Goal: Task Accomplishment & Management: Manage account settings

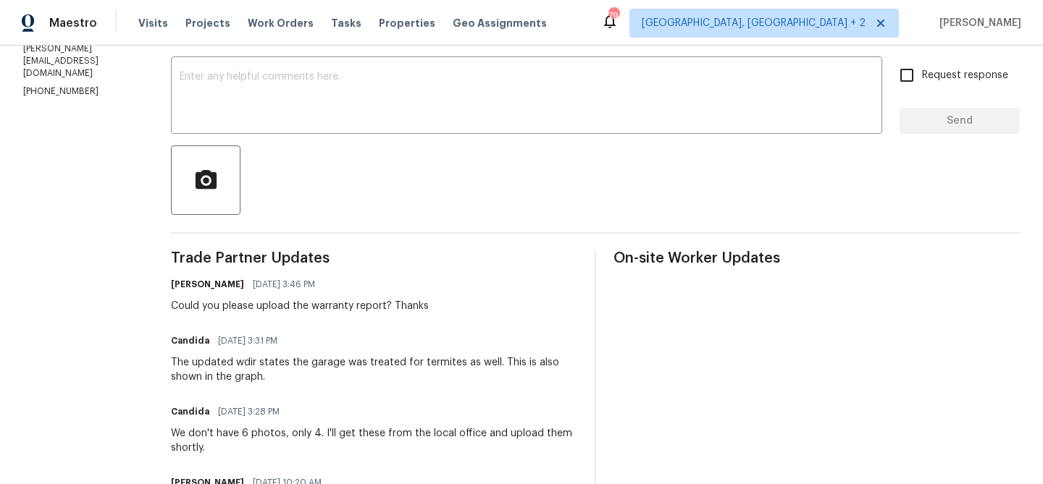
scroll to position [242, 0]
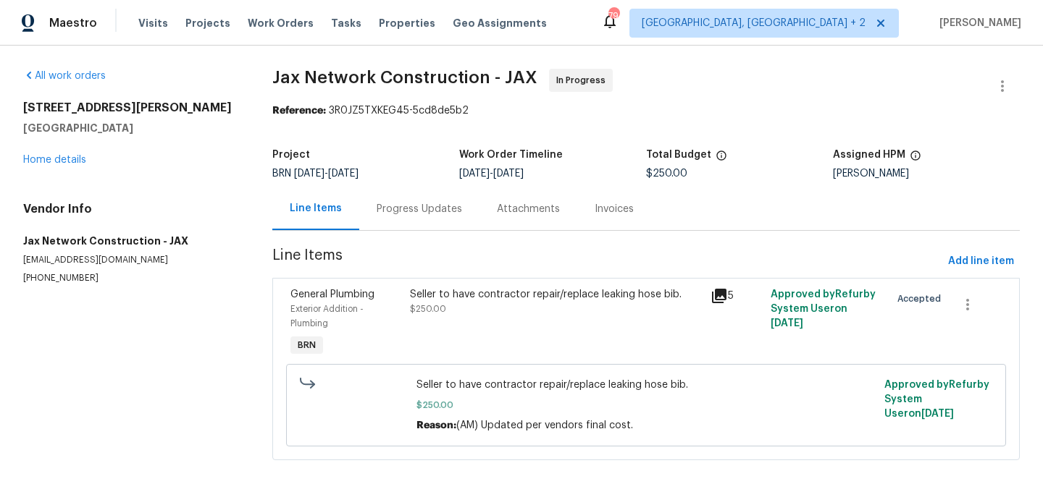
click at [387, 208] on div "Progress Updates" at bounding box center [419, 209] width 85 height 14
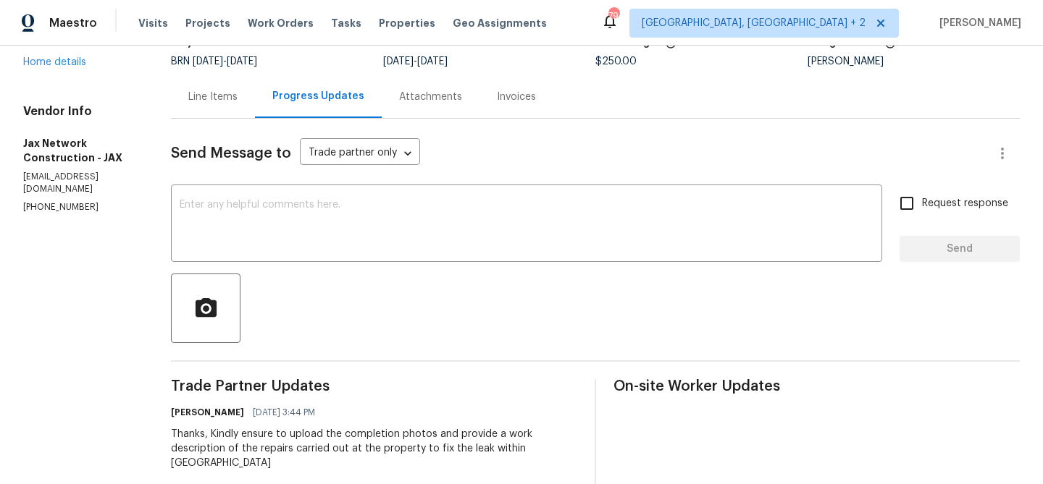
scroll to position [123, 0]
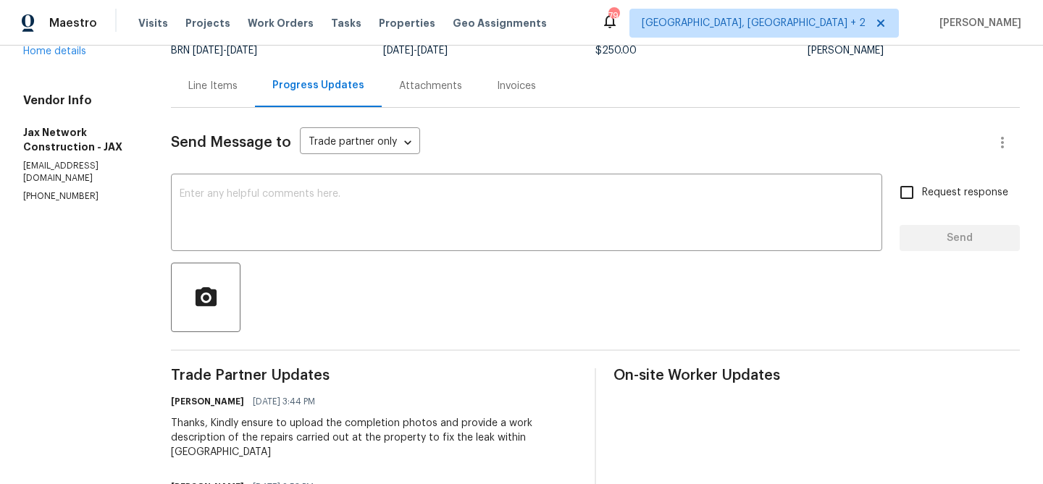
click at [59, 190] on p "(423) 557-9995" at bounding box center [79, 196] width 113 height 12
copy p "(423) 557-9995"
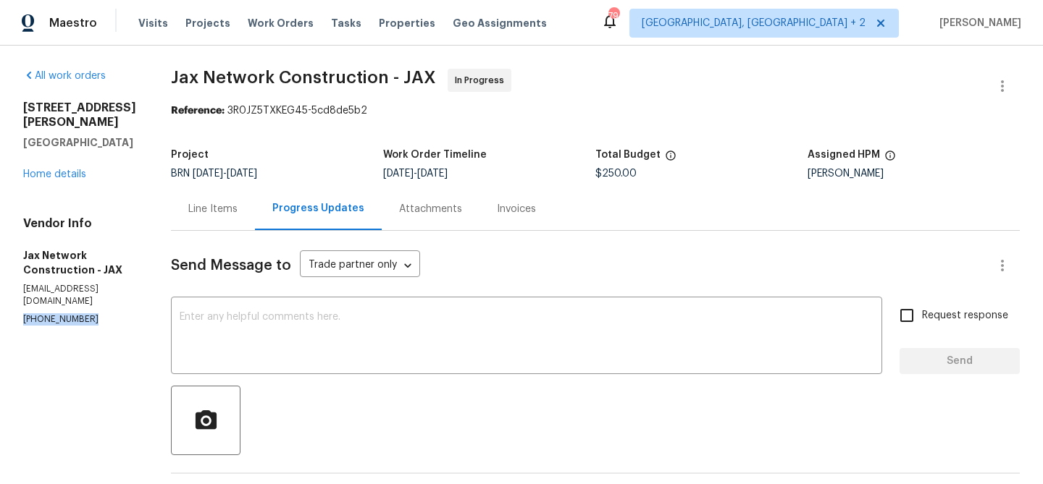
scroll to position [43, 0]
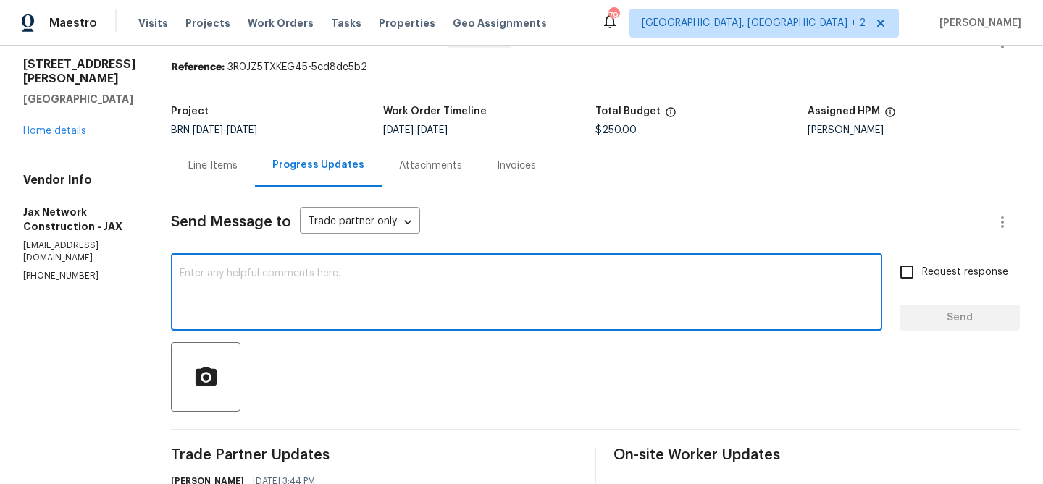
click at [219, 310] on textarea at bounding box center [527, 294] width 694 height 51
click at [62, 270] on p "[PHONE_NUMBER]" at bounding box center [79, 276] width 113 height 12
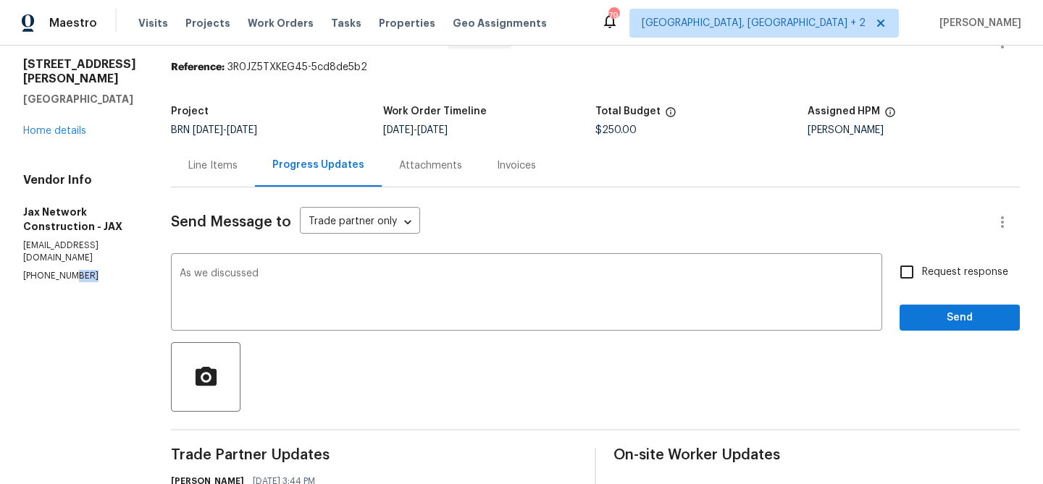
click at [62, 270] on p "(423) 557-9995" at bounding box center [79, 276] width 113 height 12
copy p "(423) 557-9995"
click at [337, 280] on textarea "As we discussed" at bounding box center [527, 294] width 694 height 51
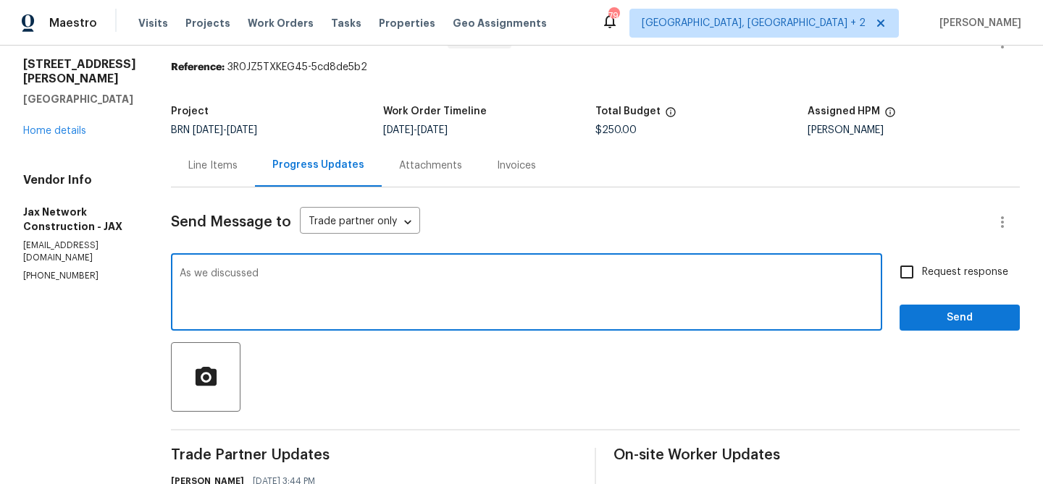
paste textarea "(423) 557-9995"
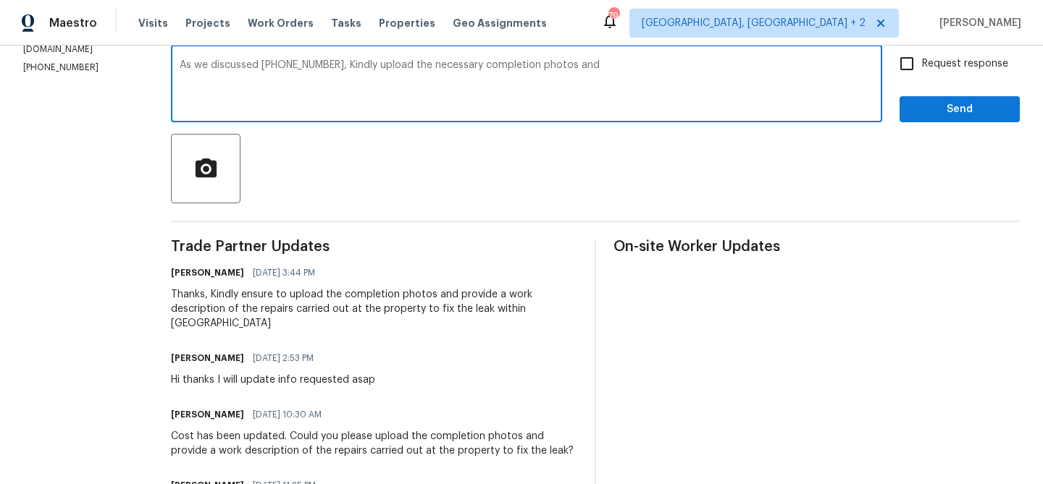
scroll to position [274, 0]
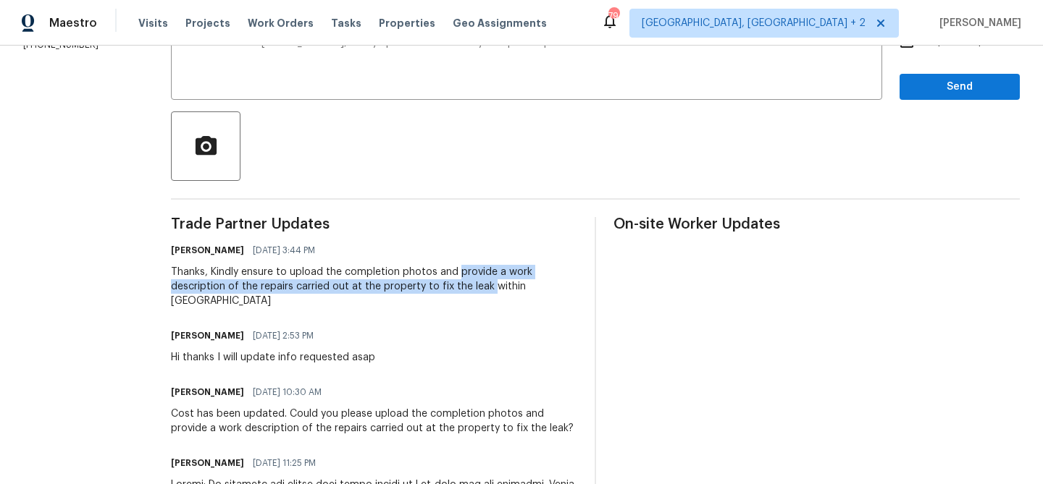
drag, startPoint x: 471, startPoint y: 274, endPoint x: 503, endPoint y: 287, distance: 34.4
click at [503, 287] on div "Thanks, Kindly ensure to upload the completion photos and provide a work descri…" at bounding box center [374, 286] width 406 height 43
copy div "provide a work description of the repairs carried out at the property to fix th…"
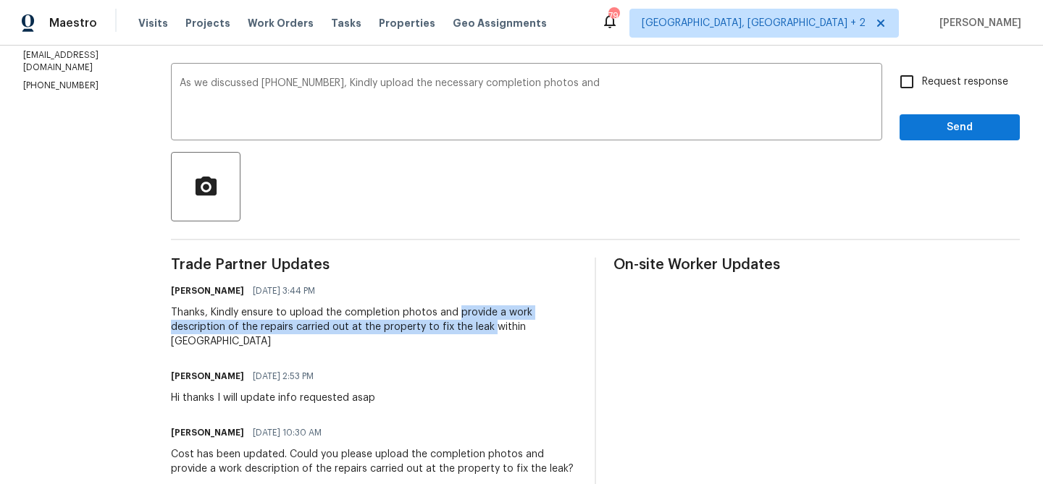
scroll to position [158, 0]
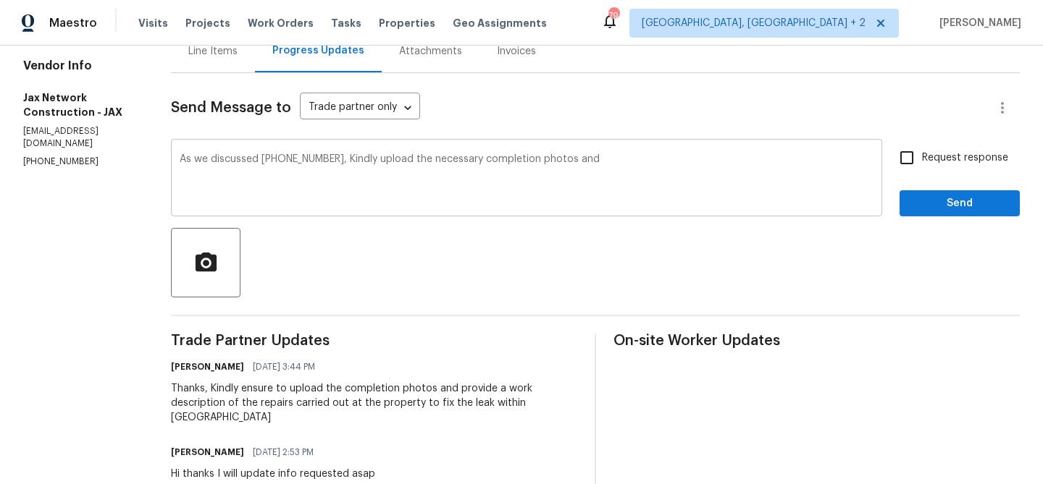
click at [647, 173] on textarea "As we discussed (423) 557-9995, Kindly upload the necessary completion photos a…" at bounding box center [527, 179] width 694 height 51
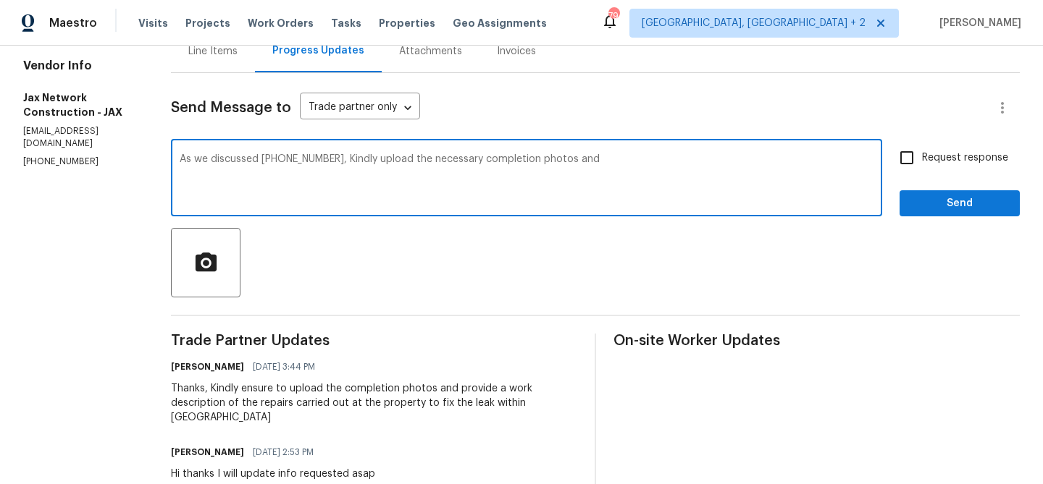
paste textarea "provide a work description of the repairs carried out at the property to fix th…"
type textarea "As we discussed (423) 557-9995, Kindly upload the necessary completion photos a…"
click at [938, 161] on span "Request response" at bounding box center [965, 158] width 86 height 15
click at [922, 161] on input "Request response" at bounding box center [906, 158] width 30 height 30
checkbox input "true"
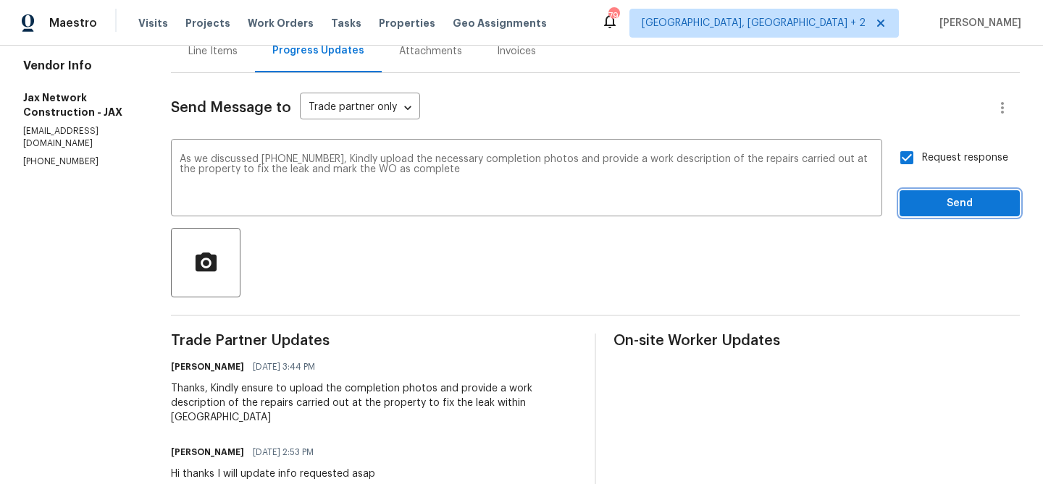
click at [924, 211] on span "Send" at bounding box center [959, 204] width 97 height 18
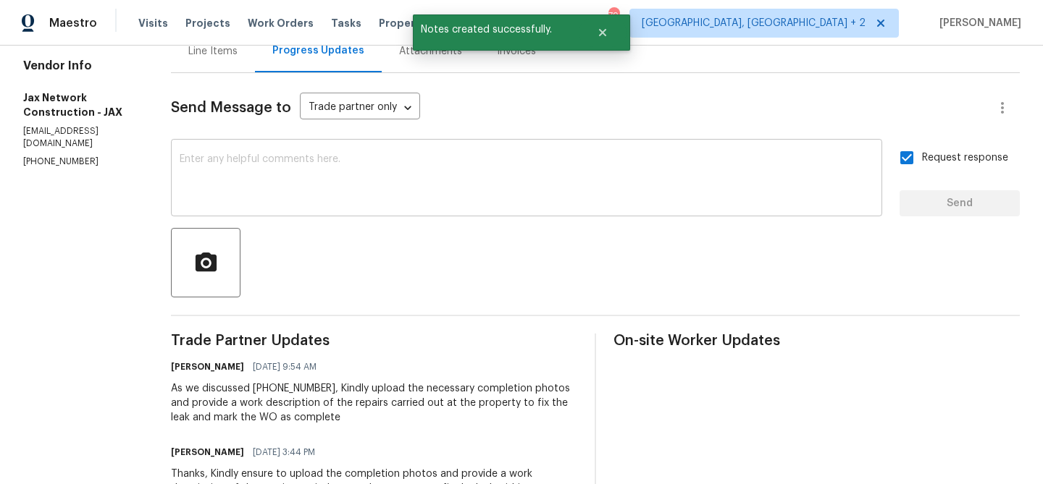
scroll to position [0, 0]
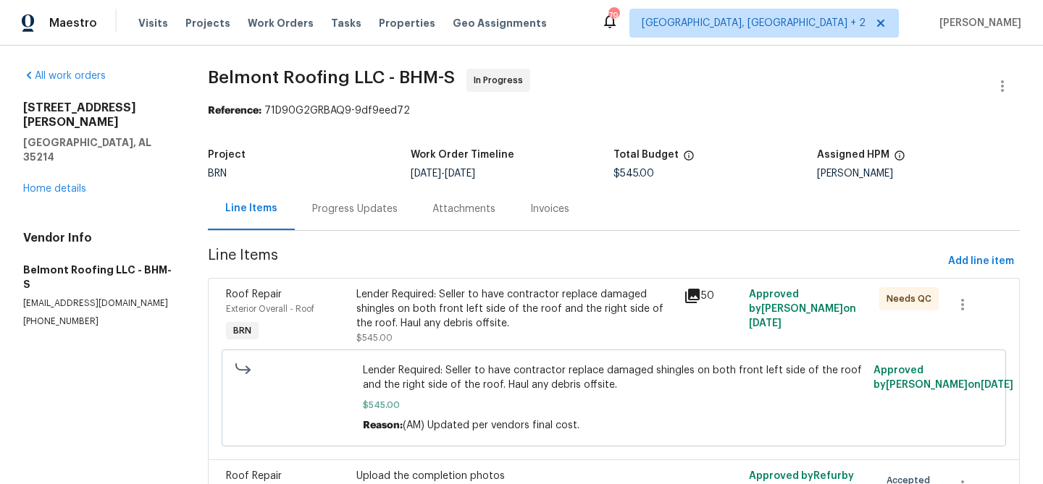
click at [350, 206] on div "Progress Updates" at bounding box center [354, 209] width 85 height 14
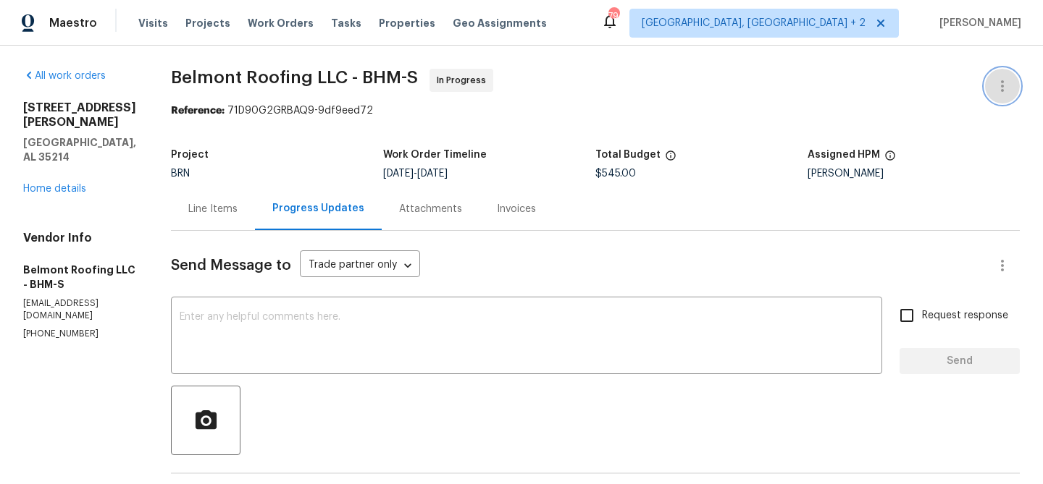
click at [1004, 82] on icon "button" at bounding box center [1001, 85] width 17 height 17
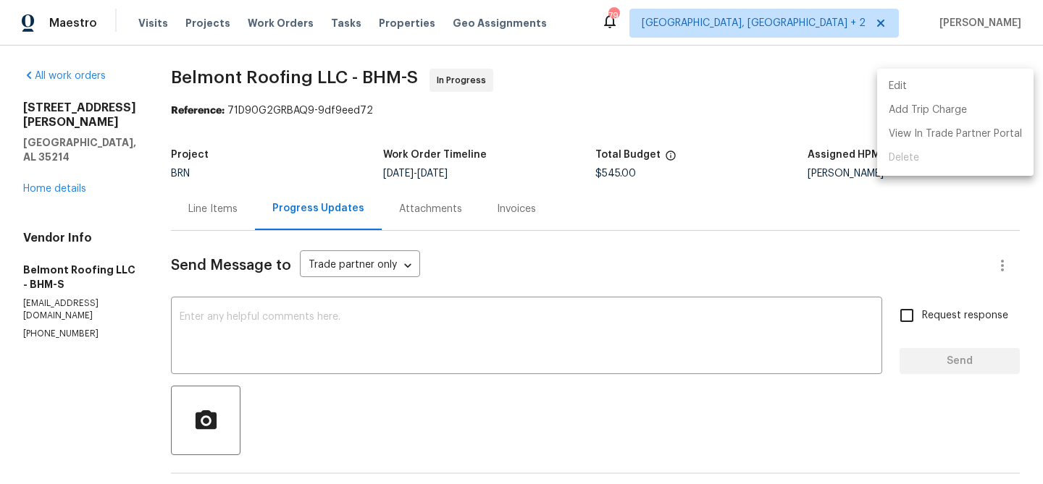
click at [973, 84] on li "Edit" at bounding box center [955, 87] width 156 height 24
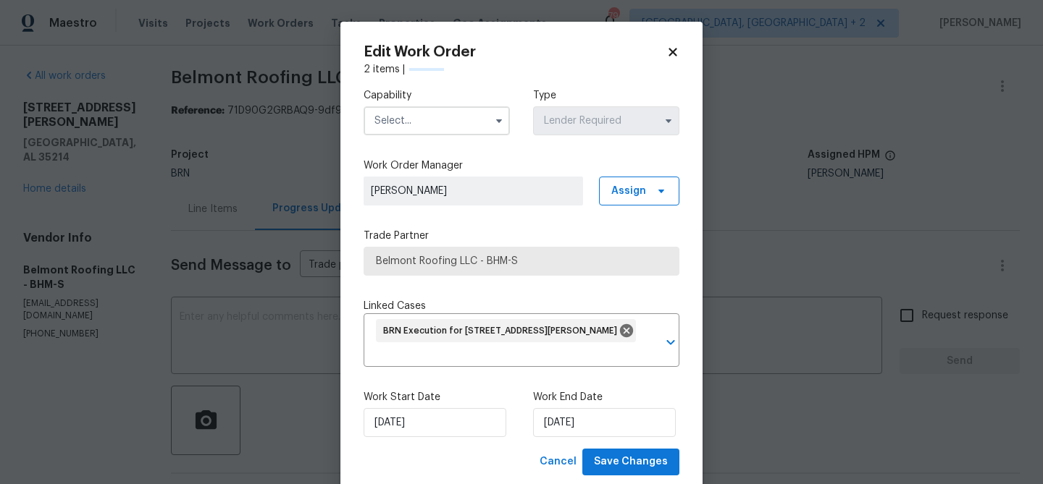
click at [413, 116] on input "text" at bounding box center [437, 120] width 146 height 29
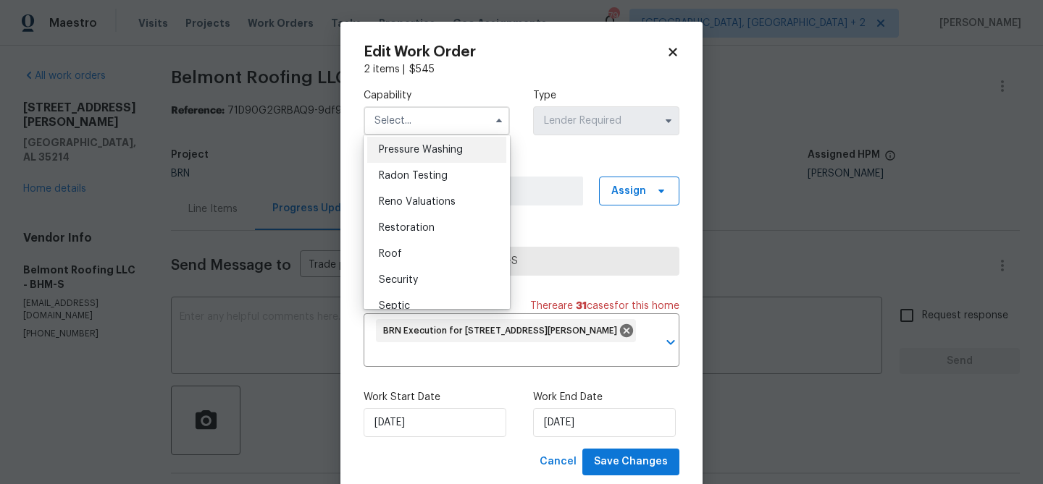
scroll to position [1382, 0]
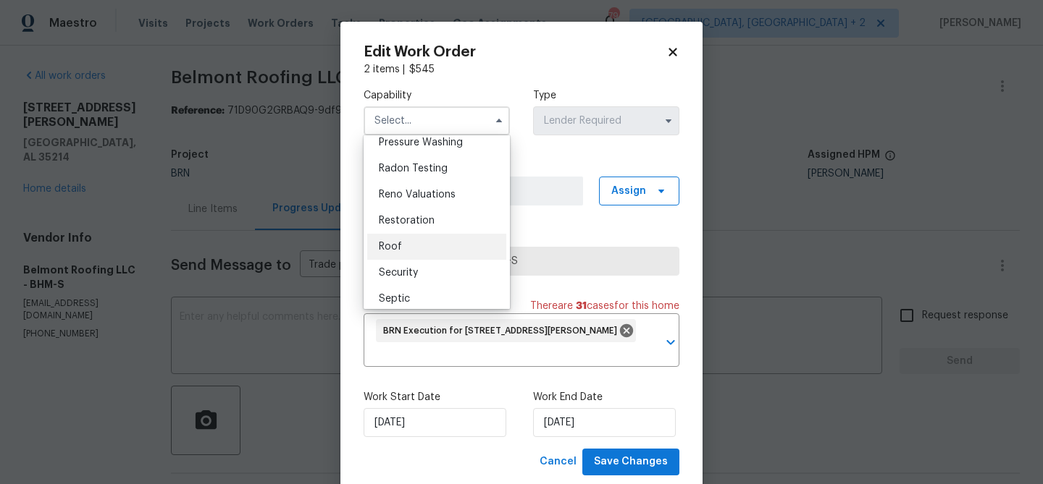
click at [395, 243] on span "Roof" at bounding box center [390, 247] width 23 height 10
type input "Roof"
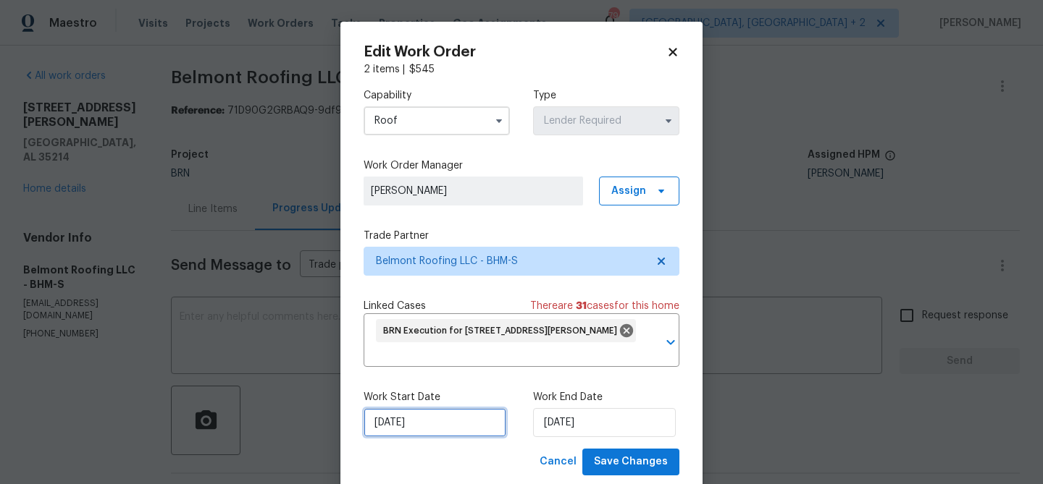
click at [389, 424] on input "17/09/2025" at bounding box center [435, 422] width 143 height 29
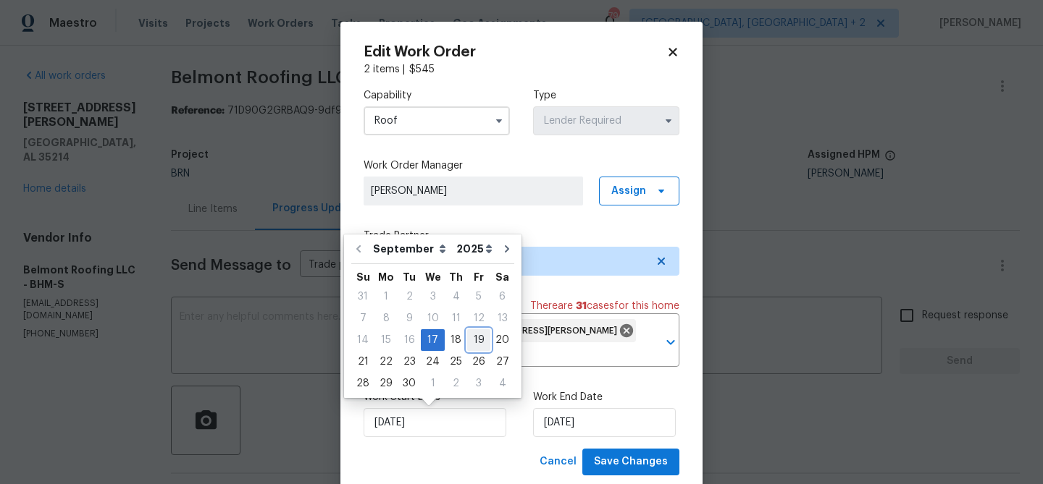
click at [473, 340] on div "19" at bounding box center [478, 340] width 23 height 20
type input "19/09/2025"
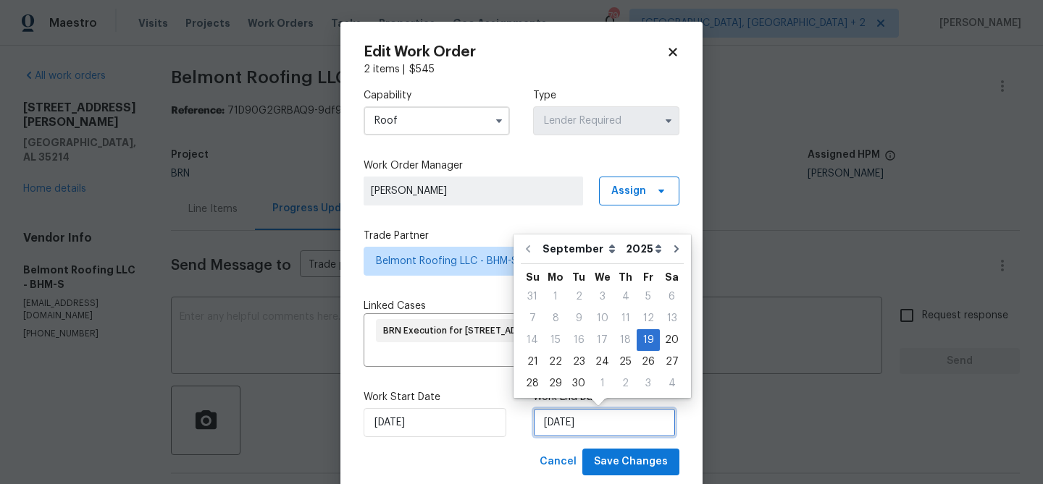
click at [567, 421] on input "19/09/2025" at bounding box center [604, 422] width 143 height 29
click at [576, 358] on div "23" at bounding box center [578, 362] width 23 height 20
type input "23/09/2025"
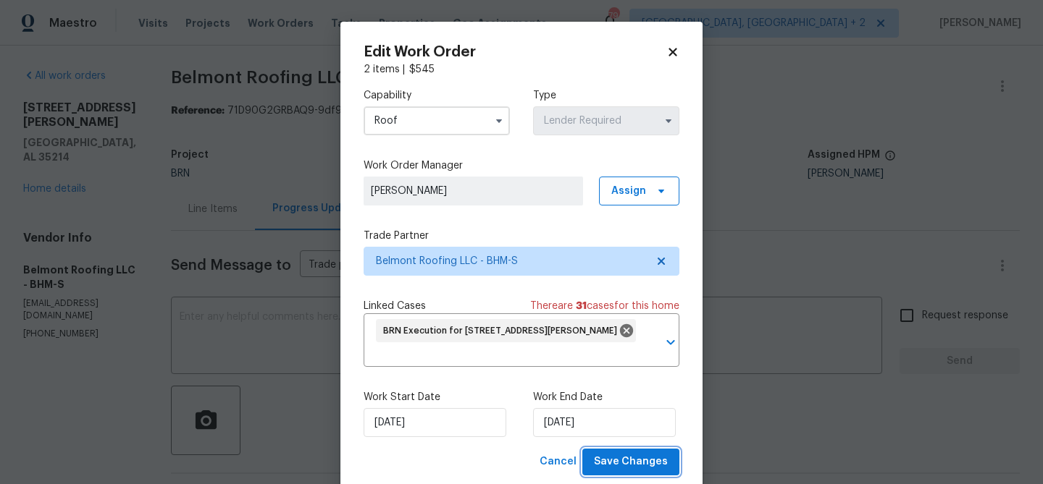
click at [613, 456] on span "Save Changes" at bounding box center [631, 462] width 74 height 18
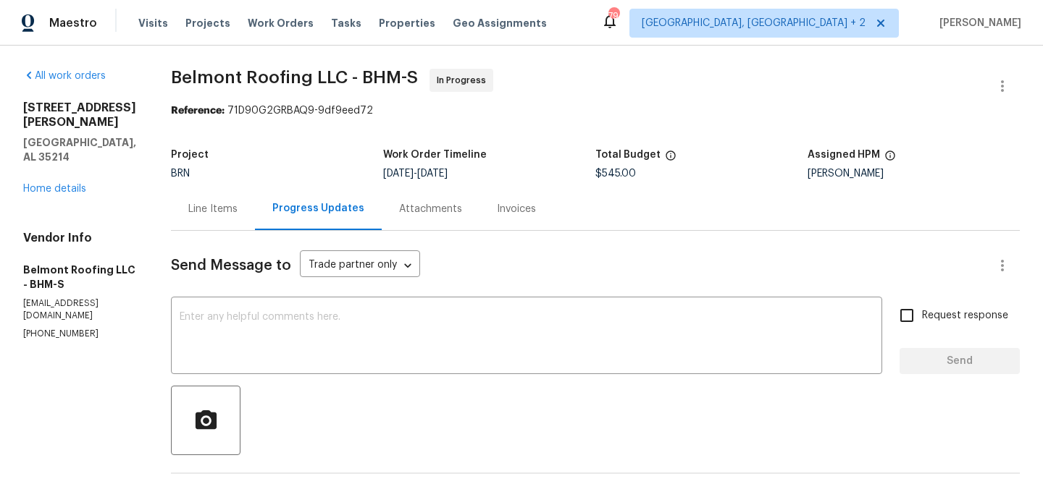
click at [228, 226] on div "Line Items" at bounding box center [213, 209] width 84 height 43
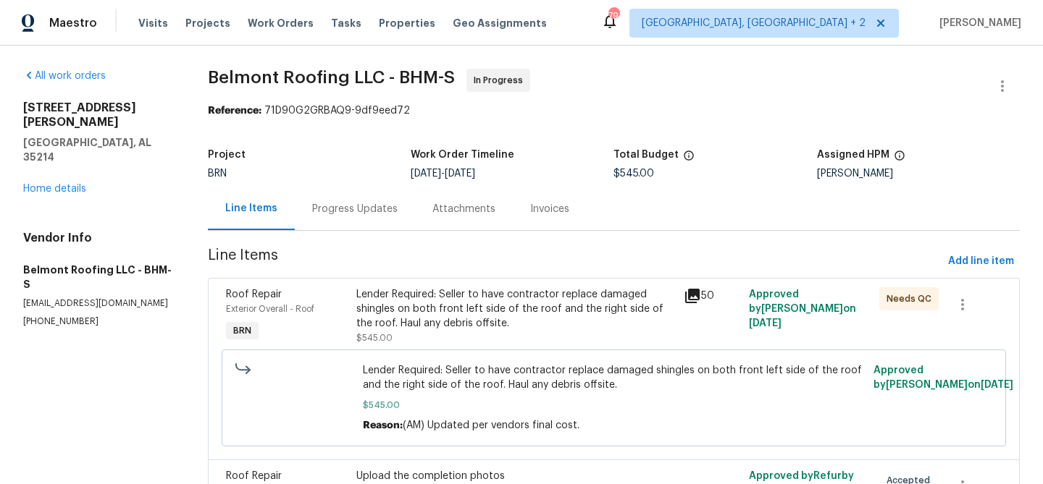
scroll to position [111, 0]
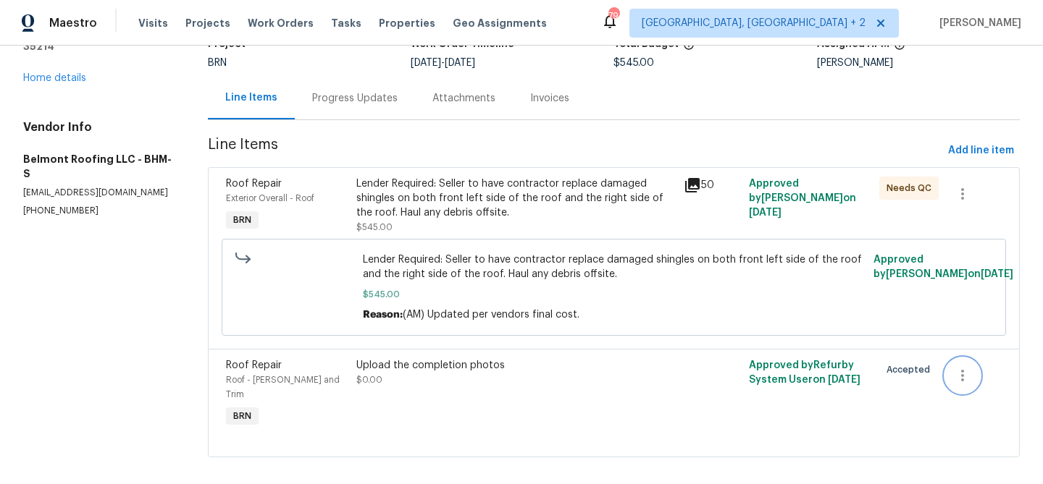
click at [970, 380] on icon "button" at bounding box center [962, 375] width 17 height 17
click at [974, 380] on li "Cancel" at bounding box center [973, 376] width 56 height 24
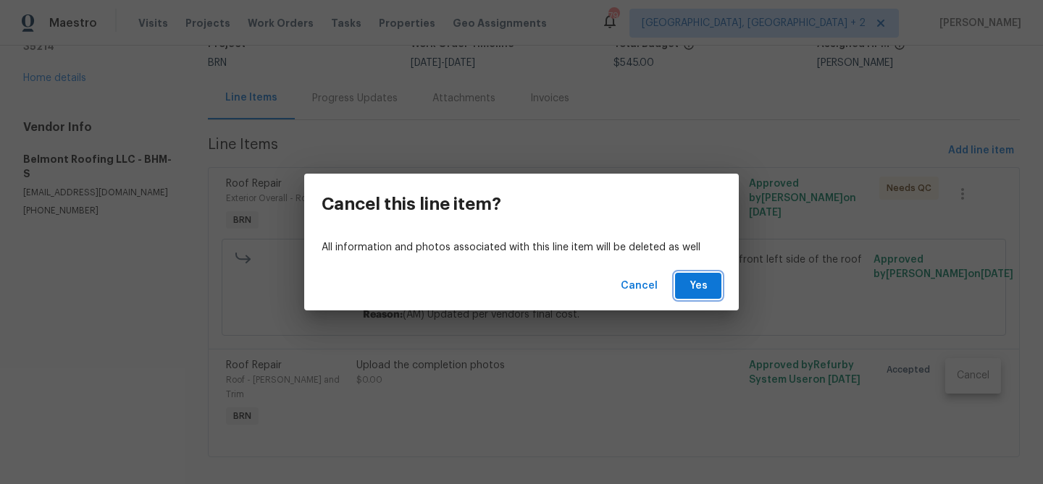
click at [691, 291] on span "Yes" at bounding box center [697, 286] width 23 height 18
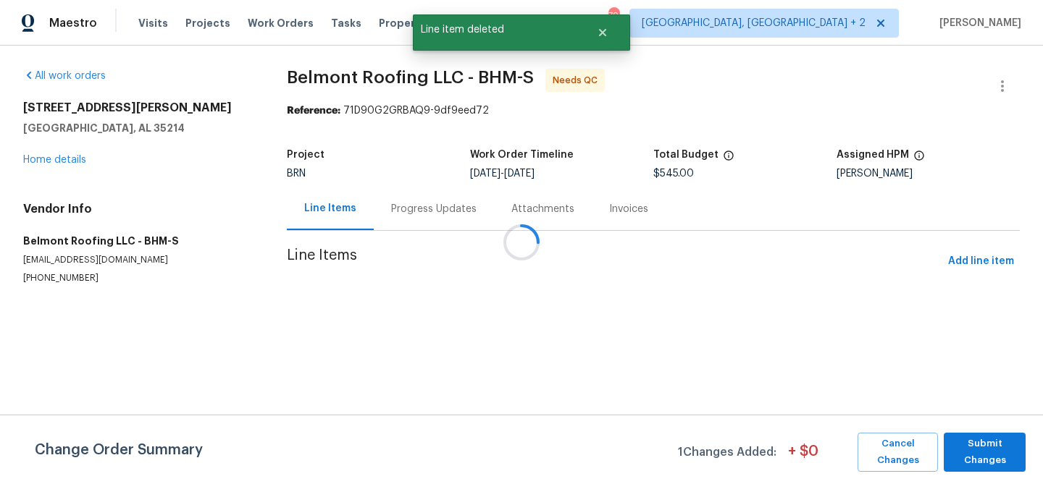
scroll to position [0, 0]
click at [975, 456] on span "Submit Changes" at bounding box center [984, 452] width 67 height 33
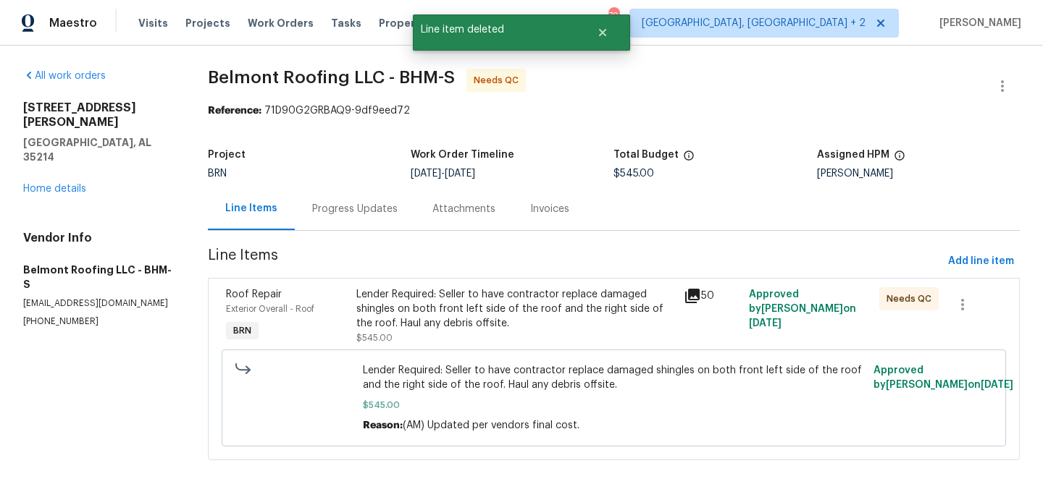
click at [428, 321] on div "Lender Required: Seller to have contractor replace damaged shingles on both fro…" at bounding box center [515, 308] width 318 height 43
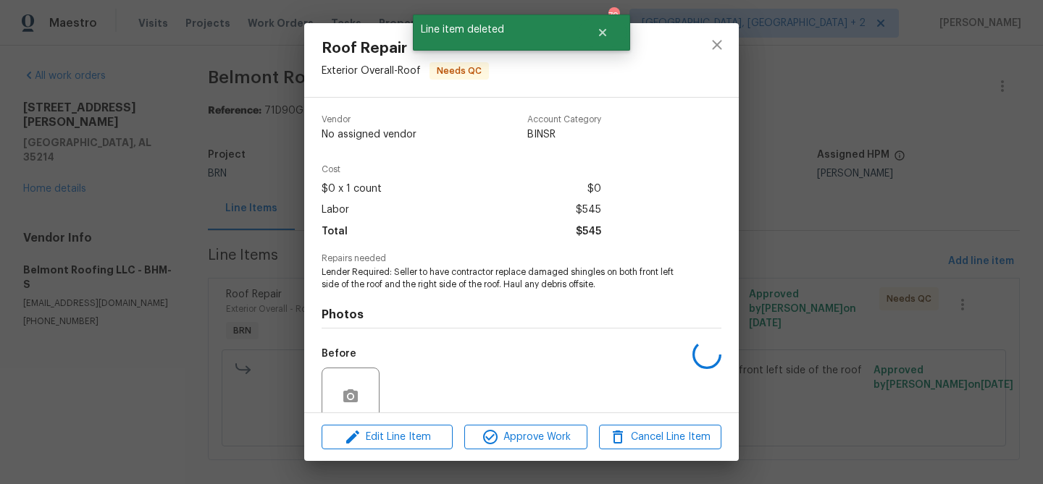
scroll to position [122, 0]
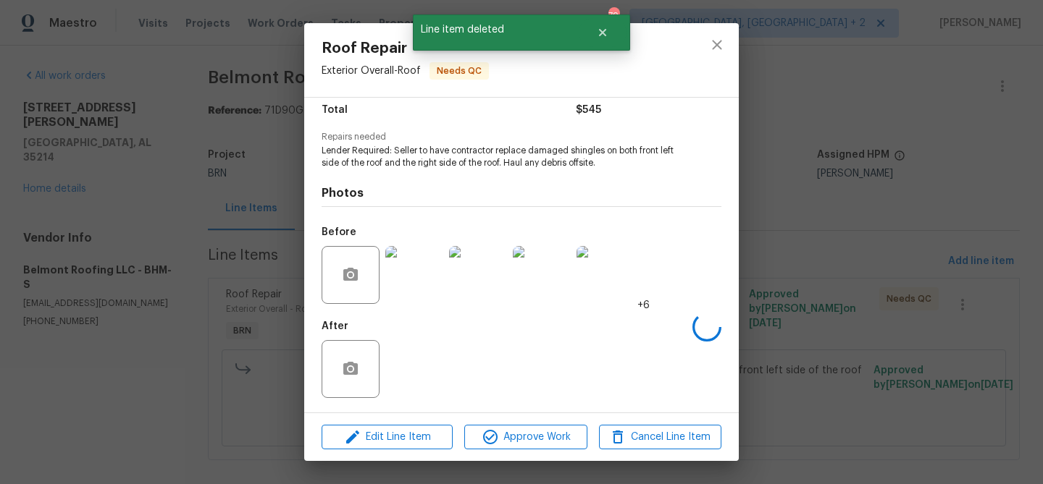
click at [263, 211] on div "Roof Repair Exterior Overall - Roof Needs QC Vendor Belmont Roofing LLC Account…" at bounding box center [521, 242] width 1043 height 484
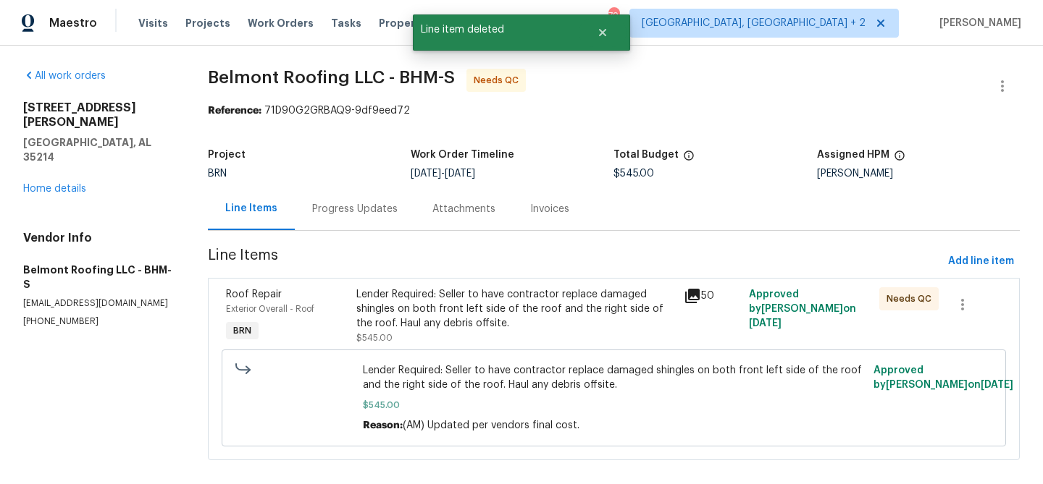
click at [344, 209] on div "Progress Updates" at bounding box center [354, 209] width 85 height 14
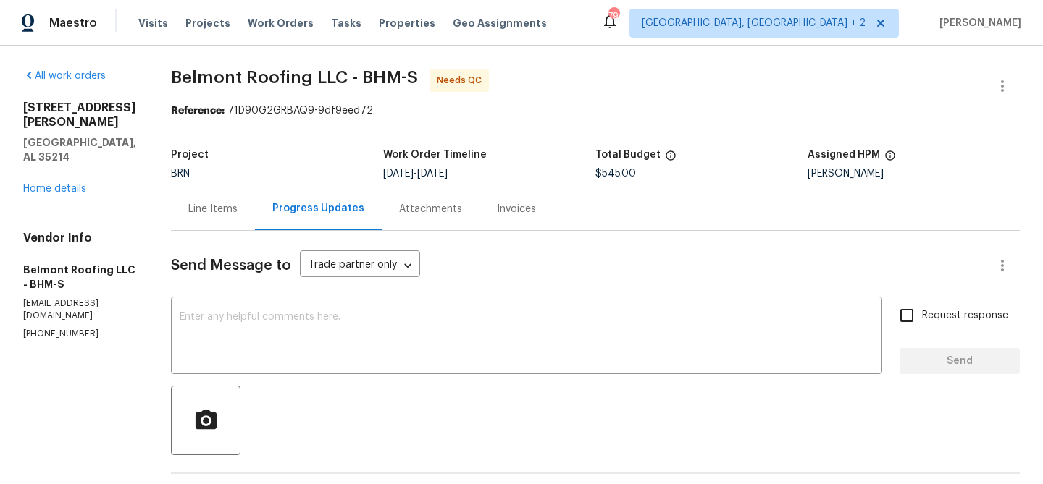
click at [206, 224] on div "Line Items" at bounding box center [213, 209] width 84 height 43
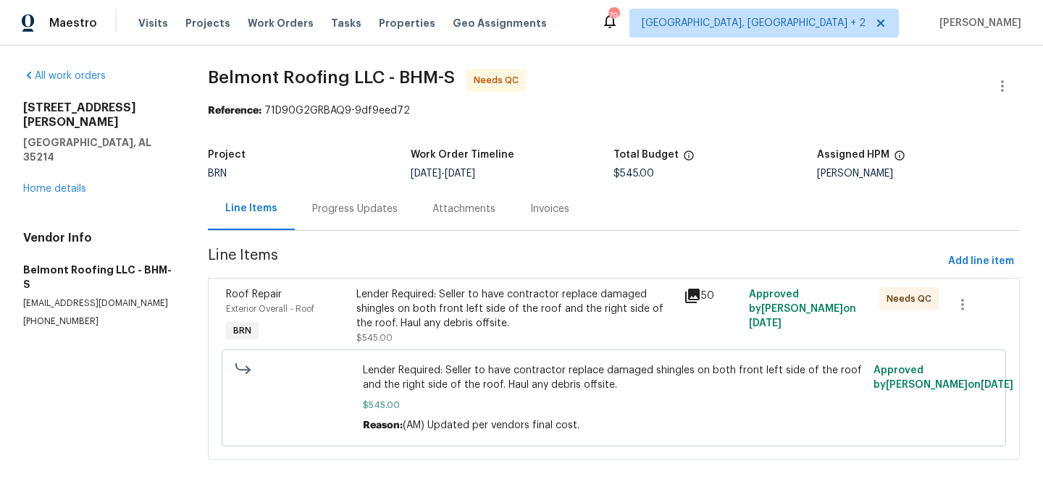
click at [503, 272] on span "Line Items" at bounding box center [575, 261] width 734 height 27
click at [459, 305] on div "Lender Required: Seller to have contractor replace damaged shingles on both fro…" at bounding box center [515, 308] width 318 height 43
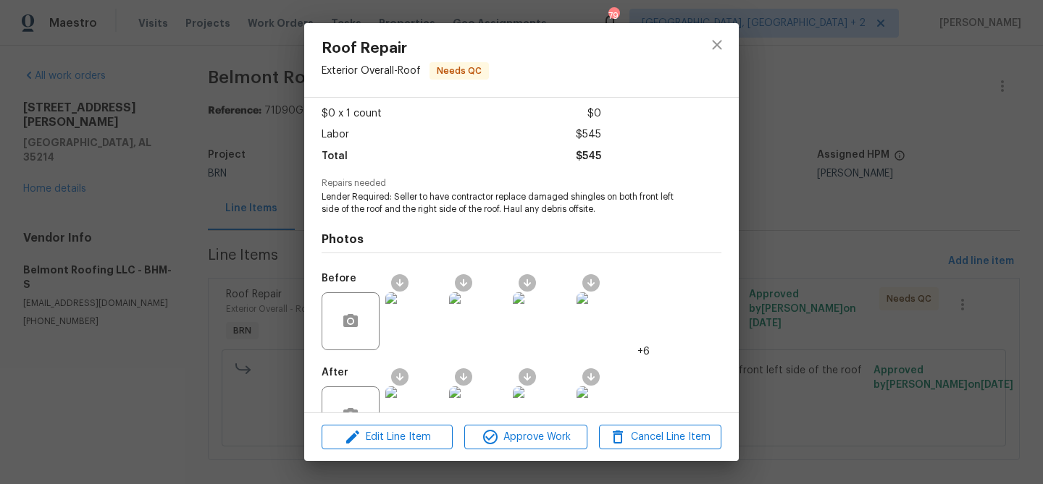
scroll to position [112, 0]
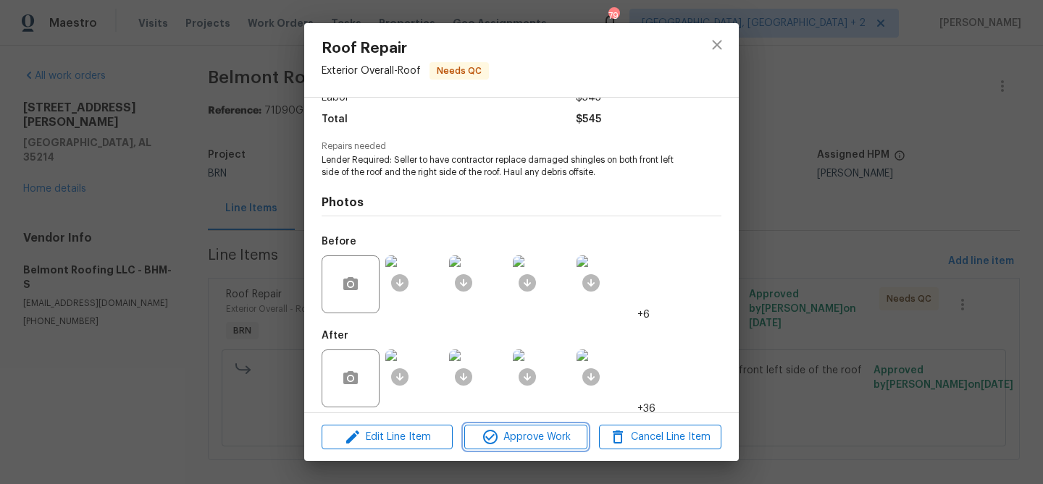
click at [504, 439] on span "Approve Work" at bounding box center [526, 438] width 114 height 18
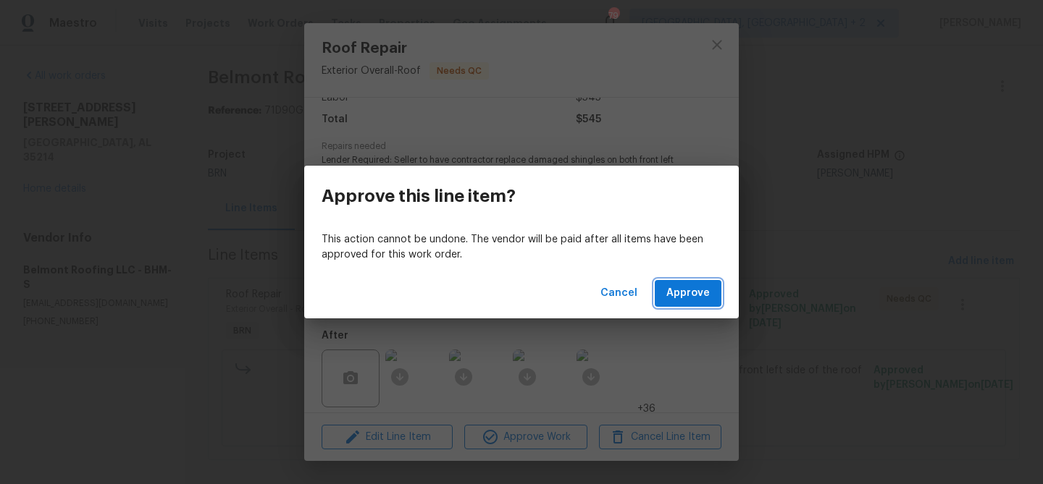
click at [696, 291] on span "Approve" at bounding box center [687, 294] width 43 height 18
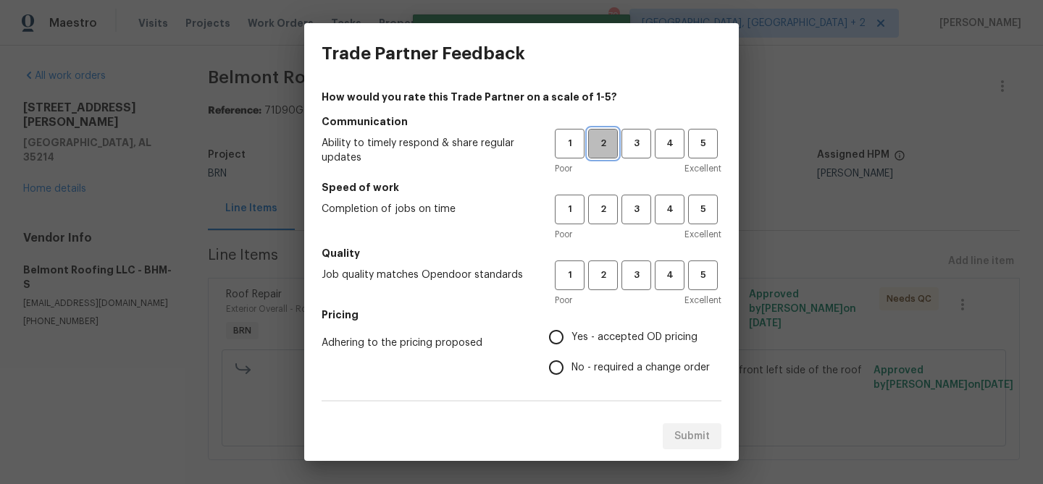
click at [594, 148] on span "2" at bounding box center [602, 143] width 27 height 17
click at [598, 218] on button "2" at bounding box center [603, 210] width 30 height 30
click at [600, 280] on span "2" at bounding box center [602, 275] width 27 height 17
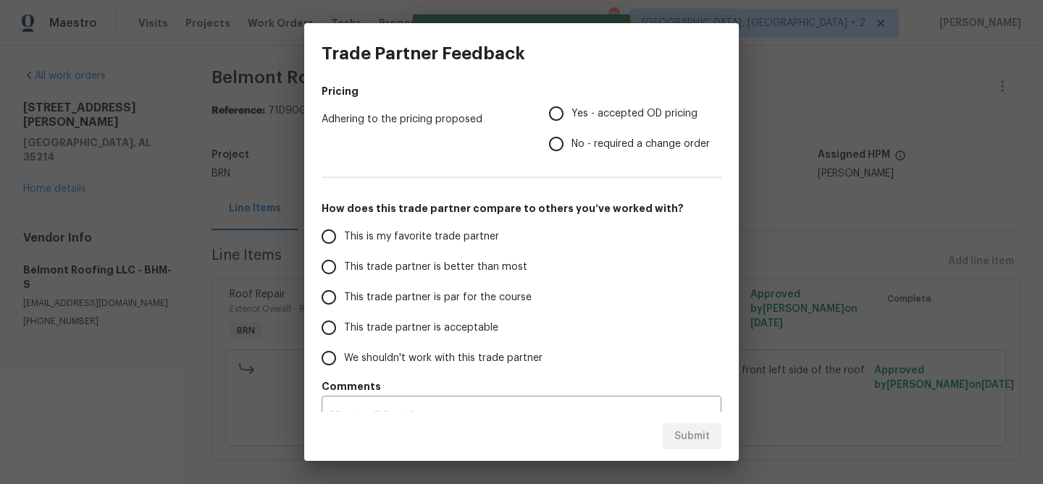
click at [568, 144] on input "No - required a change order" at bounding box center [556, 144] width 30 height 30
radio input "true"
click at [364, 273] on span "This trade partner is better than most" at bounding box center [435, 267] width 183 height 15
click at [344, 273] on input "This trade partner is better than most" at bounding box center [329, 267] width 30 height 30
click at [695, 432] on span "Submit" at bounding box center [691, 437] width 35 height 18
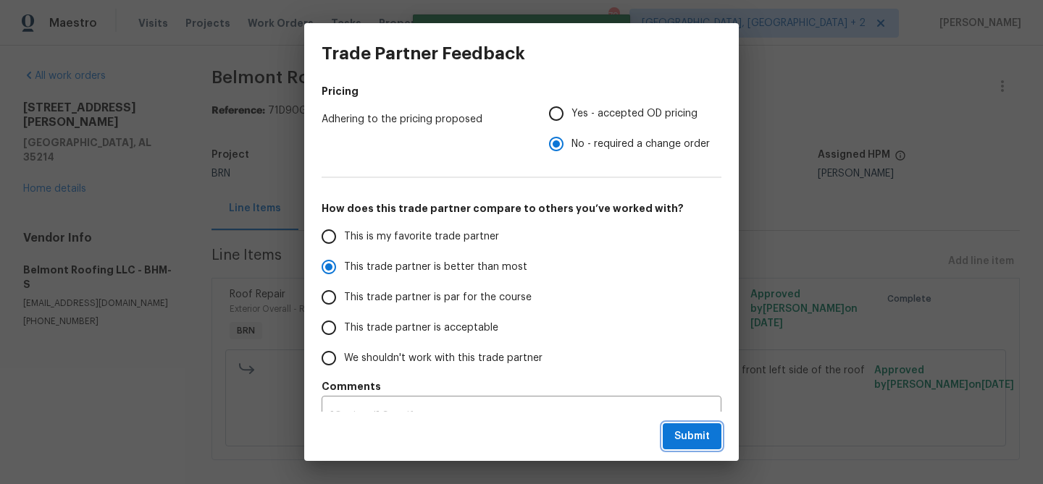
radio input "true"
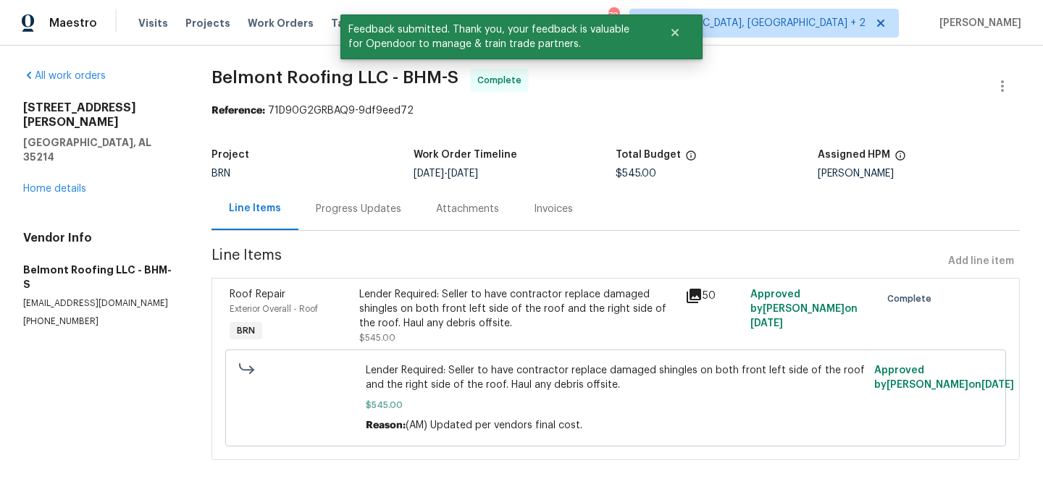
click at [375, 213] on div "Progress Updates" at bounding box center [358, 209] width 85 height 14
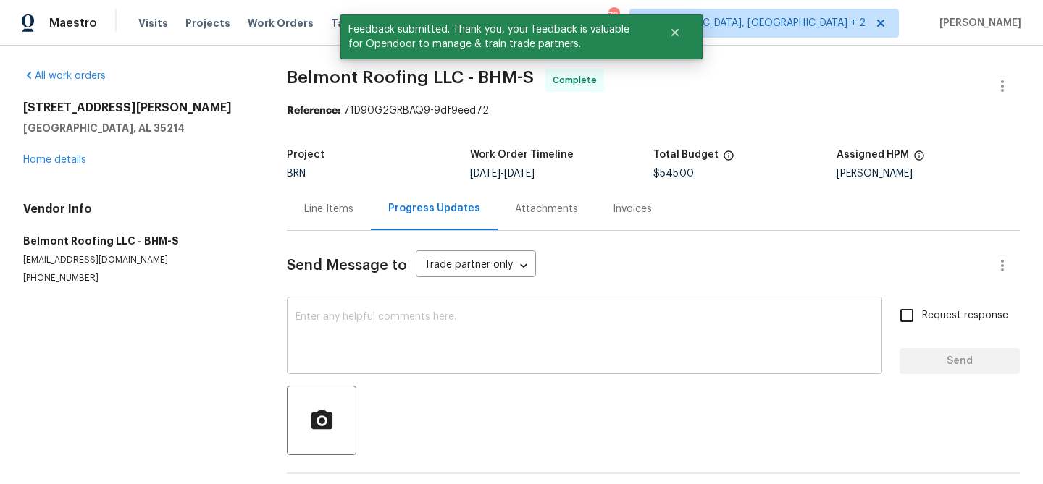
click at [389, 369] on div "x ​" at bounding box center [584, 338] width 595 height 74
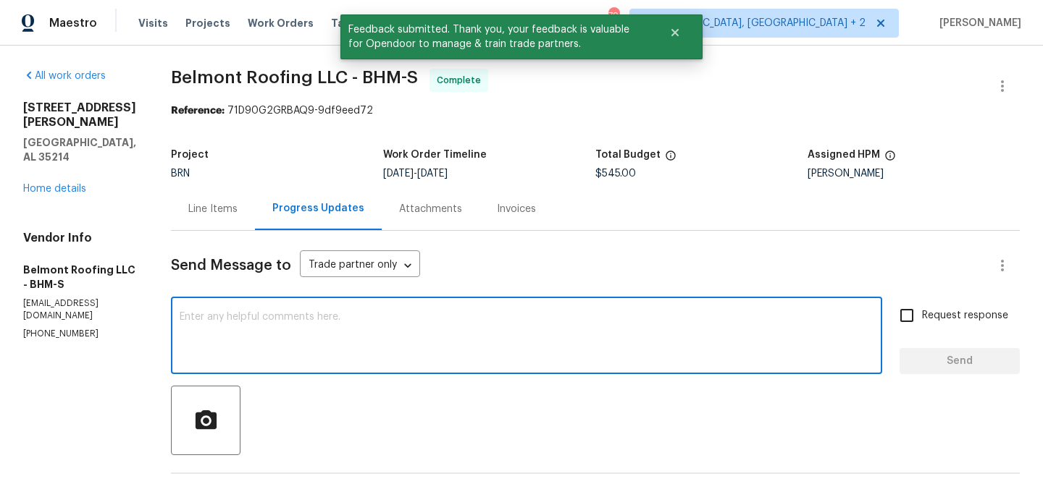
scroll to position [289, 0]
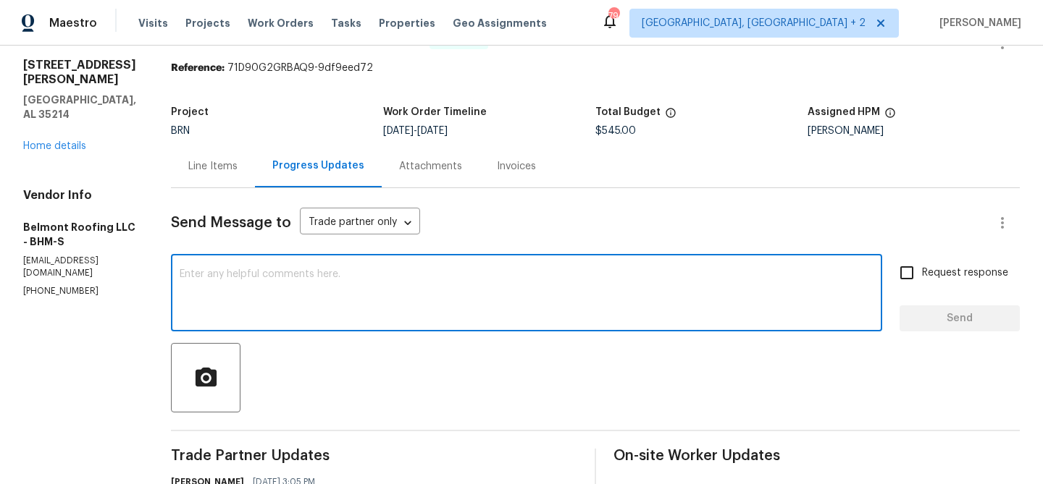
paste textarea "WO is approved, Please upload the invoice under the invoice section.Thanks"
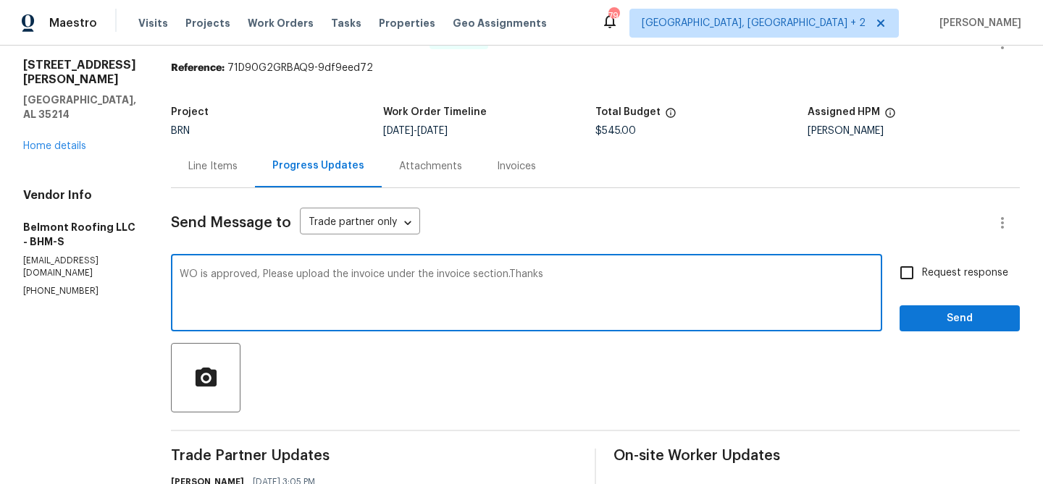
scroll to position [29, 0]
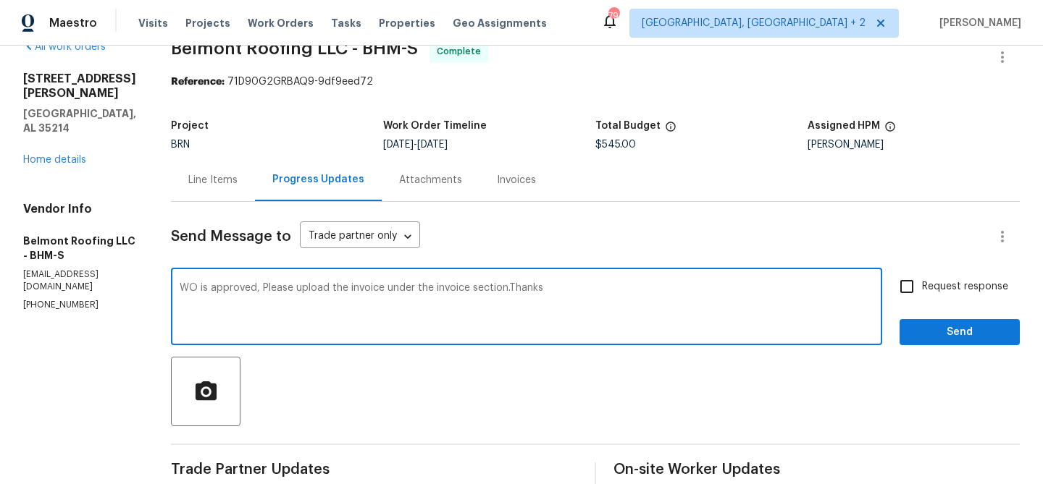
type textarea "WO is approved, Please upload the invoice under the invoice section.Thanks"
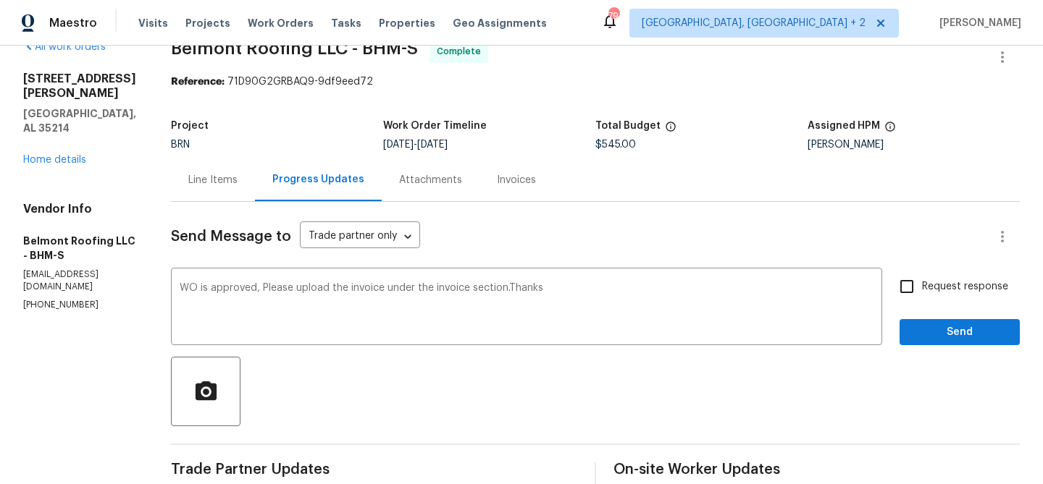
click at [941, 278] on label "Request response" at bounding box center [949, 287] width 117 height 30
click at [922, 278] on input "Request response" at bounding box center [906, 287] width 30 height 30
checkbox input "true"
click at [932, 336] on span "Send" at bounding box center [959, 333] width 97 height 18
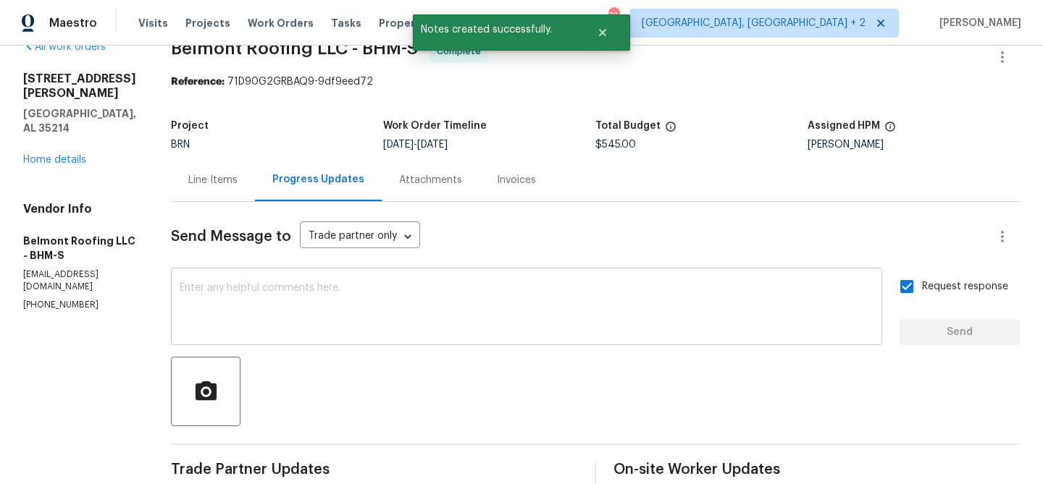
scroll to position [0, 0]
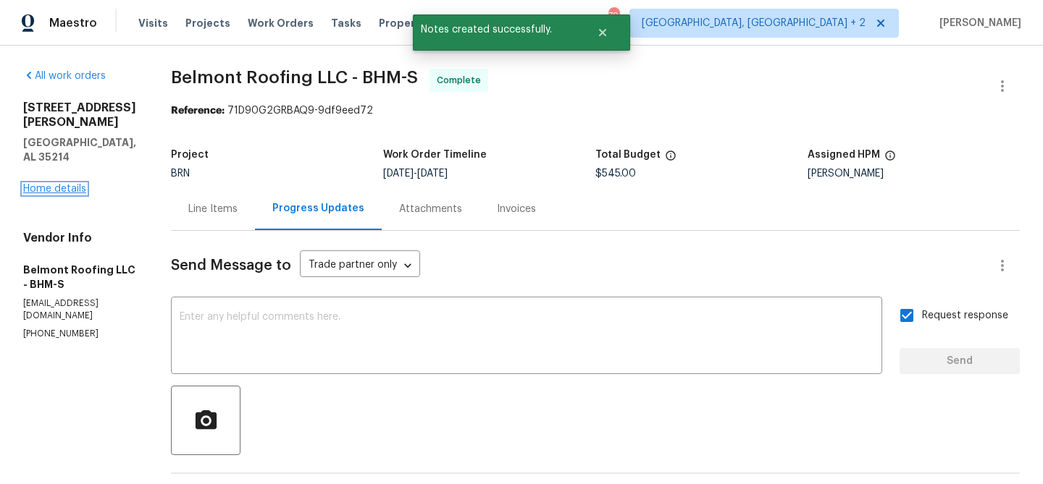
click at [64, 184] on link "Home details" at bounding box center [54, 189] width 63 height 10
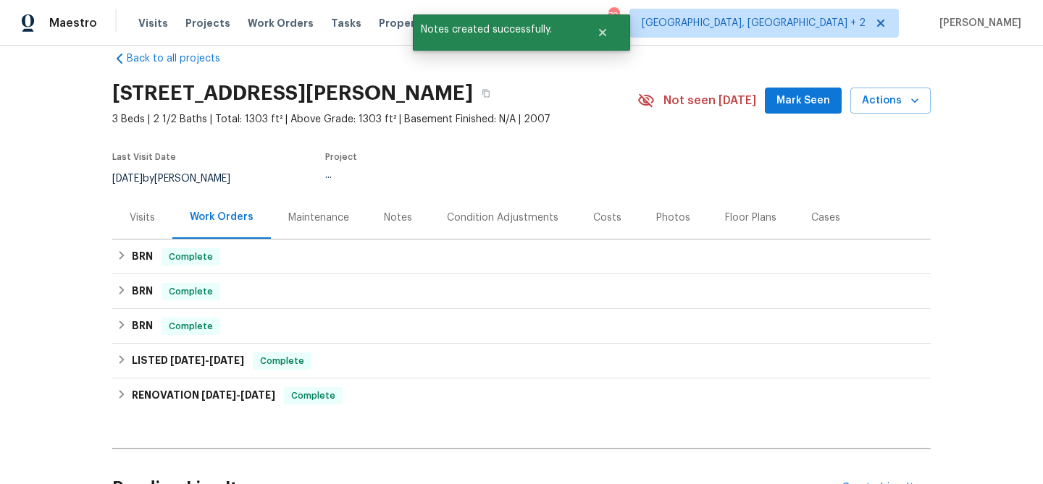
scroll to position [44, 0]
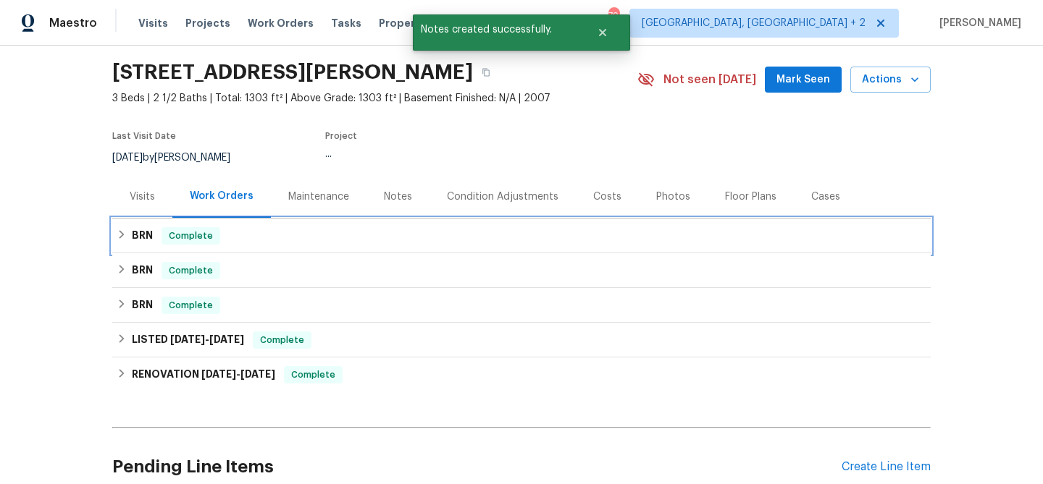
click at [155, 222] on div "BRN Complete" at bounding box center [521, 236] width 818 height 35
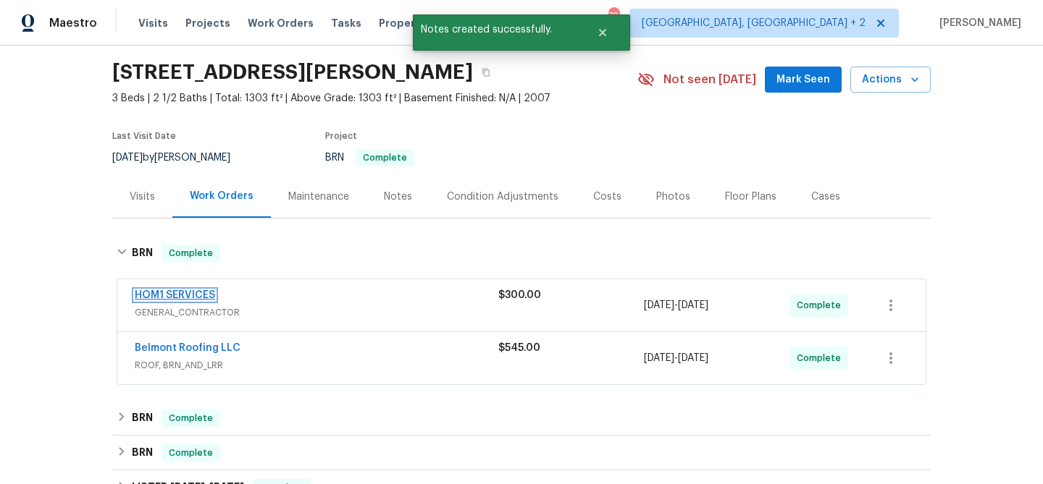
click at [161, 297] on link "HOM1 SERVICES" at bounding box center [175, 295] width 80 height 10
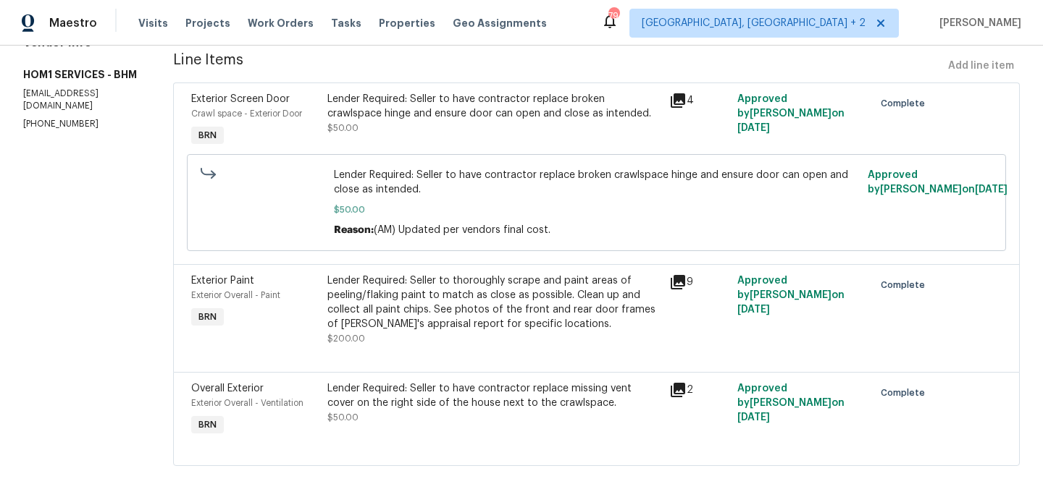
scroll to position [103, 0]
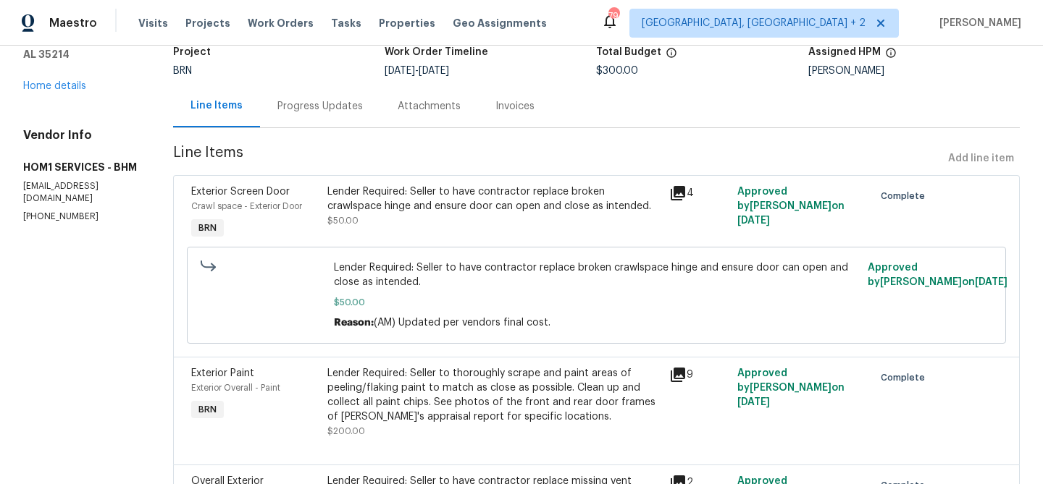
click at [402, 207] on div "Lender Required: Seller to have contractor replace broken crawlspace hinge and …" at bounding box center [493, 199] width 332 height 29
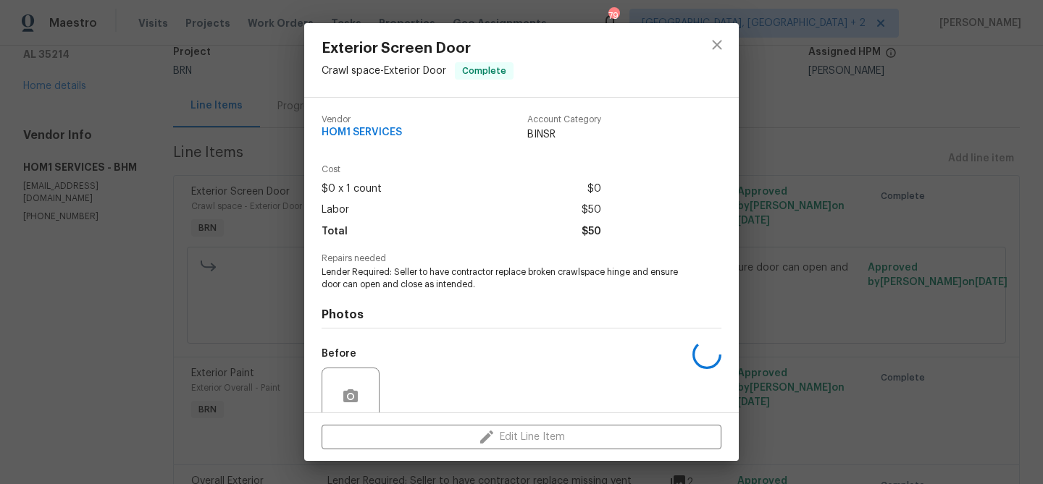
click at [362, 264] on div "Repairs needed Lender Required: Seller to have contractor replace broken crawls…" at bounding box center [522, 272] width 400 height 37
click at [345, 285] on span "Lender Required: Seller to have contractor replace broken crawlspace hinge and …" at bounding box center [502, 278] width 360 height 25
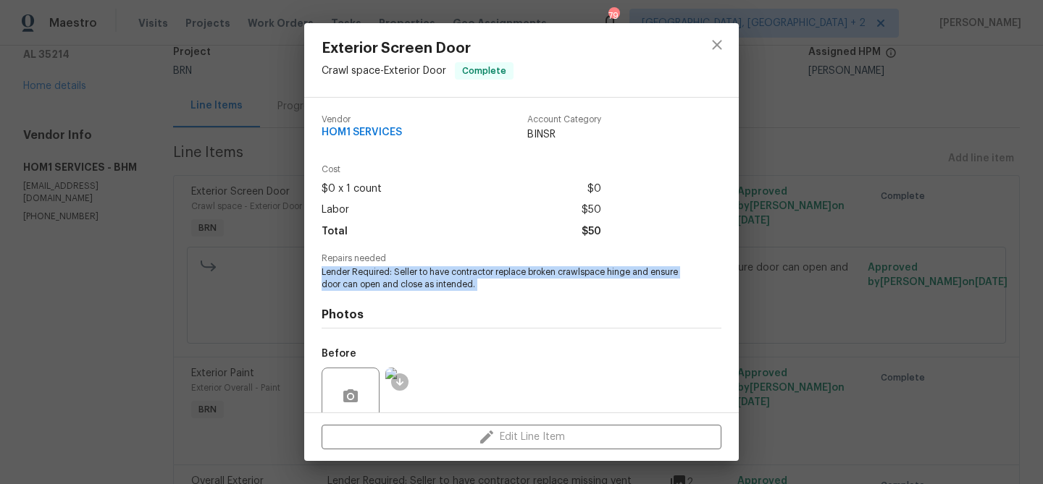
click at [345, 285] on span "Lender Required: Seller to have contractor replace broken crawlspace hinge and …" at bounding box center [502, 278] width 360 height 25
copy span "Lender Required: Seller to have contractor replace broken crawlspace hinge and …"
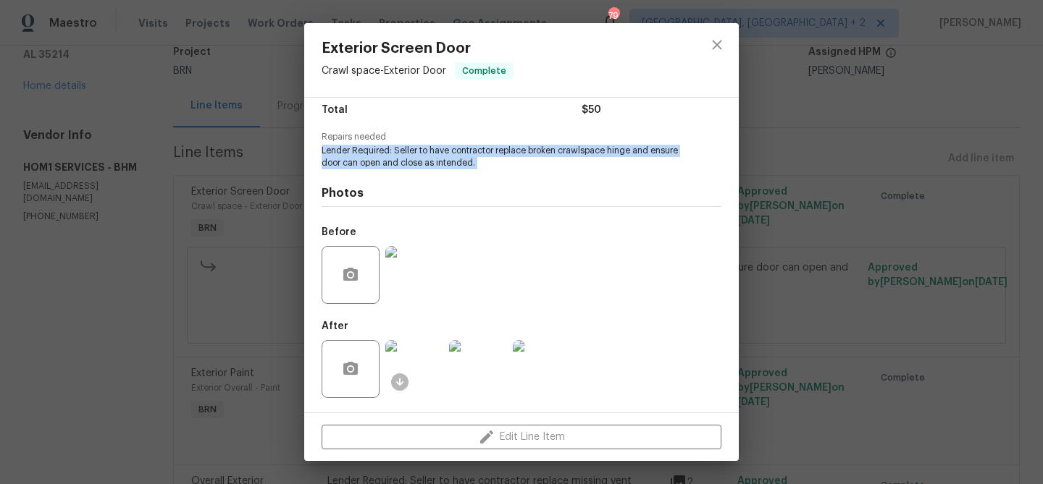
click at [421, 272] on img at bounding box center [414, 275] width 58 height 58
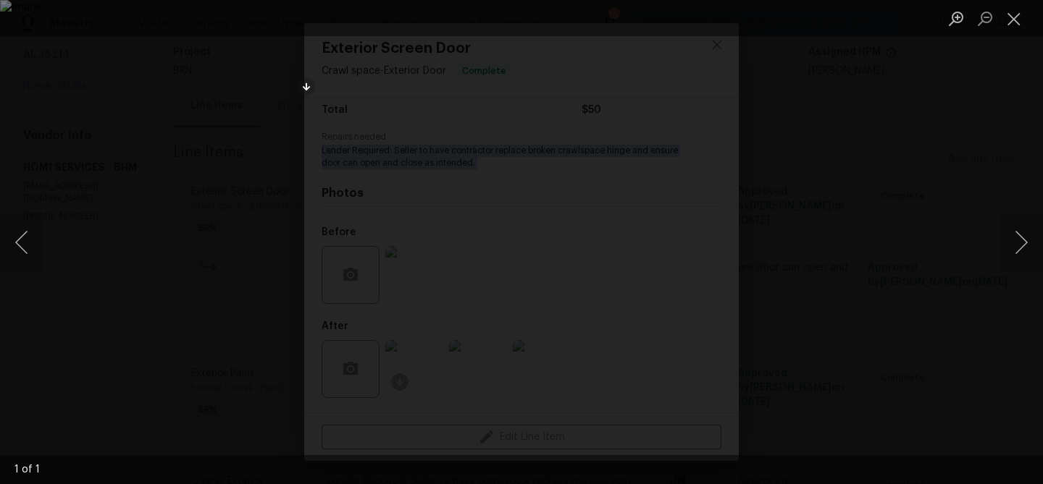
click at [141, 88] on div "Lightbox" at bounding box center [521, 242] width 1043 height 484
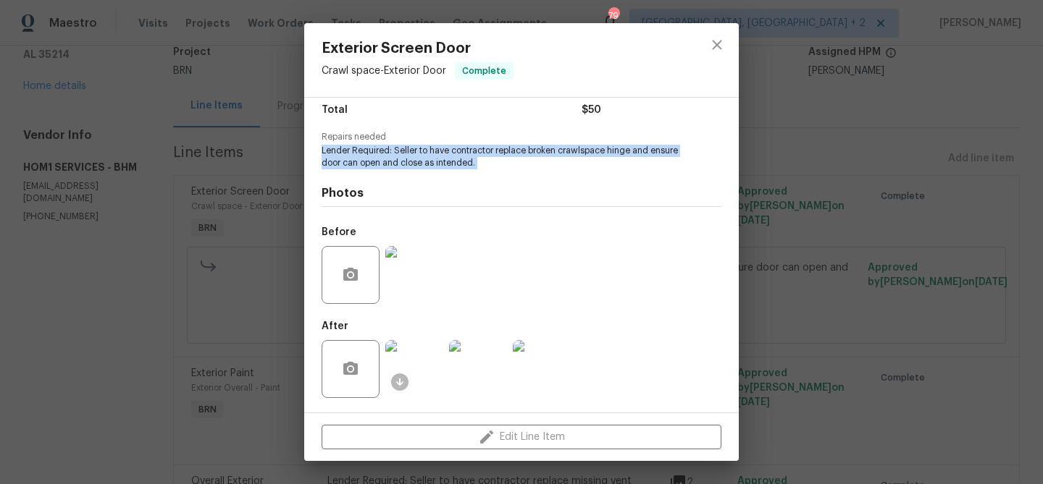
click at [424, 377] on img at bounding box center [414, 369] width 58 height 58
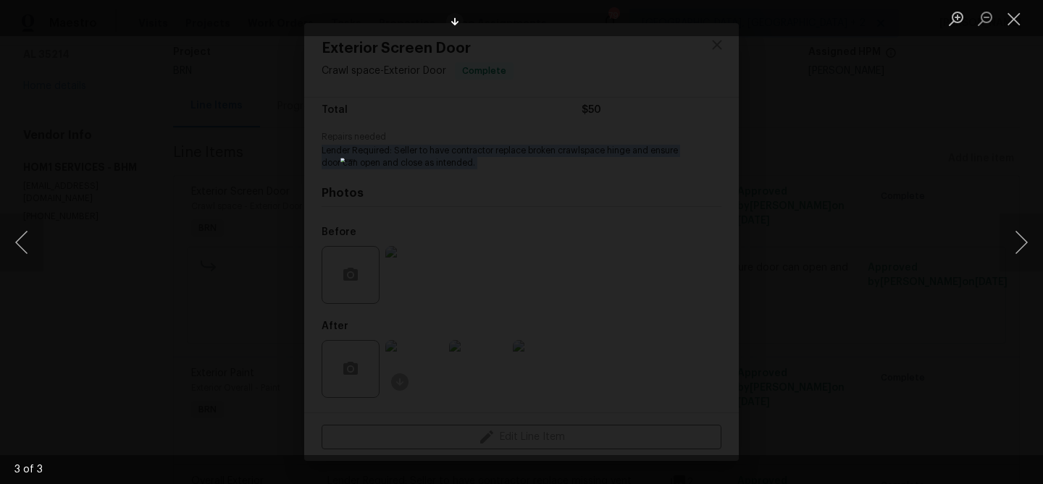
click at [546, 182] on img "Lightbox" at bounding box center [520, 242] width 361 height 168
click at [129, 126] on div "Lightbox" at bounding box center [521, 242] width 1043 height 484
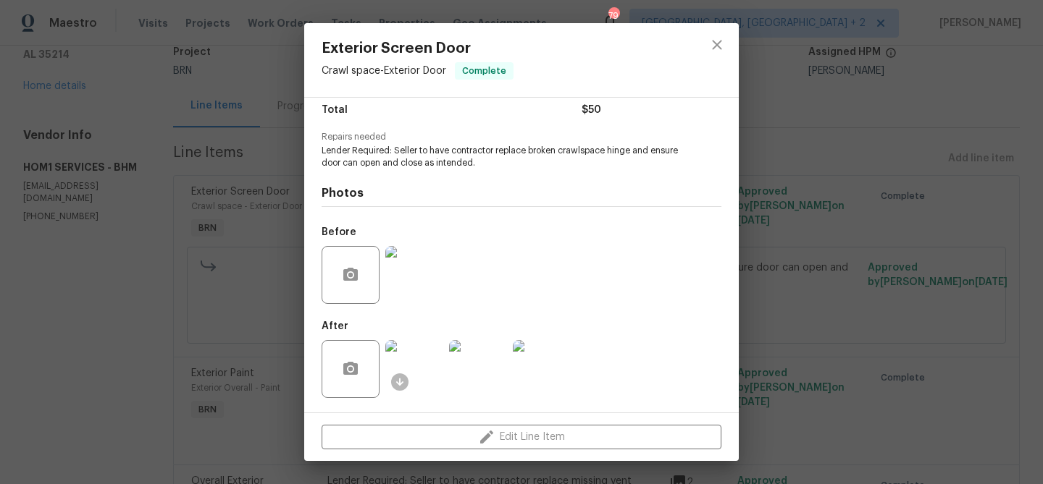
click at [179, 177] on div "Exterior Screen Door Crawl space - Exterior Door Complete Vendor HOM1 SERVICES …" at bounding box center [521, 242] width 1043 height 484
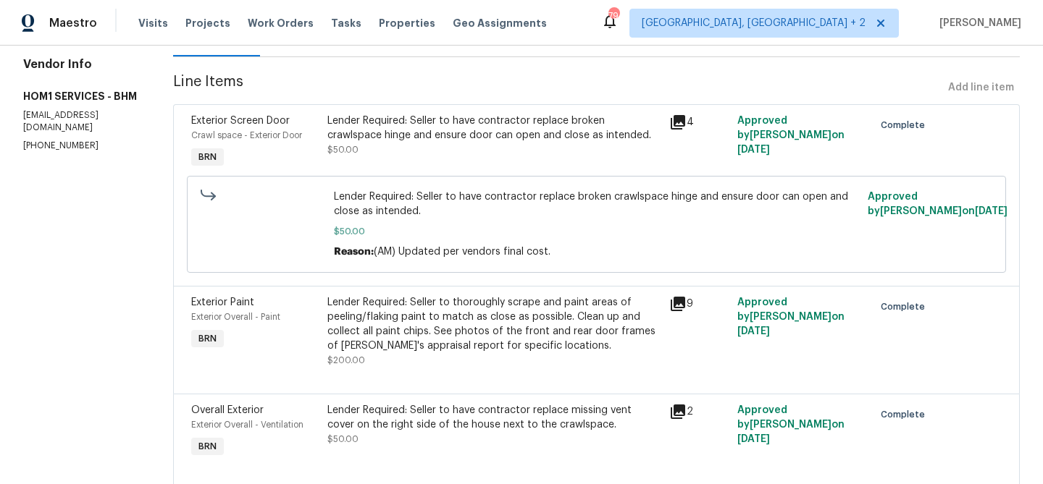
scroll to position [219, 0]
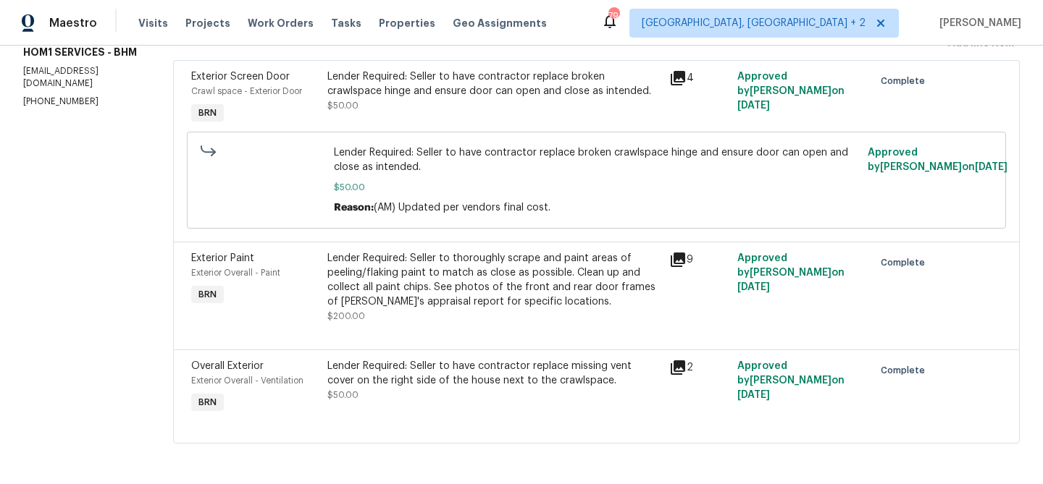
click at [363, 260] on div "Lender Required: Seller to thoroughly scrape and paint areas of peeling/flaking…" at bounding box center [493, 280] width 332 height 58
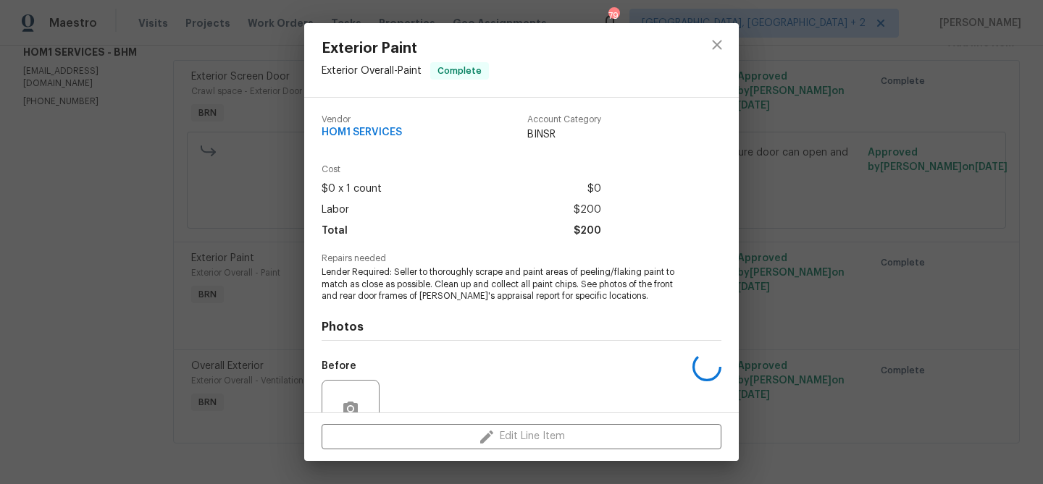
click at [347, 260] on span "Repairs needed" at bounding box center [522, 258] width 400 height 9
click at [343, 269] on span "Lender Required: Seller to thoroughly scrape and paint areas of peeling/flaking…" at bounding box center [502, 284] width 360 height 36
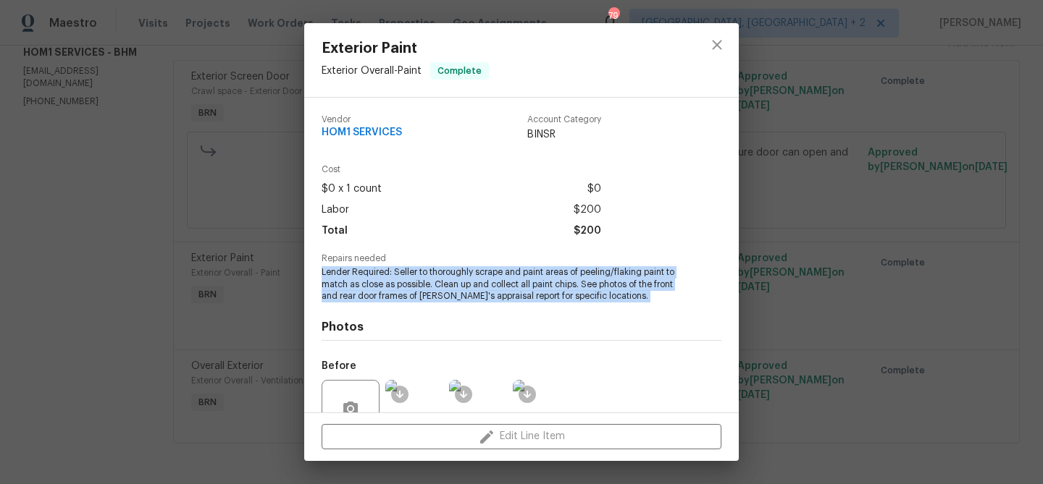
click at [343, 269] on span "Lender Required: Seller to thoroughly scrape and paint areas of peeling/flaking…" at bounding box center [502, 284] width 360 height 36
copy span "Lender Required: Seller to thoroughly scrape and paint areas of peeling/flaking…"
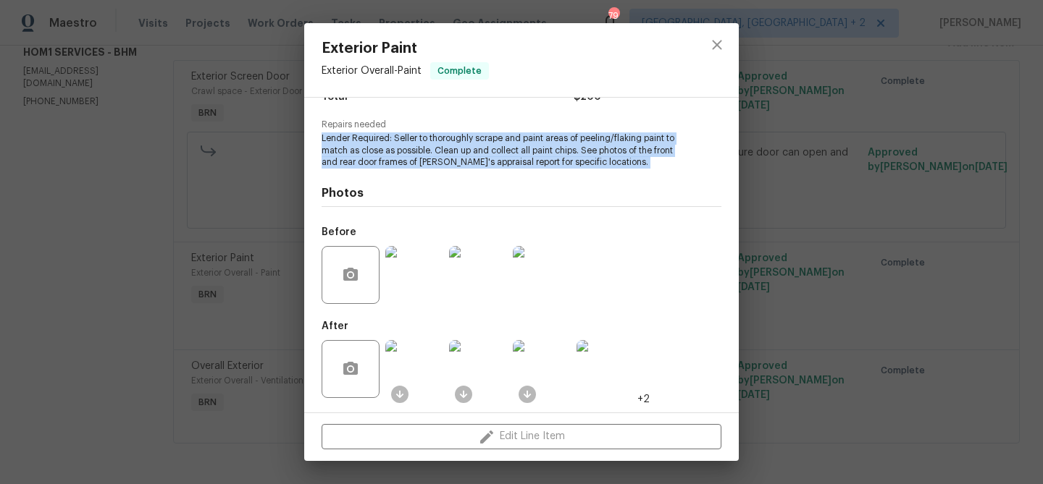
click at [425, 272] on img at bounding box center [414, 275] width 58 height 58
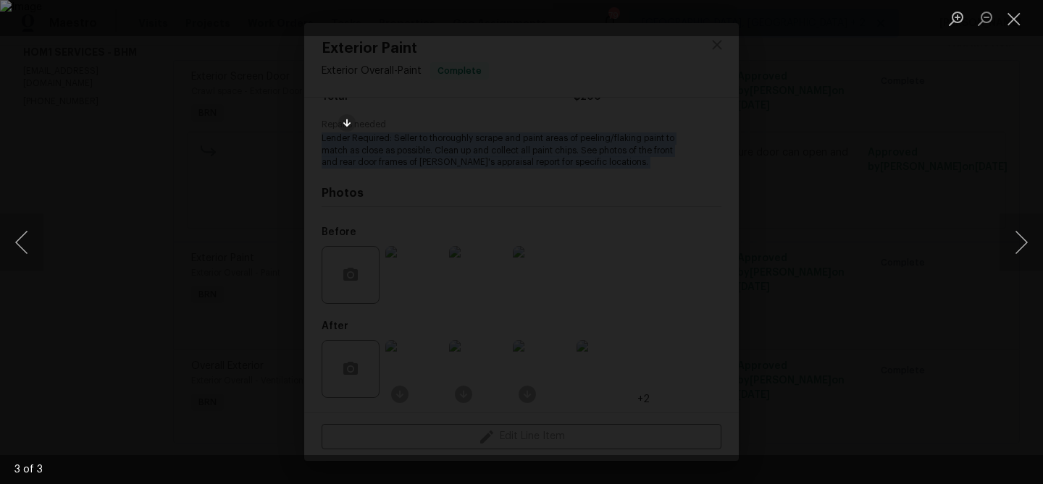
click at [102, 235] on div "Lightbox" at bounding box center [521, 242] width 1043 height 484
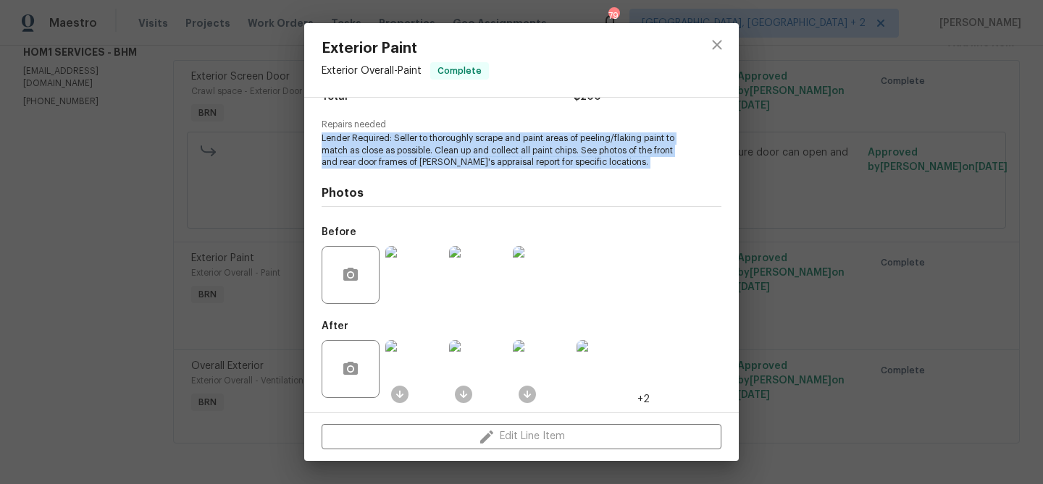
click at [409, 364] on img at bounding box center [414, 369] width 58 height 58
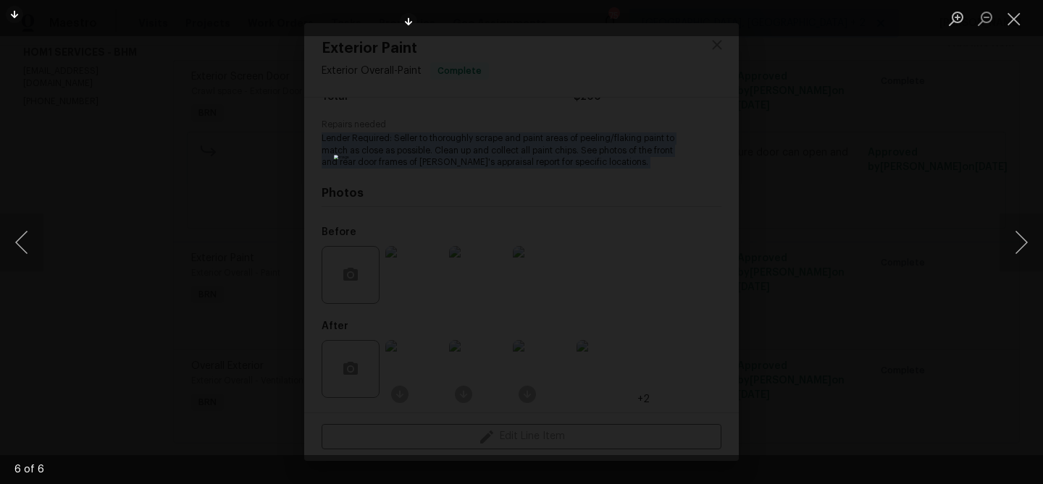
click at [186, 106] on div "Lightbox" at bounding box center [521, 242] width 1043 height 484
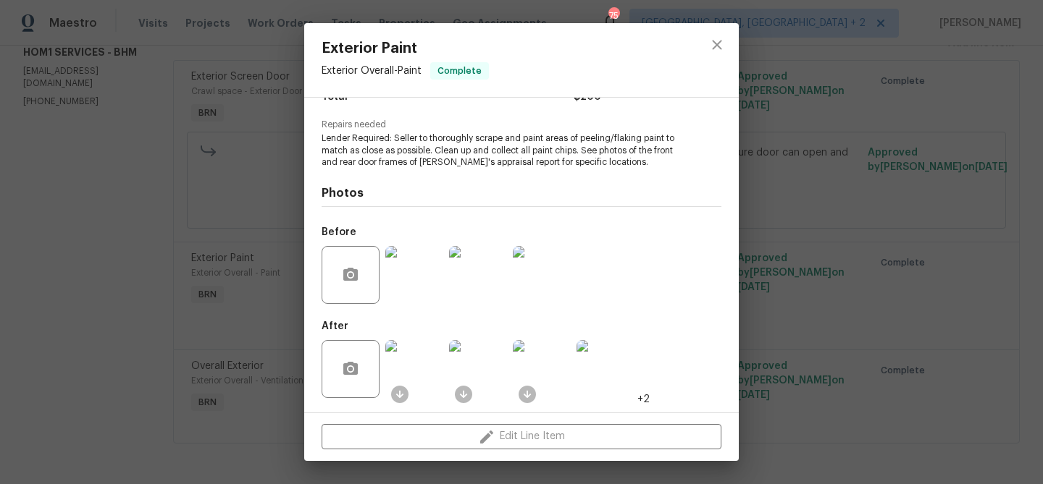
click at [219, 138] on div "Exterior Paint Exterior Overall - Paint Complete Vendor HOM1 SERVICES Account C…" at bounding box center [521, 242] width 1043 height 484
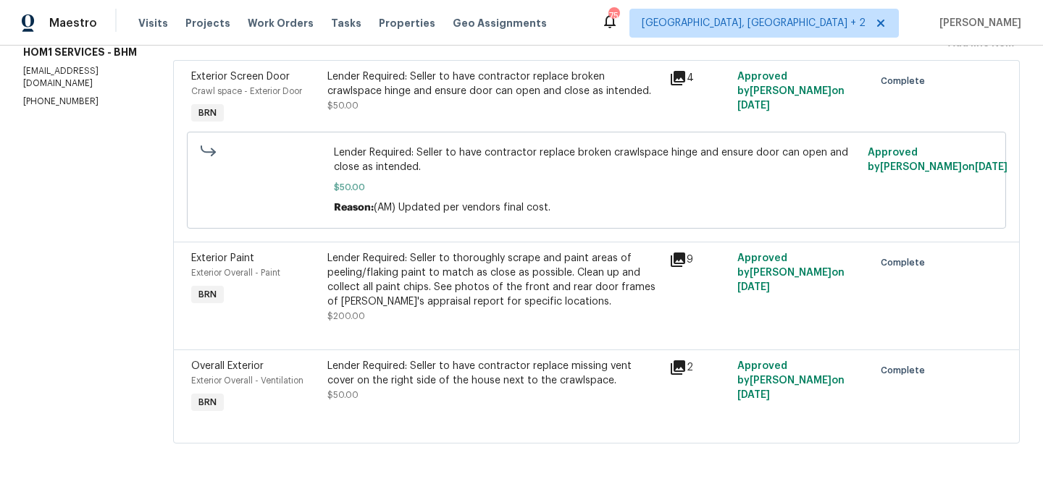
click at [390, 340] on div "Exterior Paint Exterior Overall - Paint BRN Lender Required: Seller to thorough…" at bounding box center [596, 296] width 846 height 108
click at [358, 395] on span "$50.00" at bounding box center [342, 395] width 31 height 9
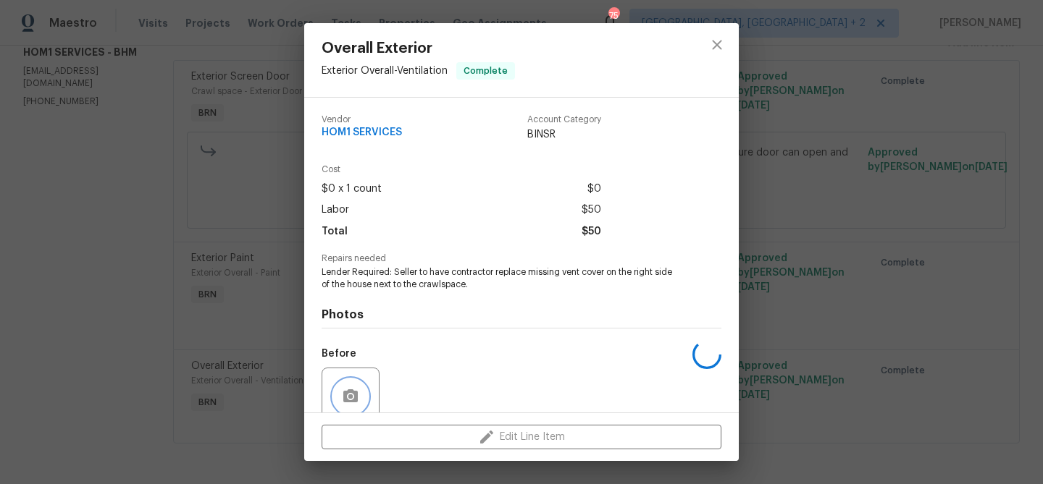
click at [359, 395] on button "button" at bounding box center [350, 396] width 35 height 35
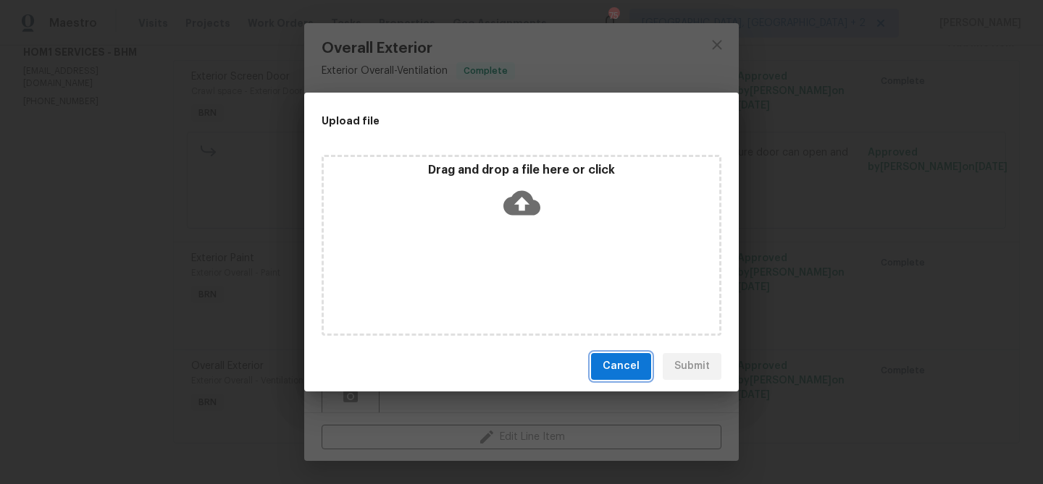
click at [620, 368] on span "Cancel" at bounding box center [620, 367] width 37 height 18
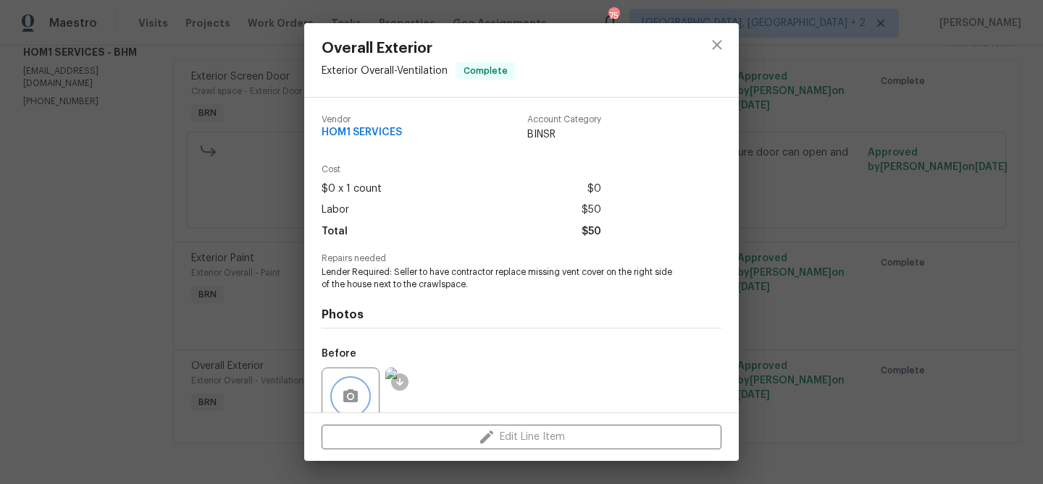
scroll to position [1, 0]
click at [23, 99] on div "Overall Exterior Exterior Overall - Ventilation Complete Vendor HOM1 SERVICES A…" at bounding box center [521, 242] width 1043 height 484
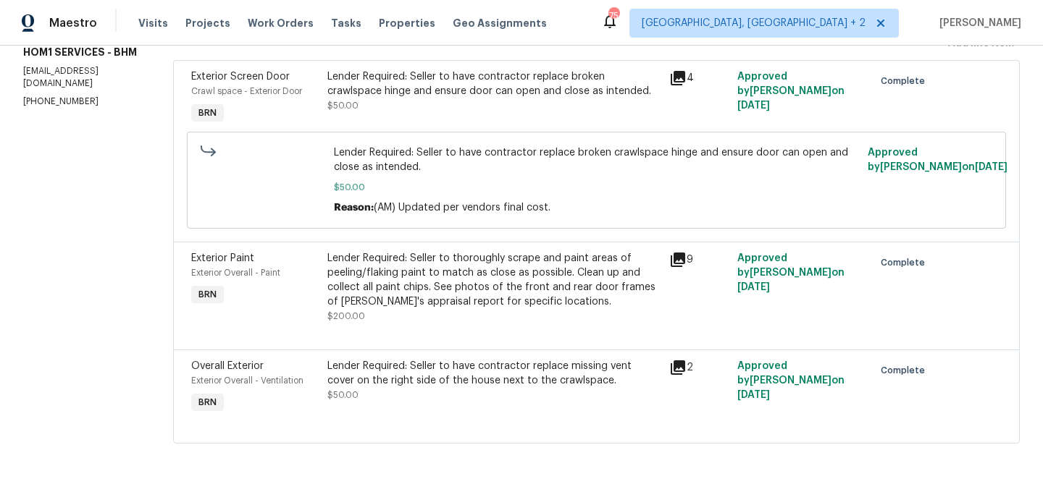
click at [351, 396] on span "$50.00" at bounding box center [342, 395] width 31 height 9
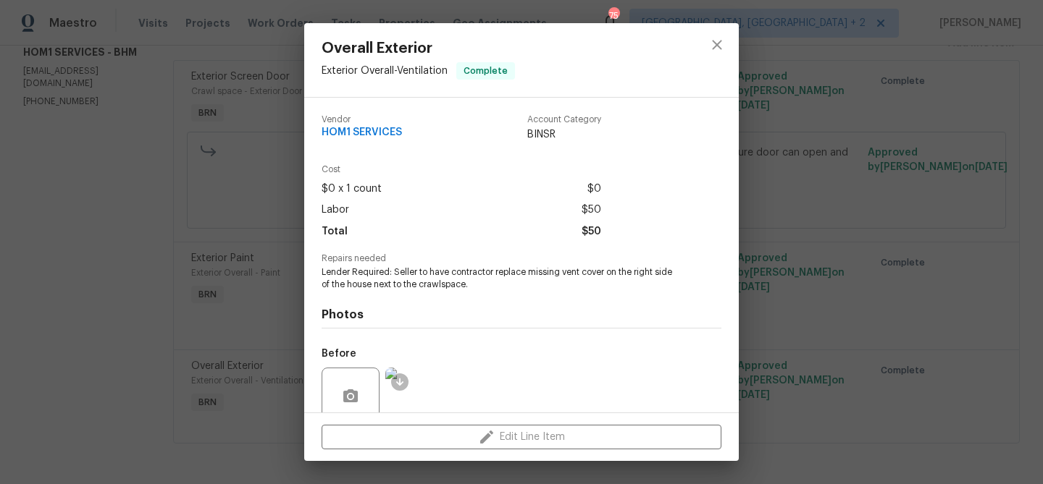
click at [343, 291] on div "Photos Before After" at bounding box center [522, 409] width 400 height 238
click at [339, 281] on span "Lender Required: Seller to have contractor replace missing vent cover on the ri…" at bounding box center [502, 278] width 360 height 25
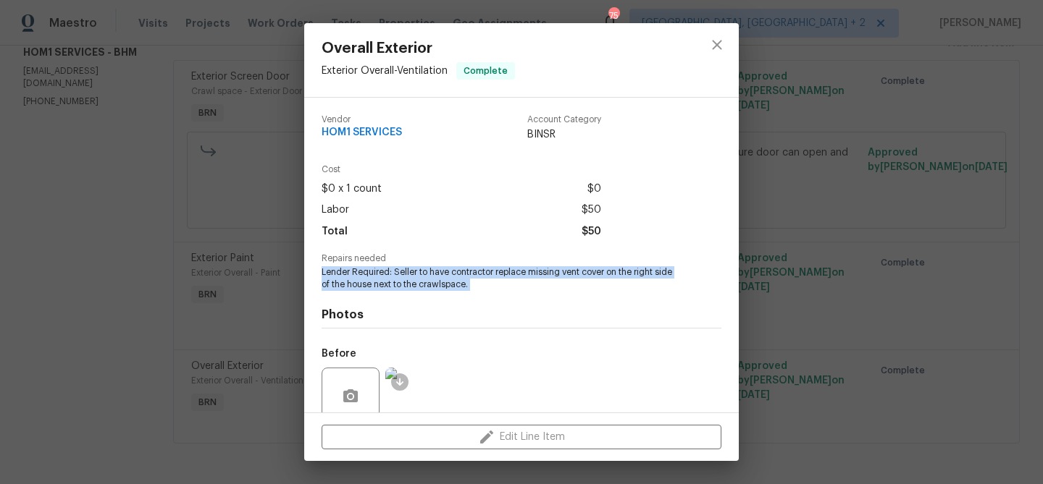
click at [339, 281] on span "Lender Required: Seller to have contractor replace missing vent cover on the ri…" at bounding box center [502, 278] width 360 height 25
copy span "Lender Required: Seller to have contractor replace missing vent cover on the ri…"
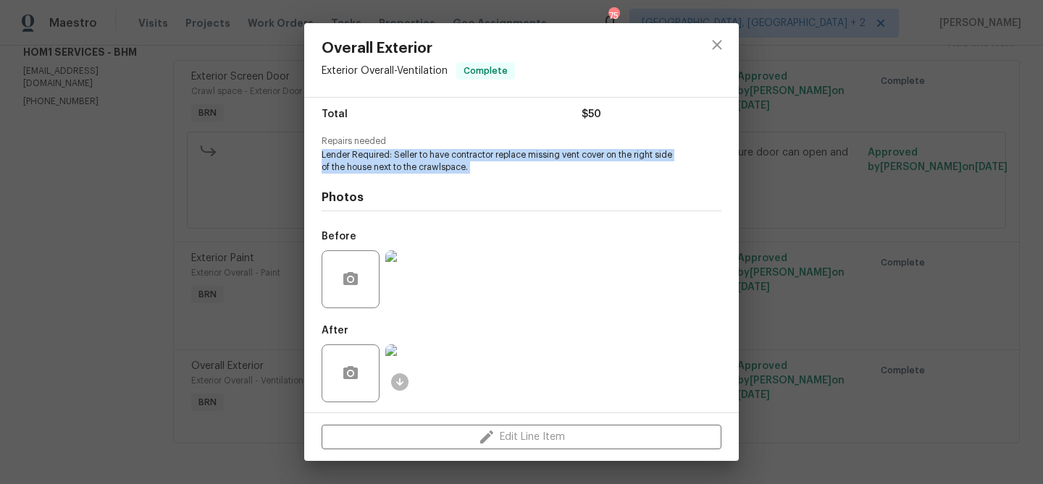
scroll to position [122, 0]
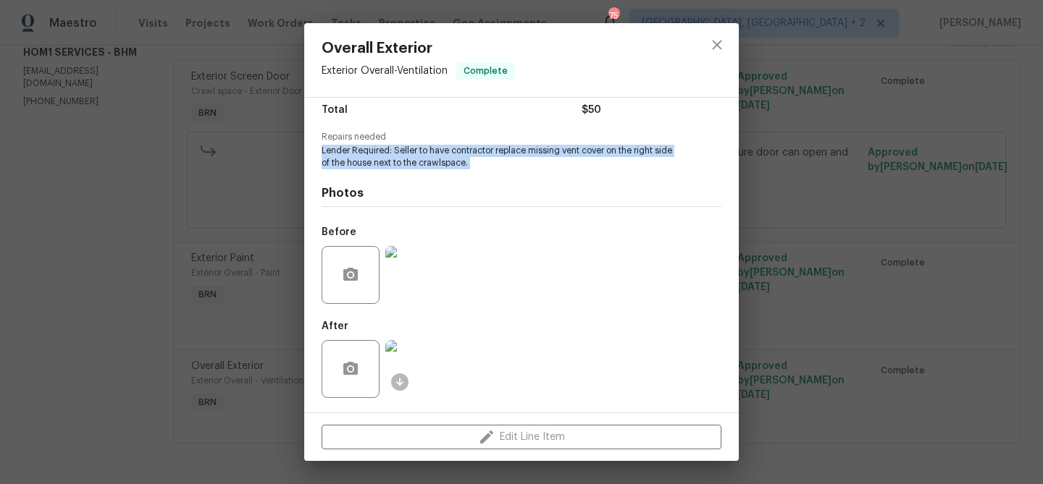
click at [414, 250] on img at bounding box center [414, 275] width 58 height 58
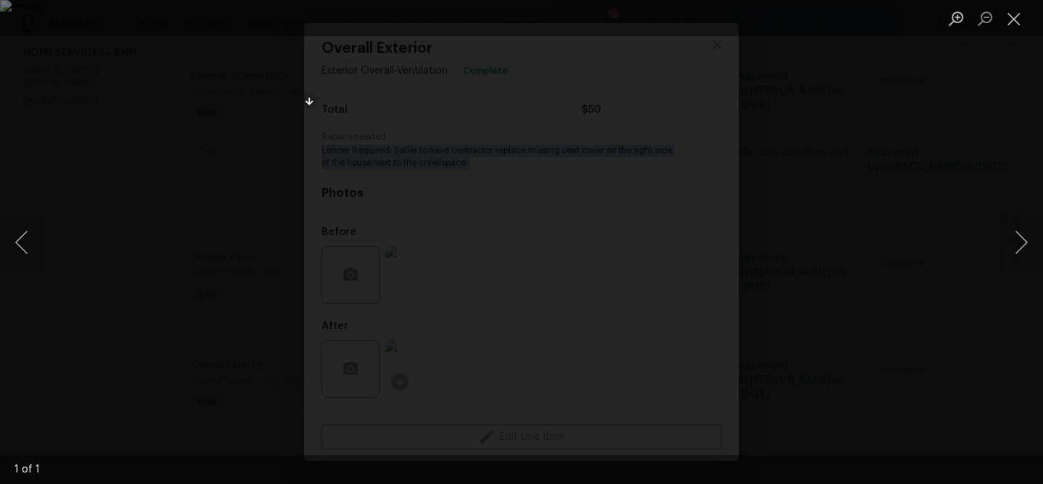
click at [112, 167] on div "Lightbox" at bounding box center [521, 242] width 1043 height 484
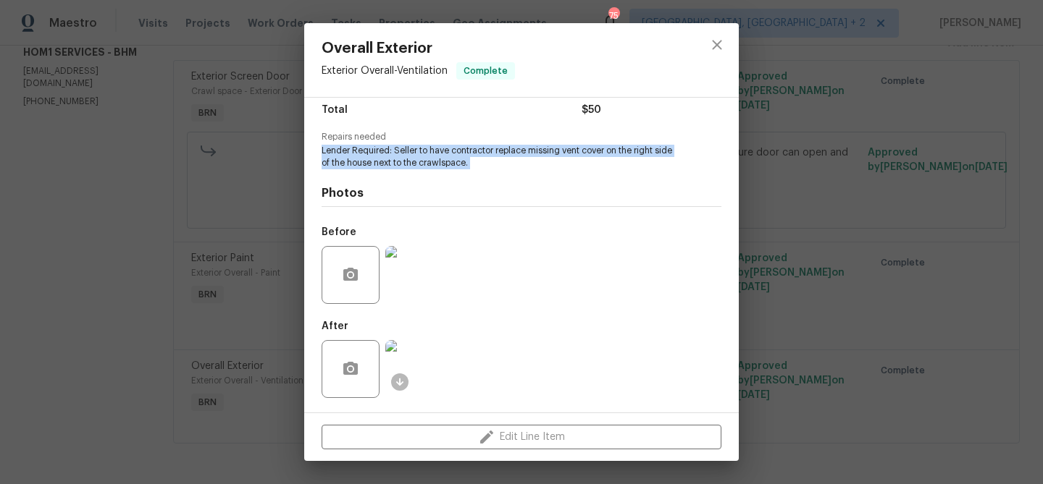
click at [415, 367] on img at bounding box center [414, 369] width 58 height 58
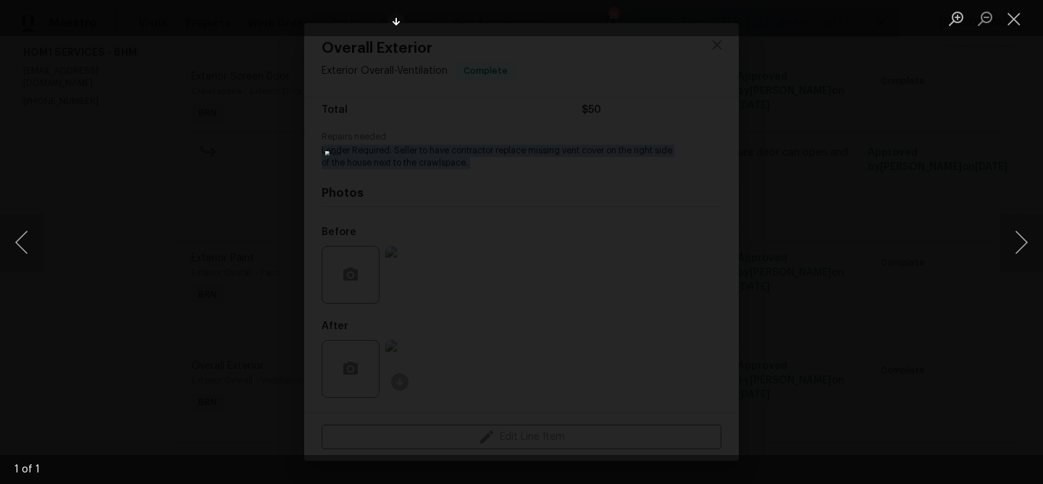
click at [156, 113] on div "Lightbox" at bounding box center [521, 242] width 1043 height 484
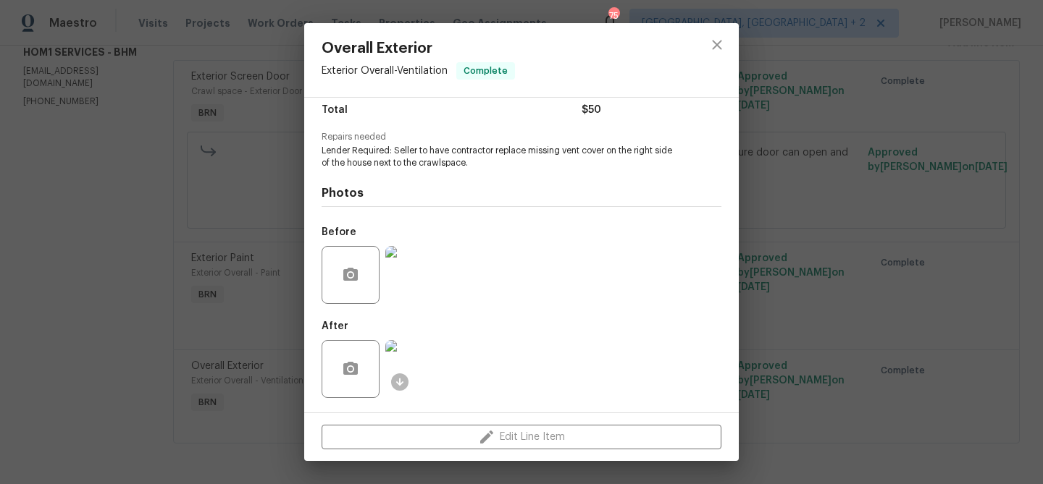
click at [203, 114] on div "Overall Exterior Exterior Overall - Ventilation Complete Vendor HOM1 SERVICES A…" at bounding box center [521, 242] width 1043 height 484
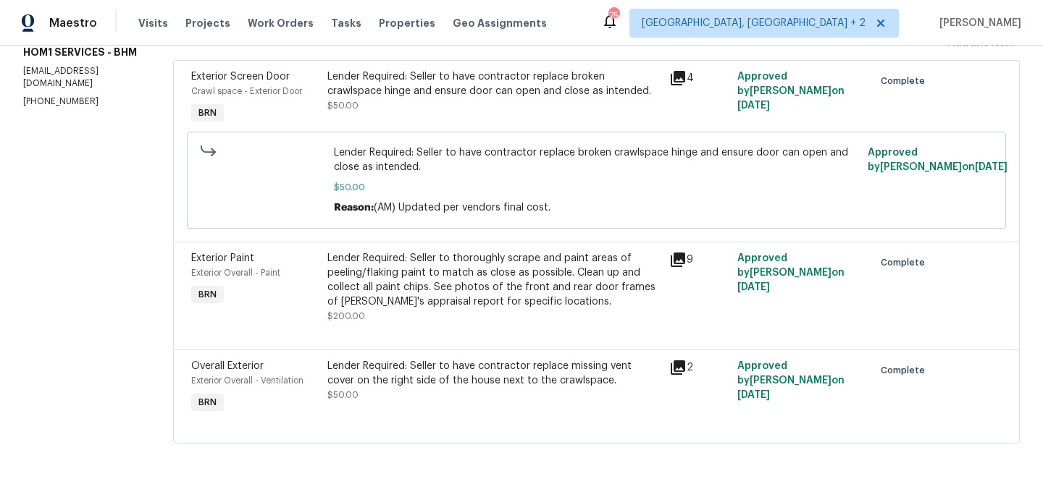
scroll to position [0, 0]
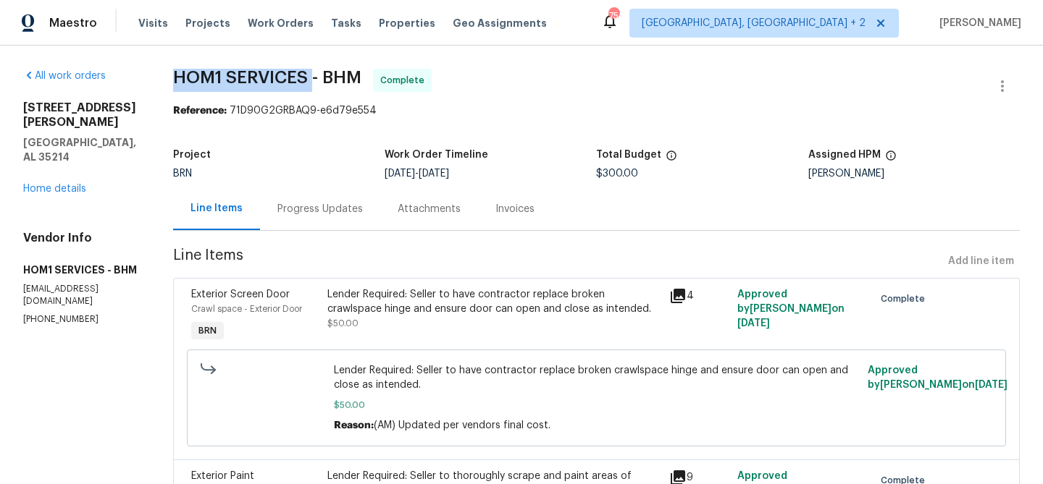
drag, startPoint x: 174, startPoint y: 79, endPoint x: 321, endPoint y: 77, distance: 147.0
click at [321, 77] on div "All work orders 3 Holt Ave Birmingham, AL 35214 Home details Vendor Info HOM1 S…" at bounding box center [521, 374] width 1043 height 657
copy span "HOM1 SERVICES"
click at [496, 217] on div "Invoices" at bounding box center [515, 209] width 74 height 43
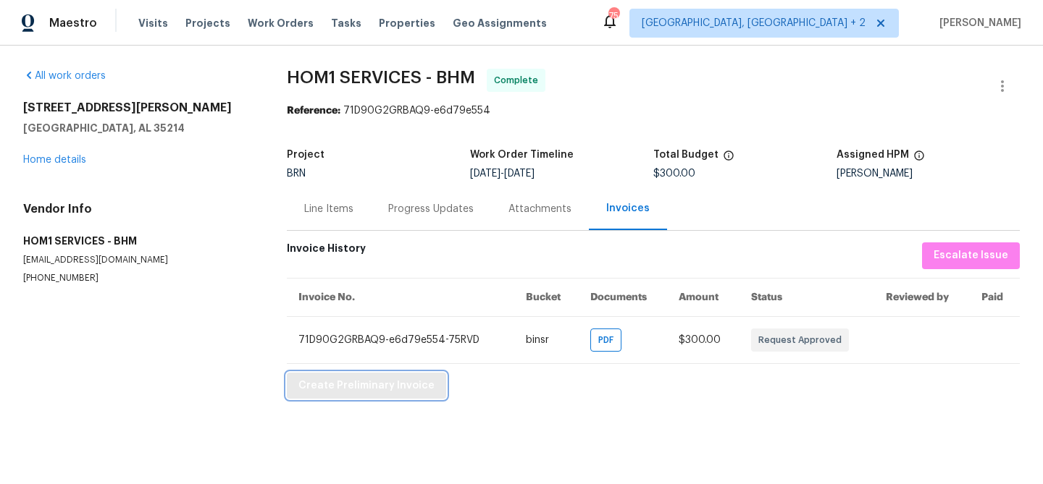
click at [314, 381] on span "Create Preliminary Invoice" at bounding box center [366, 386] width 136 height 18
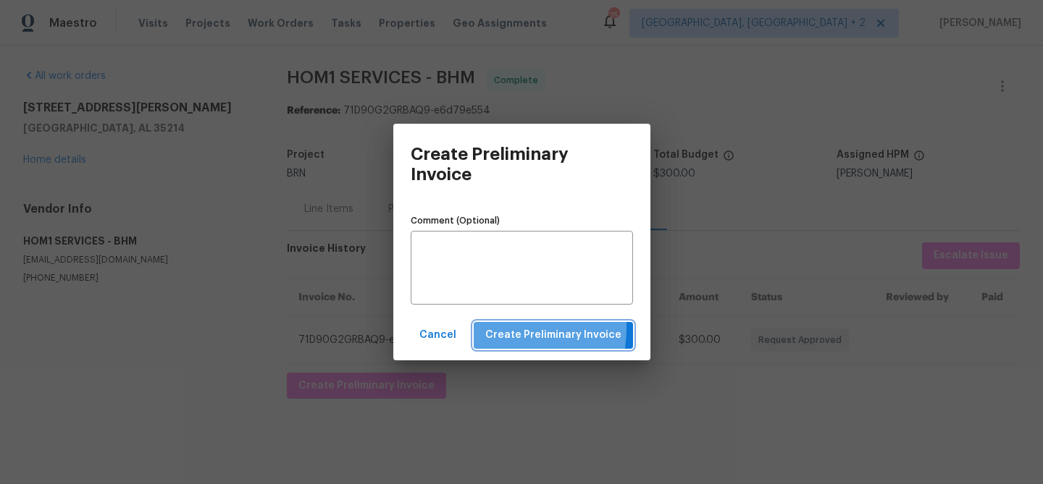
click at [484, 327] on button "Create Preliminary Invoice" at bounding box center [553, 335] width 159 height 27
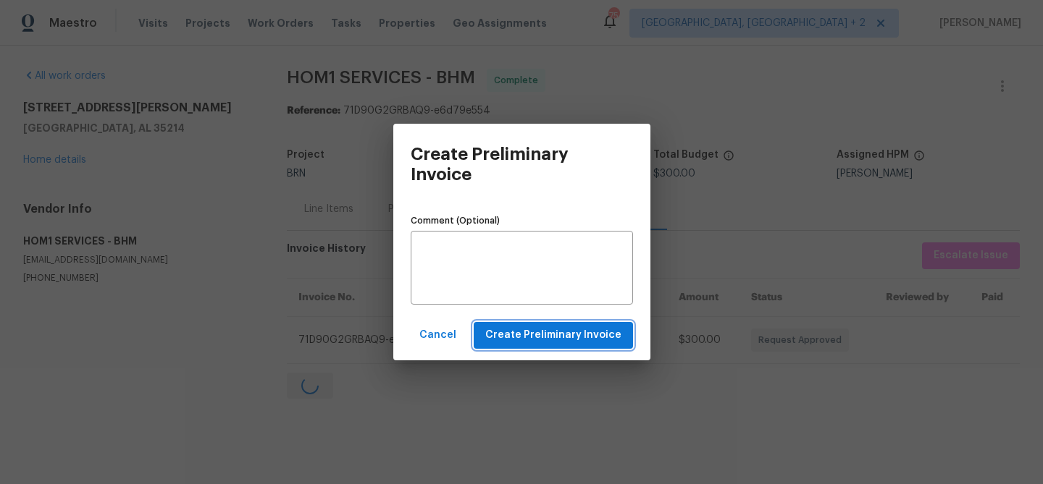
click at [508, 330] on span "Create Preliminary Invoice" at bounding box center [553, 336] width 136 height 18
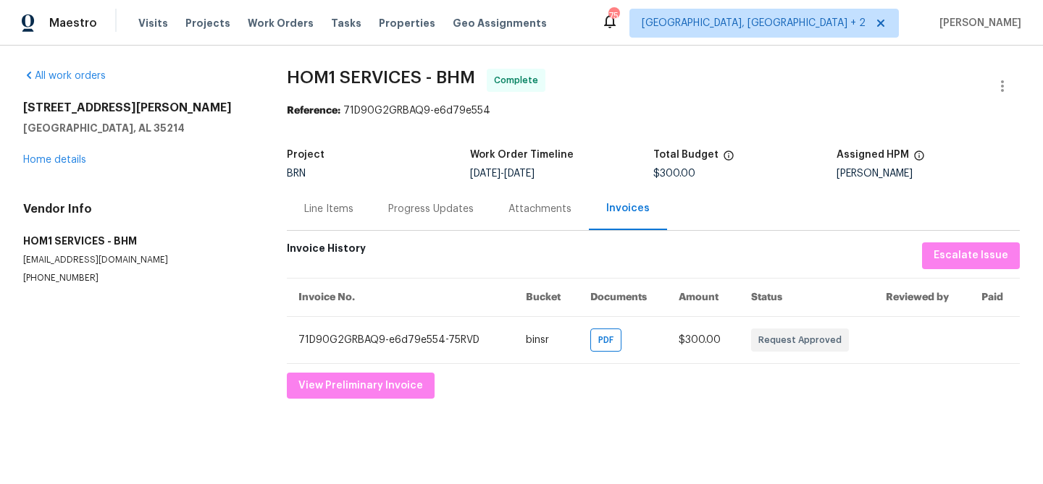
click at [68, 153] on div "3 Holt Ave Birmingham, AL 35214 Home details" at bounding box center [137, 134] width 229 height 67
click at [54, 156] on link "Home details" at bounding box center [54, 160] width 63 height 10
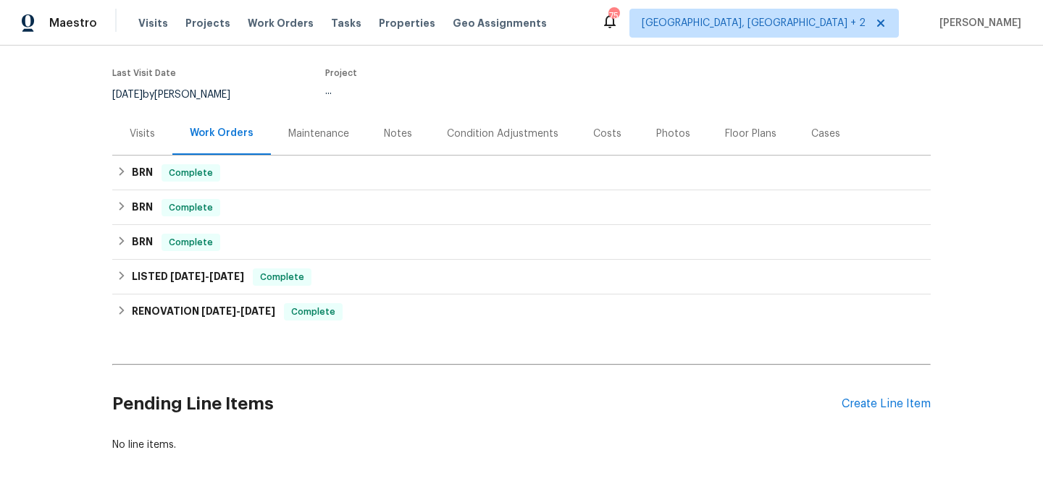
scroll to position [124, 0]
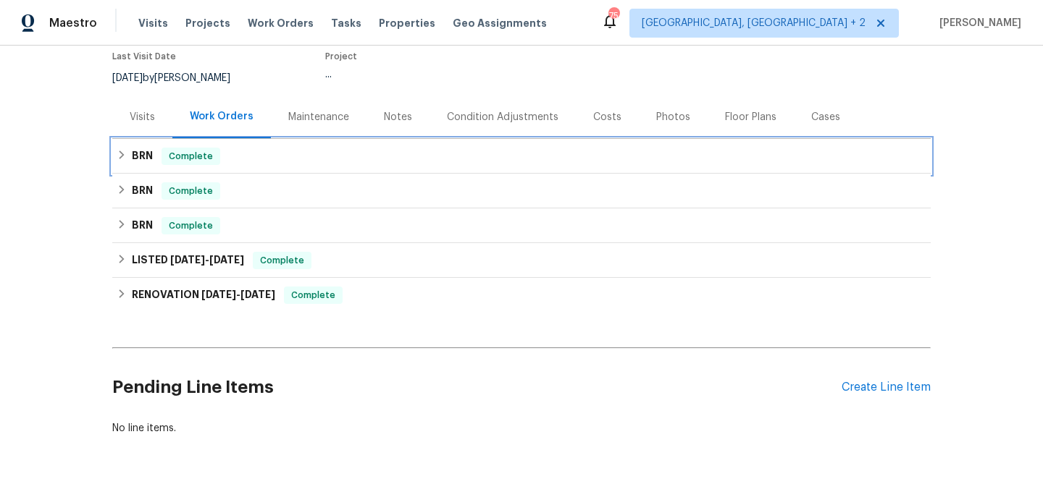
click at [149, 154] on h6 "BRN" at bounding box center [142, 156] width 21 height 17
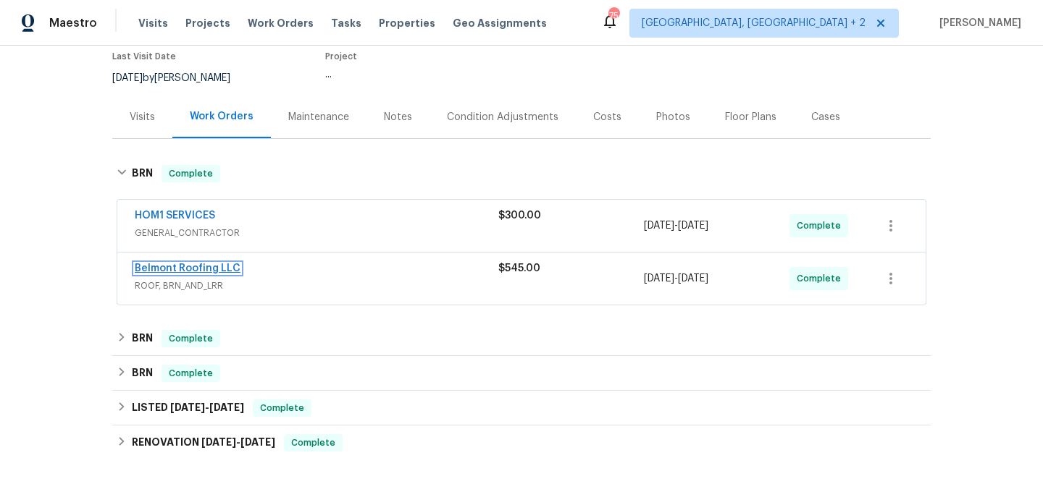
click at [150, 271] on link "Belmont Roofing LLC" at bounding box center [188, 269] width 106 height 10
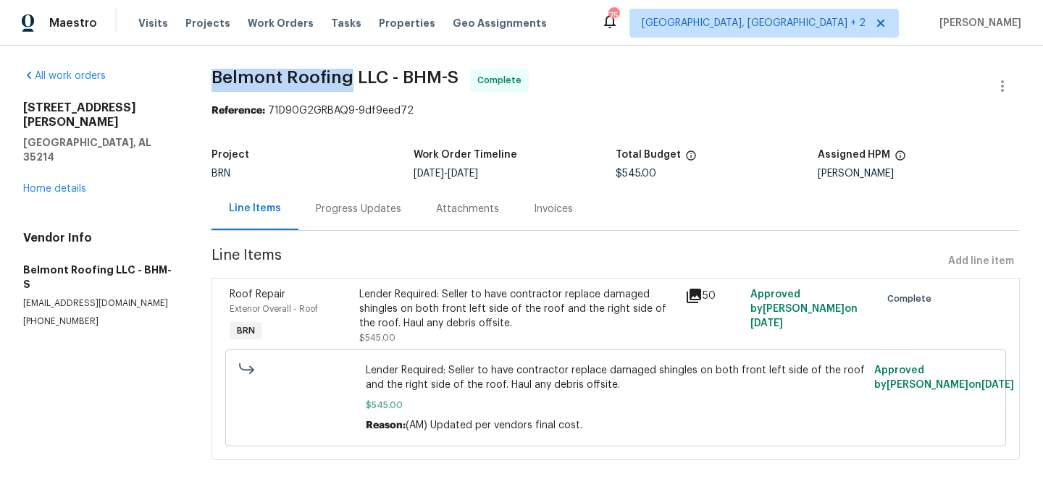
drag, startPoint x: 200, startPoint y: 77, endPoint x: 351, endPoint y: 77, distance: 151.3
click at [351, 77] on div "All work orders 3 Holt Ave Birmingham, AL 35214 Home details Vendor Info Belmon…" at bounding box center [521, 273] width 1043 height 455
copy span "Belmont Roofing"
click at [330, 86] on span "Belmont Roofing LLC - BHM-S Complete" at bounding box center [597, 86] width 773 height 35
drag, startPoint x: 209, startPoint y: 77, endPoint x: 387, endPoint y: 77, distance: 178.9
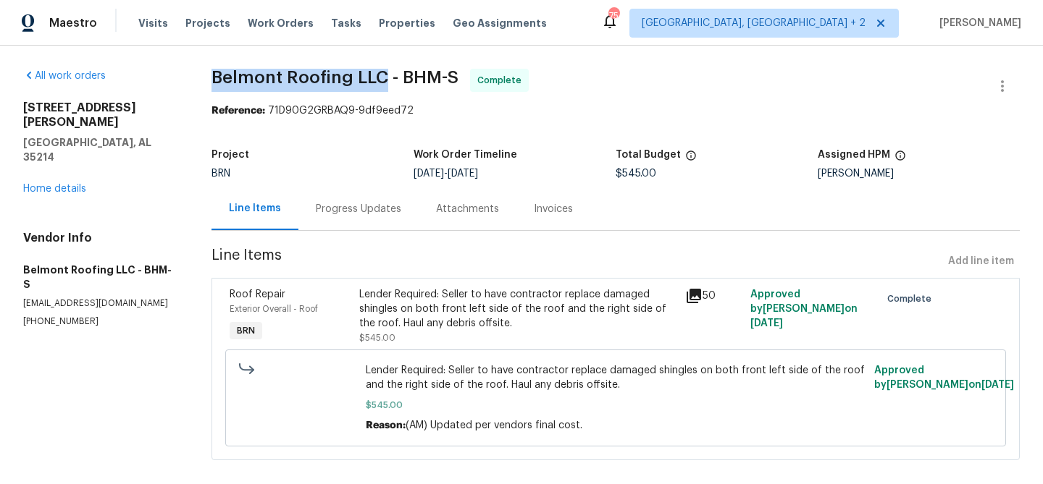
click at [387, 77] on div "All work orders 3 Holt Ave Birmingham, AL 35214 Home details Vendor Info Belmon…" at bounding box center [521, 273] width 1043 height 455
copy span "Belmont Roofing LLC"
click at [416, 305] on div "Lender Required: Seller to have contractor replace damaged shingles on both fro…" at bounding box center [517, 308] width 316 height 43
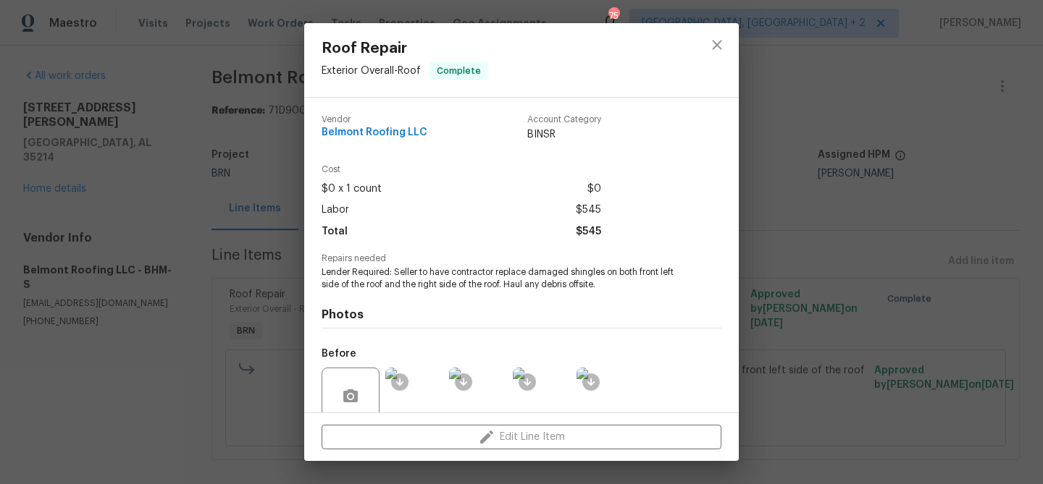
click at [376, 277] on span "Lender Required: Seller to have contractor replace damaged shingles on both fro…" at bounding box center [502, 278] width 360 height 25
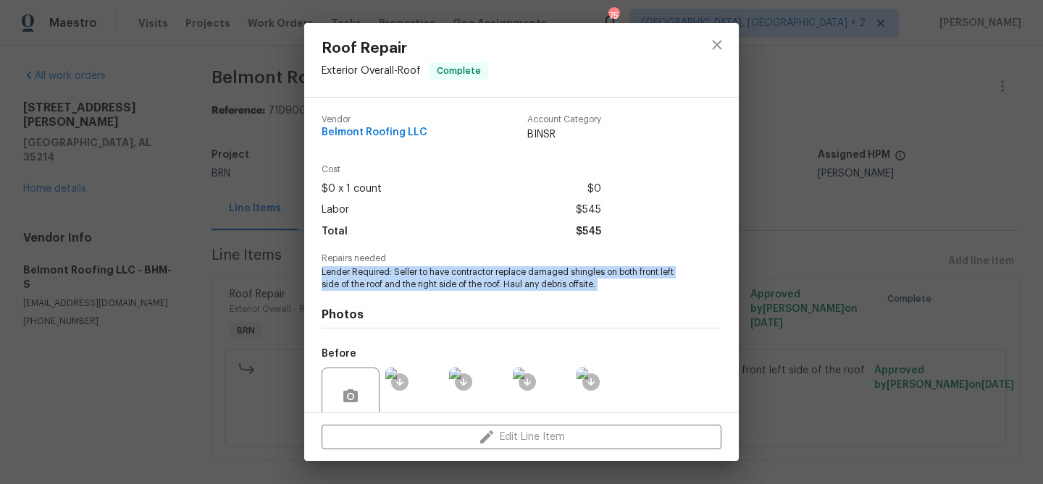
click at [376, 277] on span "Lender Required: Seller to have contractor replace damaged shingles on both fro…" at bounding box center [502, 278] width 360 height 25
copy span "Lender Required: Seller to have contractor replace damaged shingles on both fro…"
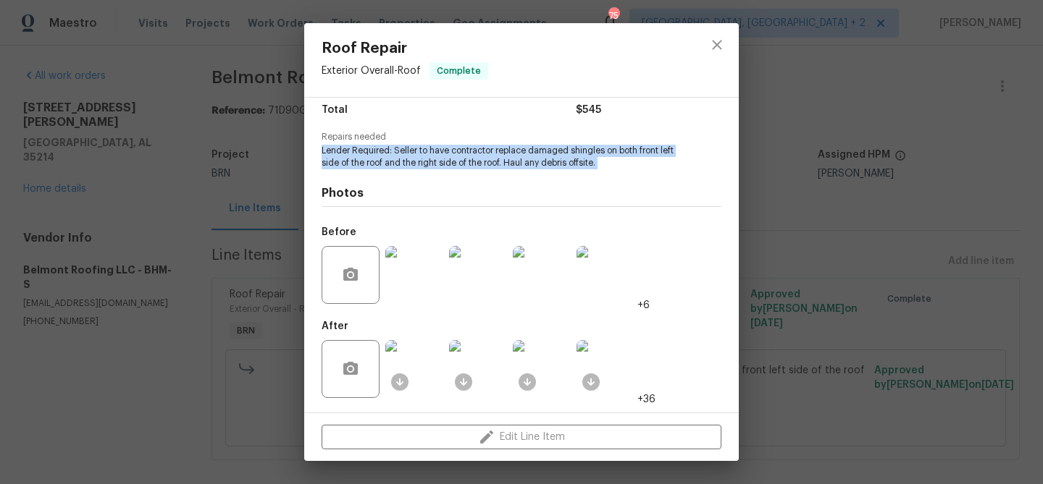
click at [413, 280] on img at bounding box center [414, 275] width 58 height 58
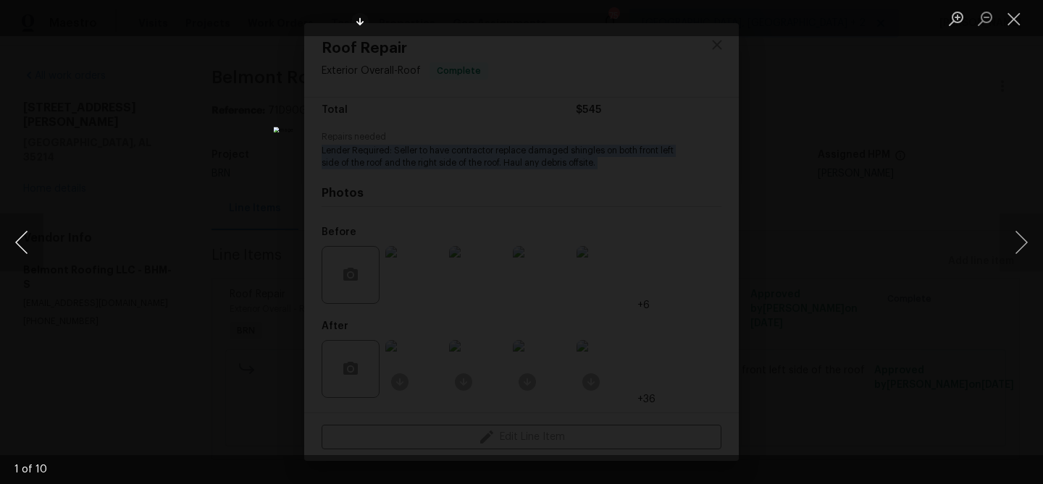
click at [25, 243] on button "Previous image" at bounding box center [21, 243] width 43 height 58
click at [14, 259] on button "Previous image" at bounding box center [21, 243] width 43 height 58
click at [126, 197] on div "Lightbox" at bounding box center [521, 242] width 1043 height 484
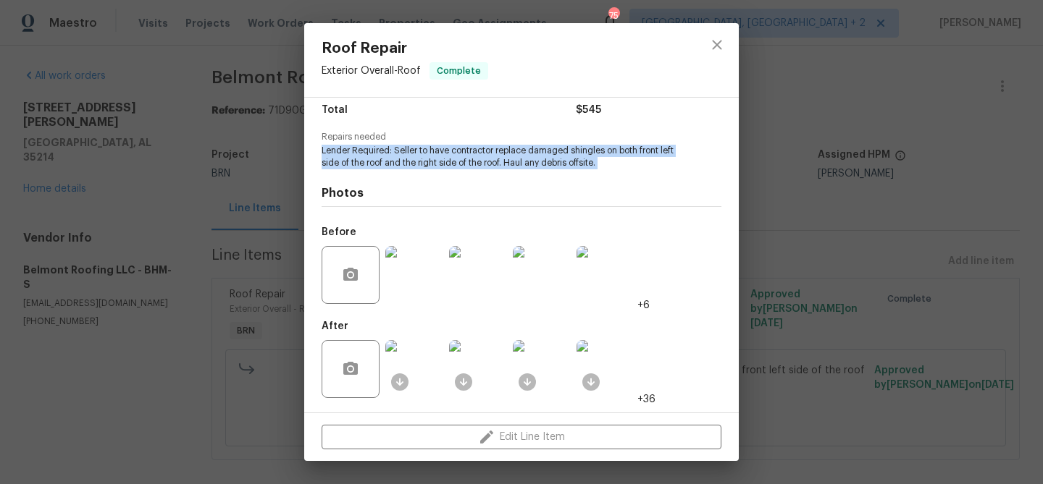
click at [420, 379] on img at bounding box center [414, 369] width 58 height 58
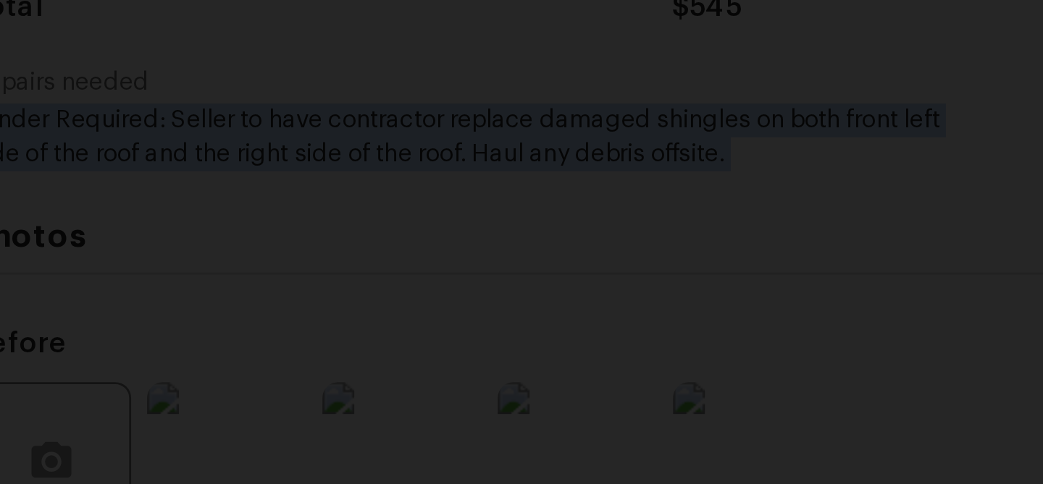
click at [481, 176] on img "Lightbox" at bounding box center [522, 242] width 496 height 230
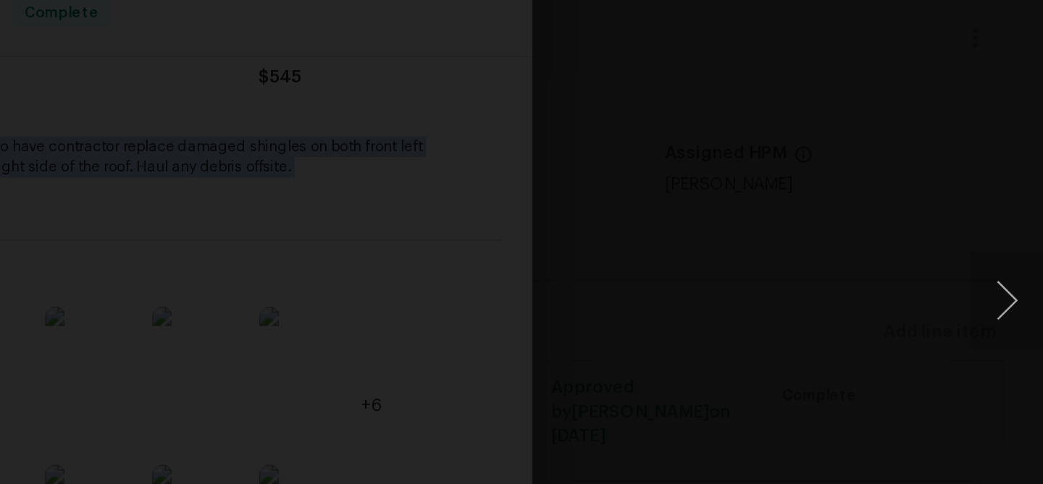
scroll to position [0, 0]
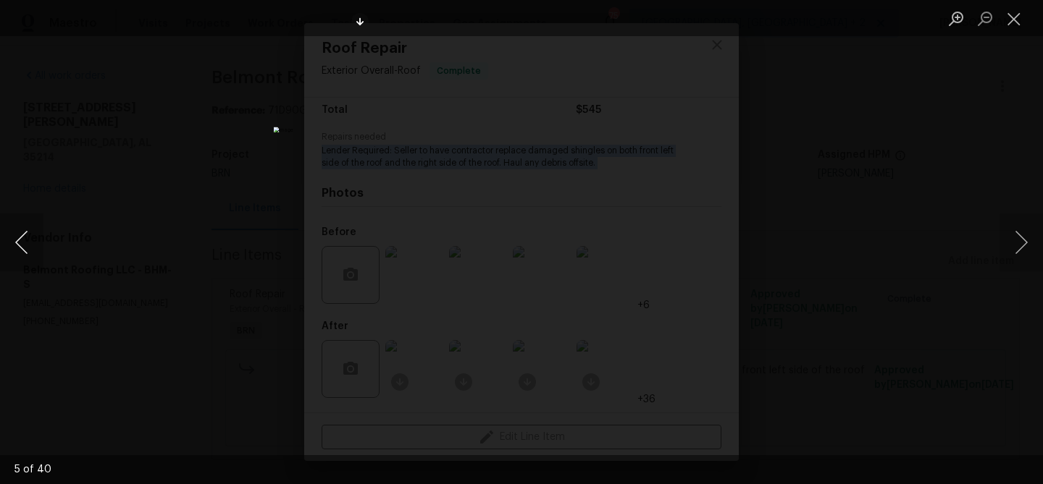
click at [25, 234] on button "Previous image" at bounding box center [21, 243] width 43 height 58
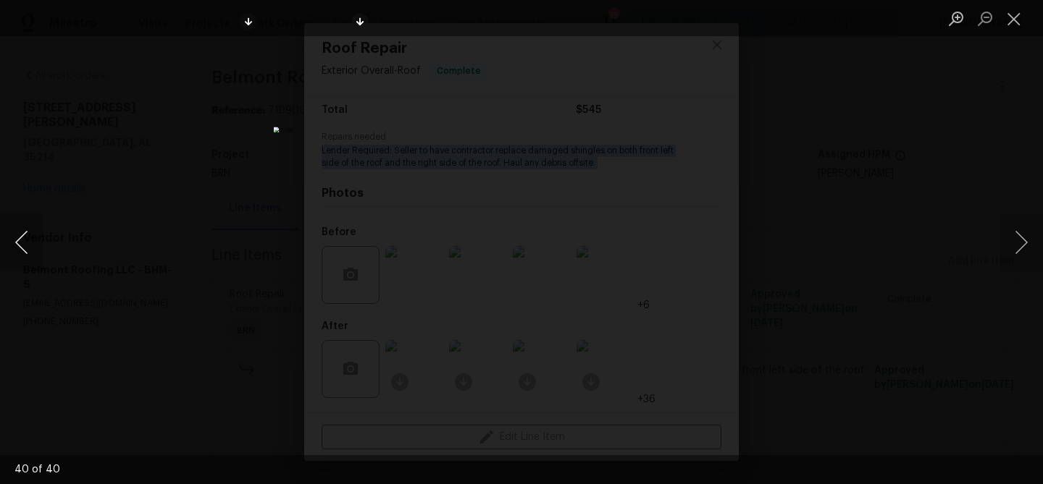
click at [21, 232] on button "Previous image" at bounding box center [21, 243] width 43 height 58
click at [13, 242] on button "Previous image" at bounding box center [21, 243] width 43 height 58
click at [12, 239] on button "Previous image" at bounding box center [21, 243] width 43 height 58
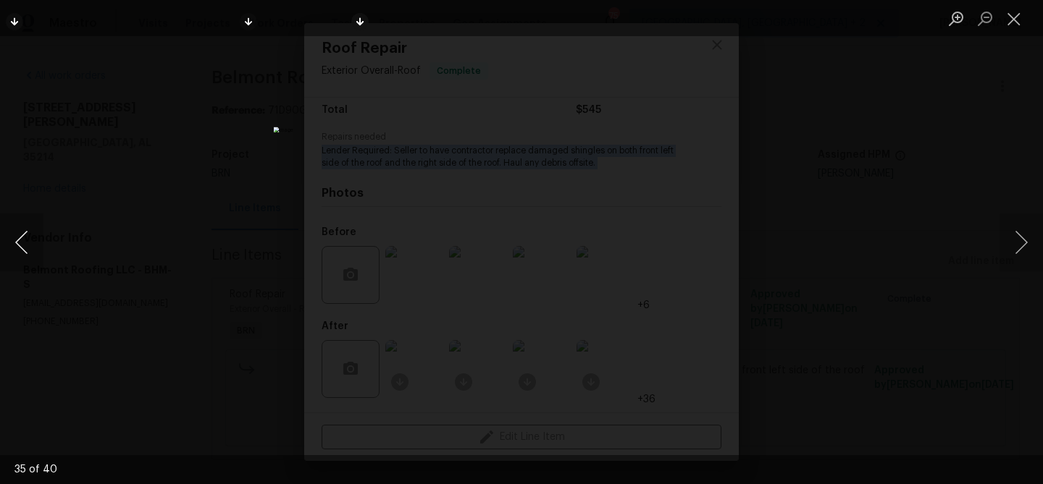
click at [17, 232] on button "Previous image" at bounding box center [21, 243] width 43 height 58
click at [24, 240] on button "Previous image" at bounding box center [21, 243] width 43 height 58
click at [9, 235] on button "Previous image" at bounding box center [21, 243] width 43 height 58
click at [17, 241] on button "Previous image" at bounding box center [21, 243] width 43 height 58
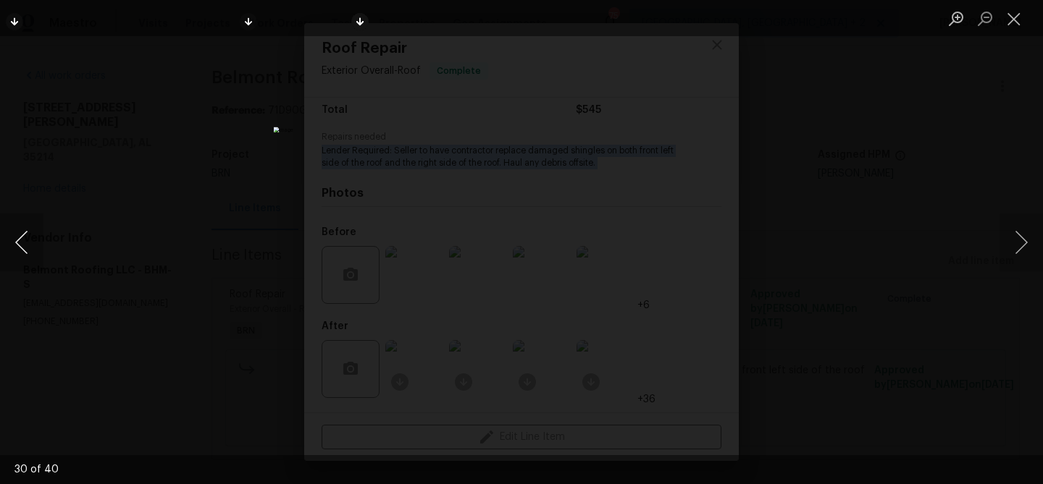
click at [22, 237] on button "Previous image" at bounding box center [21, 243] width 43 height 58
click at [17, 243] on button "Previous image" at bounding box center [21, 243] width 43 height 58
click at [14, 242] on button "Previous image" at bounding box center [21, 243] width 43 height 58
click at [22, 246] on button "Previous image" at bounding box center [21, 243] width 43 height 58
click at [11, 243] on button "Previous image" at bounding box center [21, 243] width 43 height 58
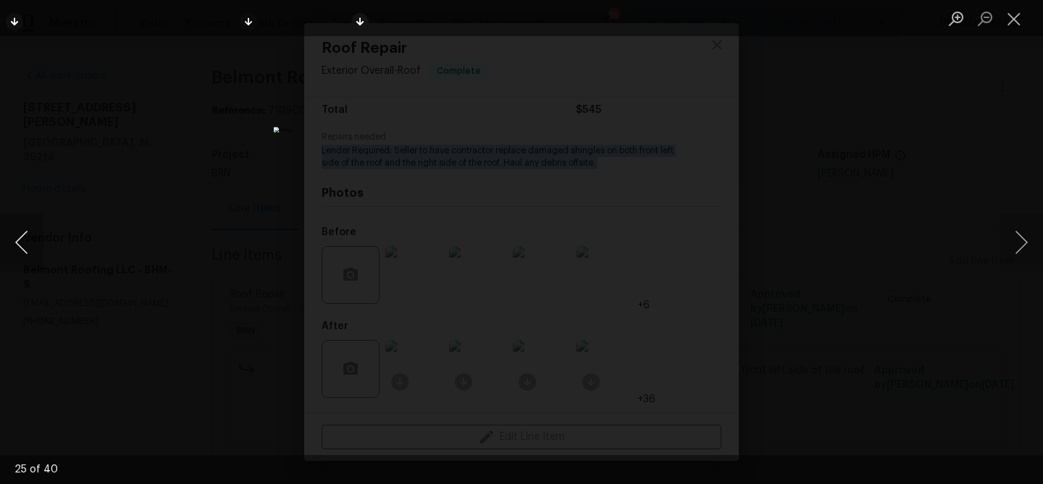
click at [11, 243] on button "Previous image" at bounding box center [21, 243] width 43 height 58
click at [17, 239] on button "Previous image" at bounding box center [21, 243] width 43 height 58
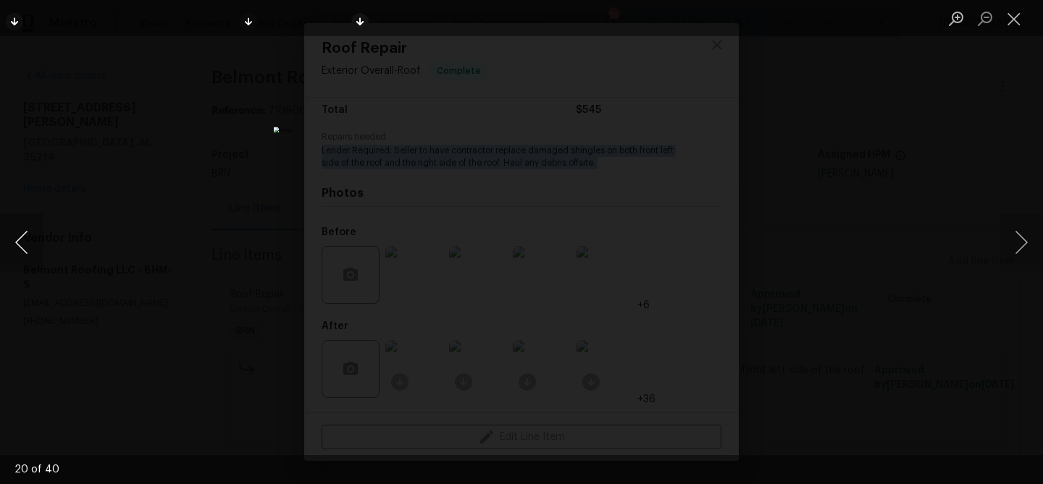
click at [17, 239] on button "Previous image" at bounding box center [21, 243] width 43 height 58
click at [23, 226] on button "Previous image" at bounding box center [21, 243] width 43 height 58
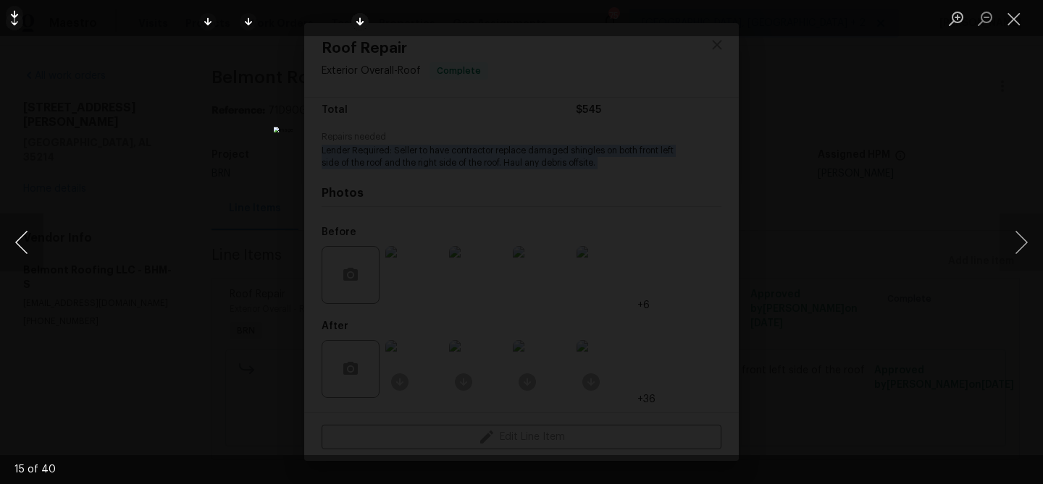
click at [23, 226] on button "Previous image" at bounding box center [21, 243] width 43 height 58
click at [1018, 238] on button "Next image" at bounding box center [1020, 243] width 43 height 58
click at [17, 239] on button "Previous image" at bounding box center [21, 243] width 43 height 58
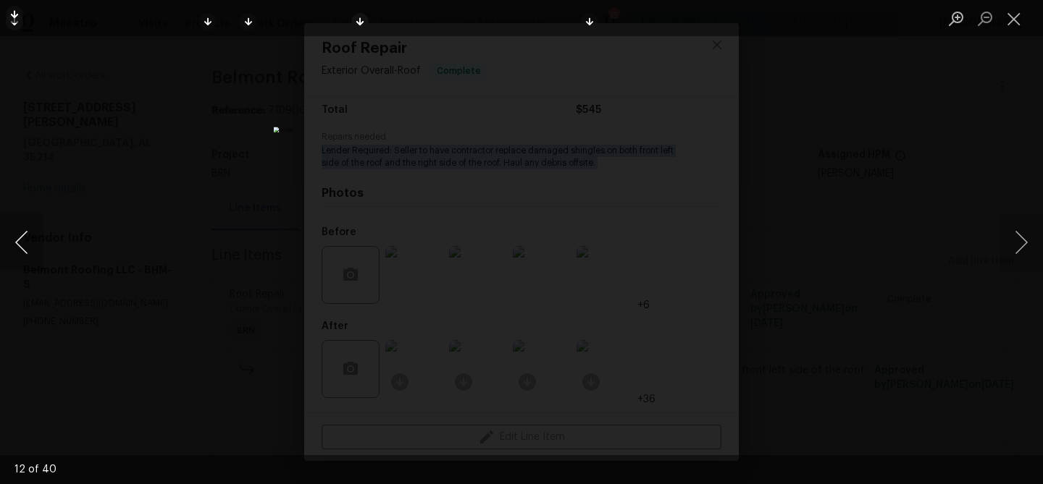
click at [17, 239] on button "Previous image" at bounding box center [21, 243] width 43 height 58
click at [1022, 241] on button "Next image" at bounding box center [1020, 243] width 43 height 58
click at [14, 245] on button "Previous image" at bounding box center [21, 243] width 43 height 58
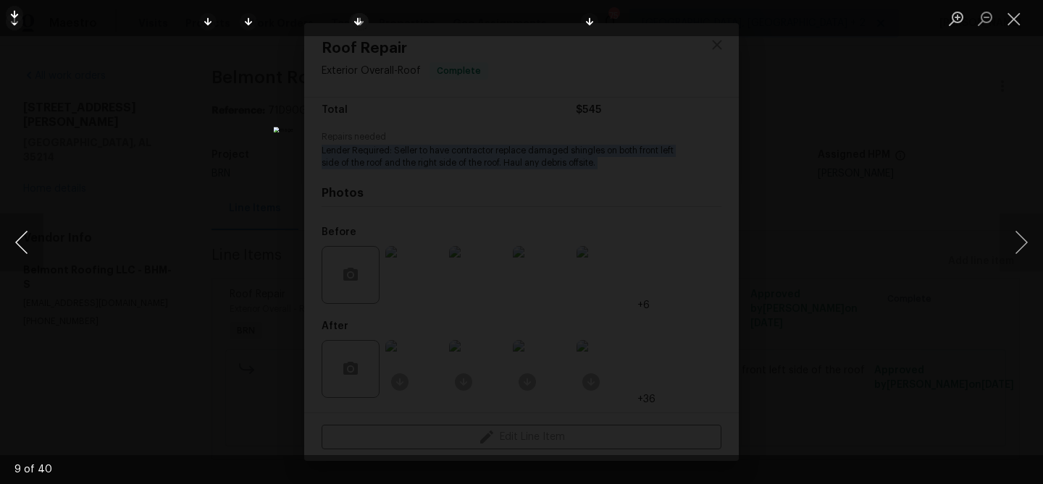
click at [14, 245] on button "Previous image" at bounding box center [21, 243] width 43 height 58
click at [115, 182] on div "Lightbox" at bounding box center [521, 242] width 1043 height 484
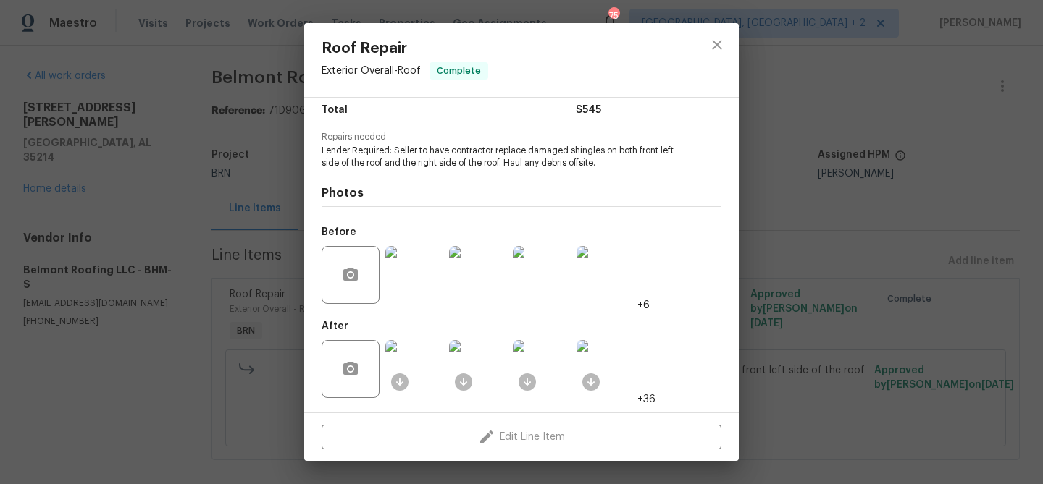
click at [164, 134] on div "Roof Repair Exterior Overall - Roof Complete Vendor Belmont Roofing LLC Account…" at bounding box center [521, 242] width 1043 height 484
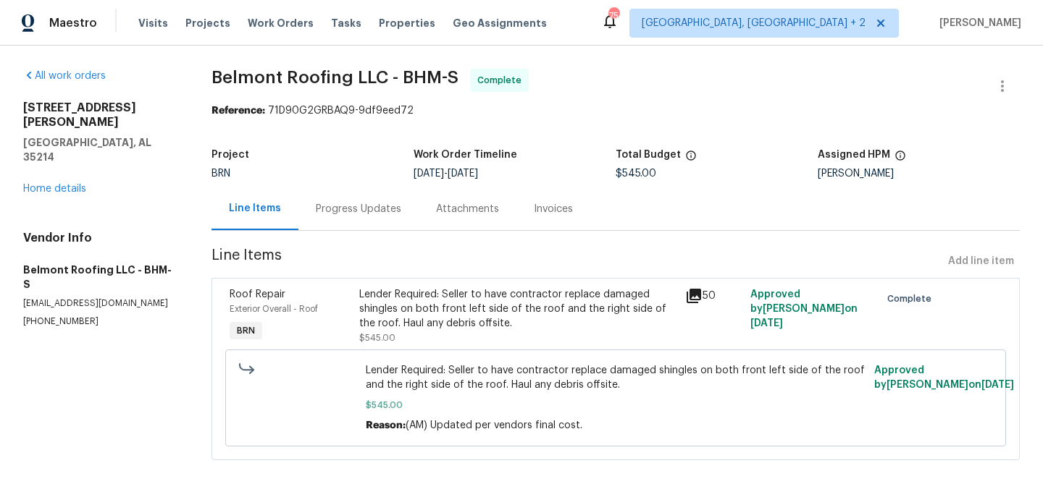
click at [542, 218] on div "Invoices" at bounding box center [553, 209] width 74 height 43
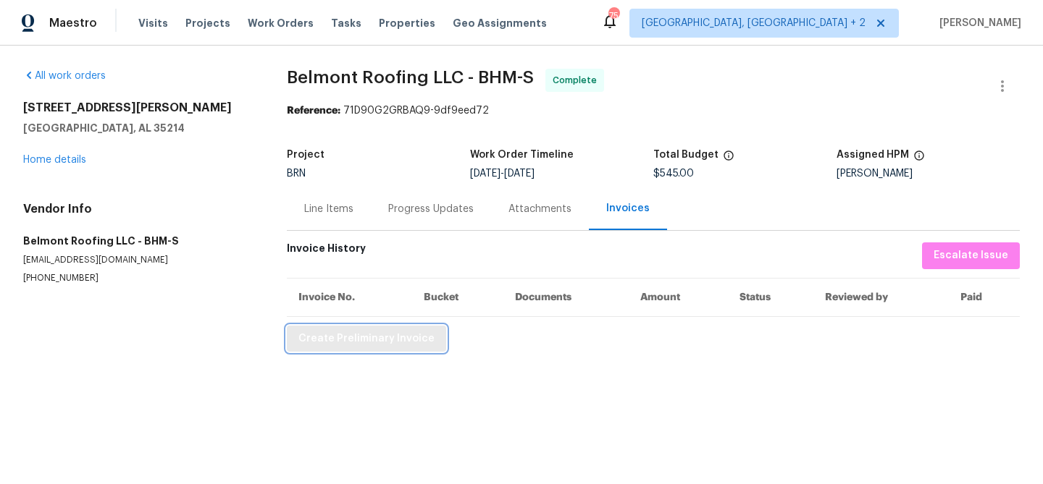
click at [345, 338] on span "Create Preliminary Invoice" at bounding box center [366, 339] width 136 height 18
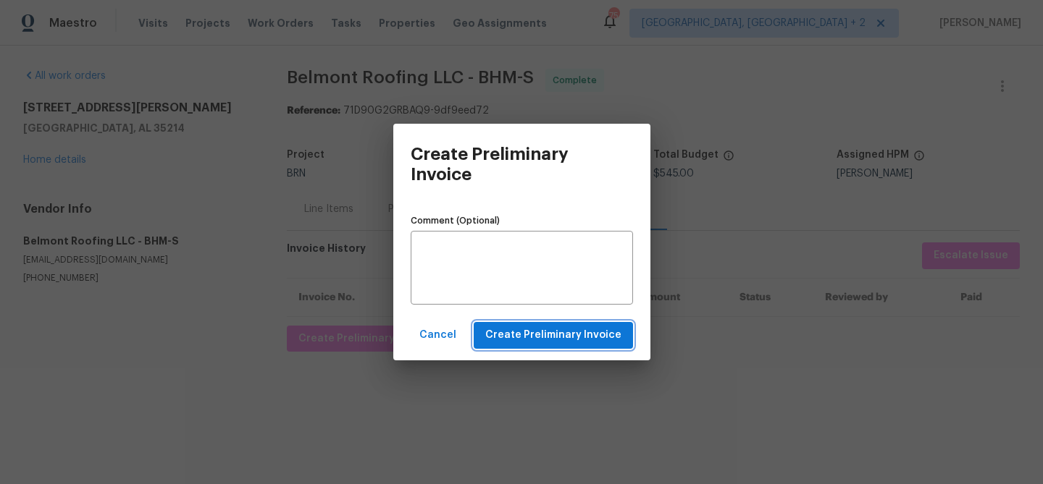
click at [500, 329] on span "Create Preliminary Invoice" at bounding box center [553, 336] width 136 height 18
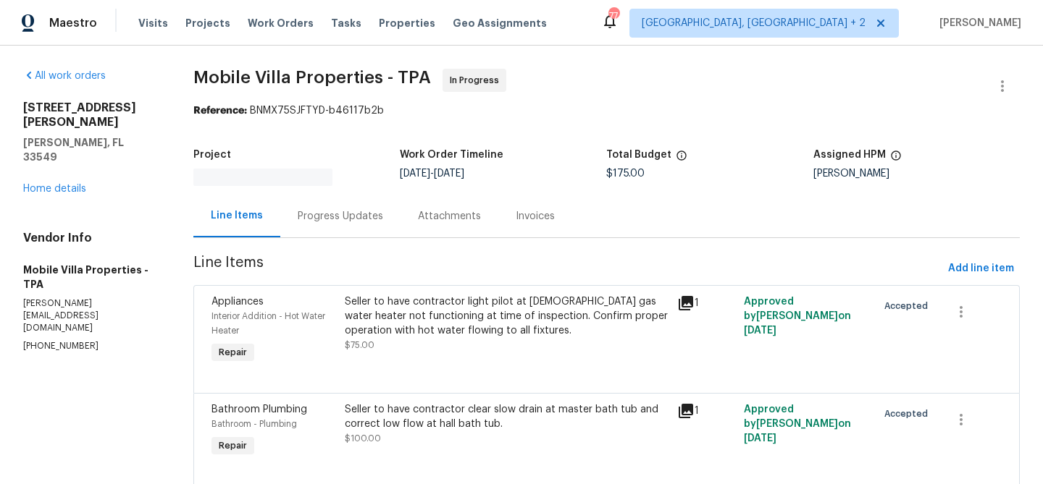
click at [356, 190] on div "Project Work Order Timeline [DATE] - [DATE] Total Budget $175.00 Assigned HPM […" at bounding box center [606, 168] width 826 height 54
click at [341, 225] on div "Progress Updates" at bounding box center [340, 216] width 120 height 43
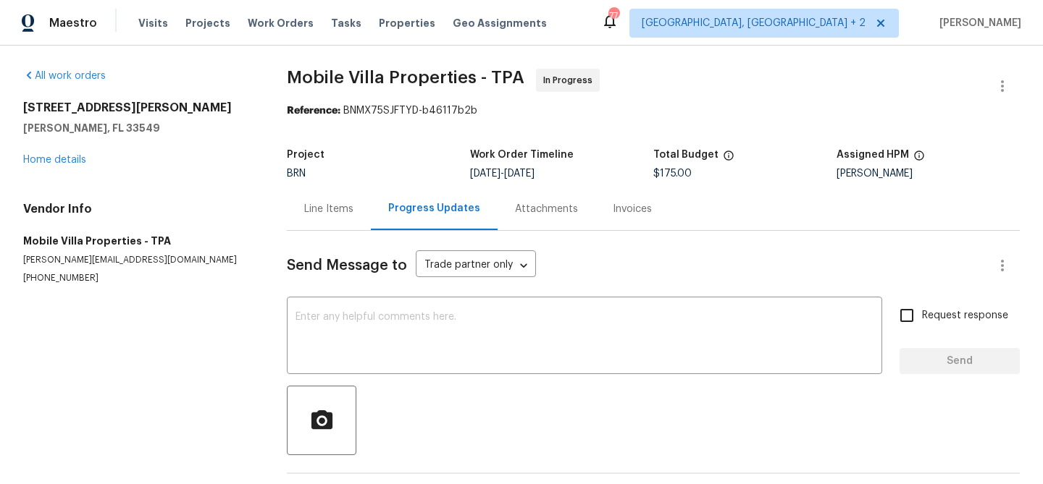
scroll to position [56, 0]
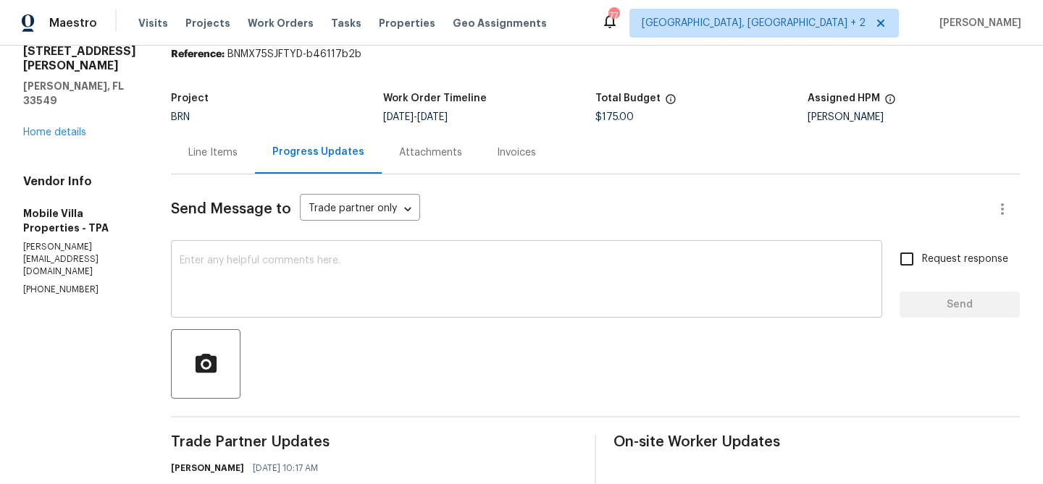
click at [297, 258] on textarea at bounding box center [527, 281] width 694 height 51
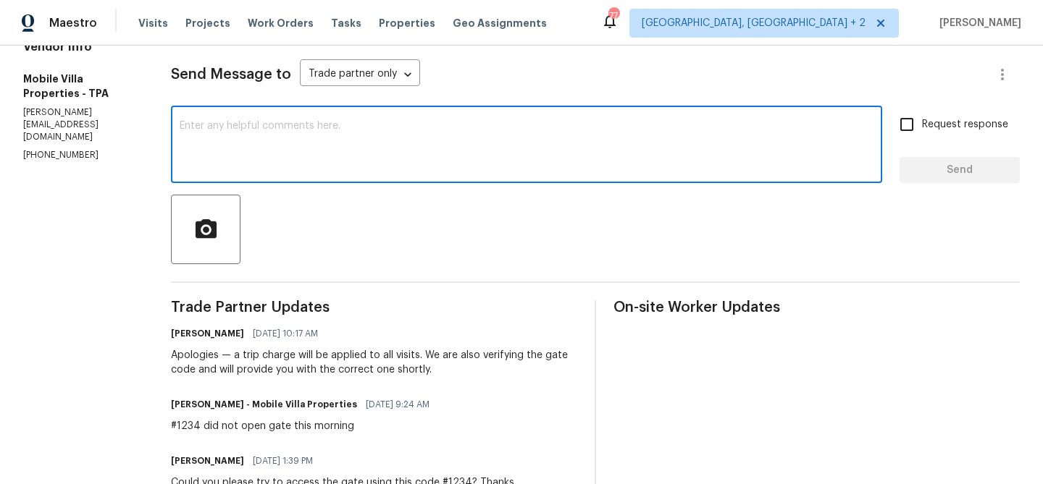
scroll to position [196, 0]
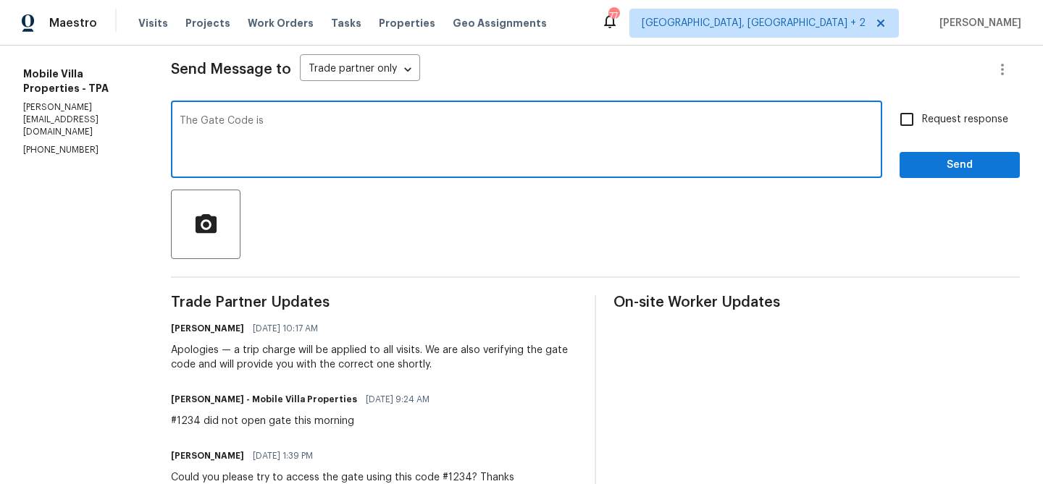
paste textarea "#1420"
type textarea "The Gate Code is #1420 everypne is accessing the gate with this code. Kind;luy …"
click at [298, 136] on textarea "The Gate Code is #1420 everypne is accessing the gate with this code. Kind;luy …" at bounding box center [527, 141] width 694 height 51
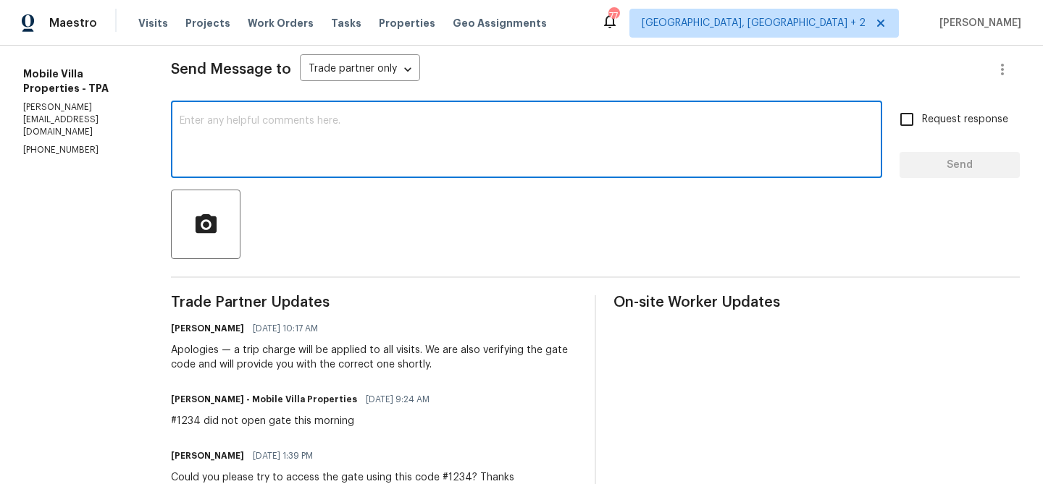
click at [466, 106] on div "x ​" at bounding box center [526, 141] width 711 height 74
paste textarea "The Gate Code is #1420 everypne is accessing the gate with this code. Kind;luy …"
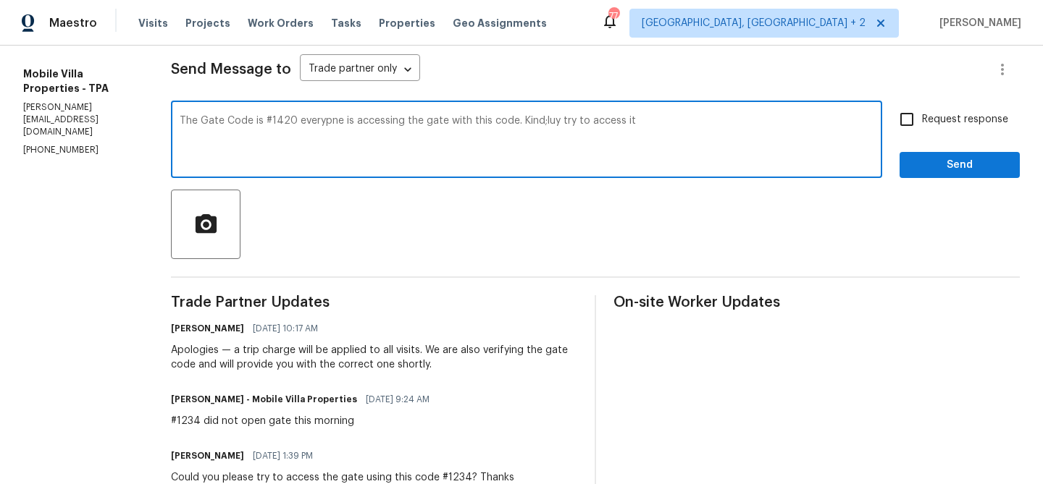
type textarea "The Gate Code is #1420 everypne is accessing the gate with this code. Kind;luy …"
click at [466, 106] on div "The Gate Code is #1420 everypne is accessing the gate with this code. Kind;luy …" at bounding box center [526, 141] width 711 height 74
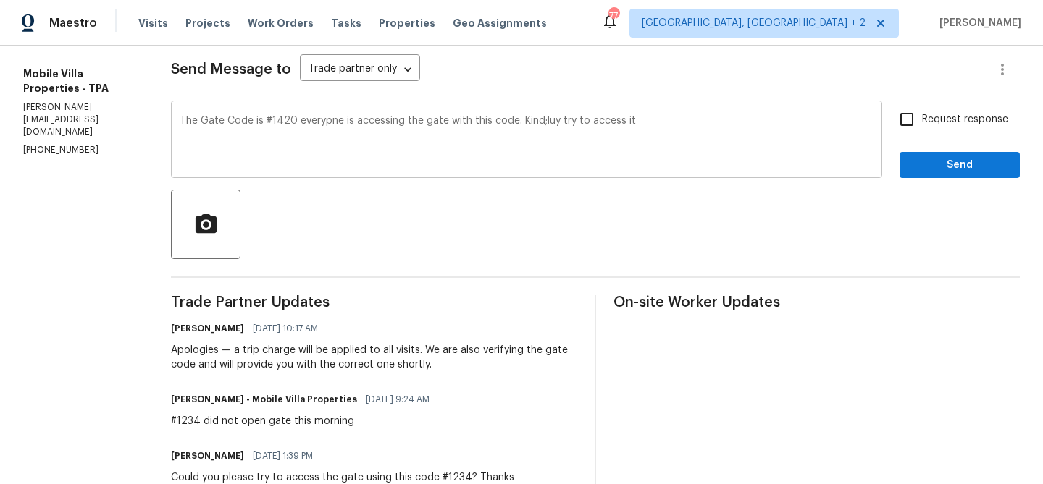
click at [466, 106] on div "The Gate Code is #1420 everypne is accessing the gate with this code. Kind;luy …" at bounding box center [526, 141] width 711 height 74
click at [452, 107] on div "The Gate Code is #1420 everypne is accessing the gate with this code. Kind;luy …" at bounding box center [526, 141] width 711 height 74
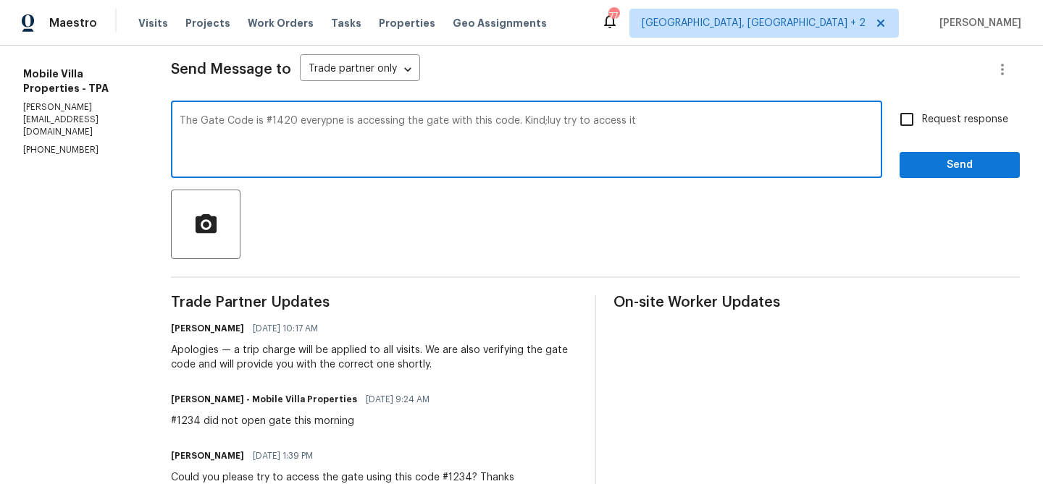
click at [452, 107] on div "The Gate Code is #1420 everypne is accessing the gate with this code. Kind;luy …" at bounding box center [526, 141] width 711 height 74
click at [418, 123] on textarea "The Gate Code is #1420 everypne is accessing the gate with this code. Kind;luy …" at bounding box center [527, 141] width 694 height 51
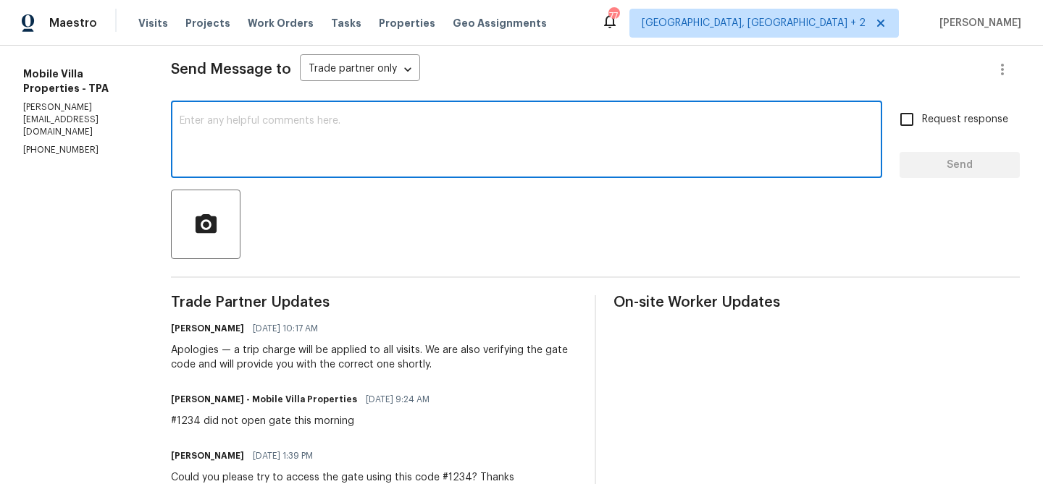
paste textarea "The gate code is #1420, and everyone is using it to access the gate. Please try…"
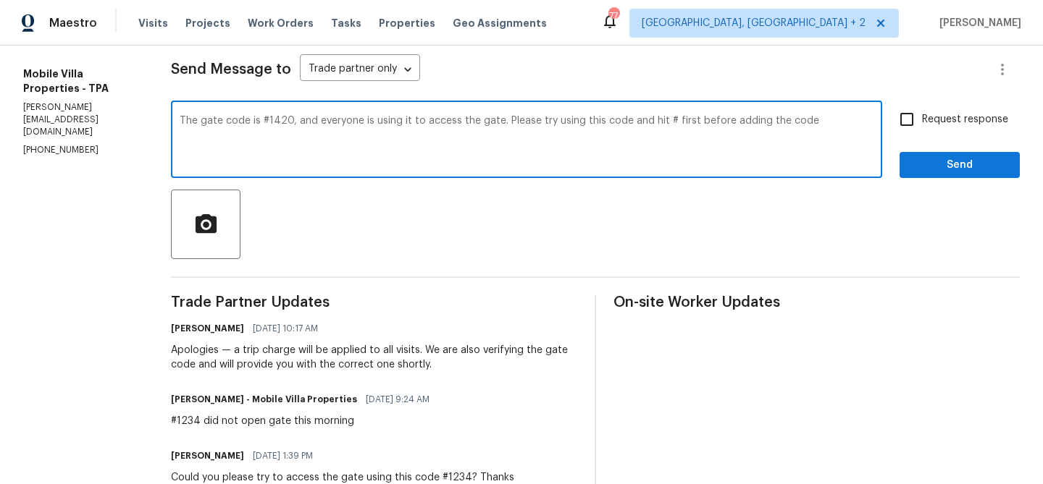
type textarea "The gate code is #1420, and everyone is using it to access the gate. Please try…"
click at [917, 135] on div "Request response Send" at bounding box center [959, 141] width 120 height 74
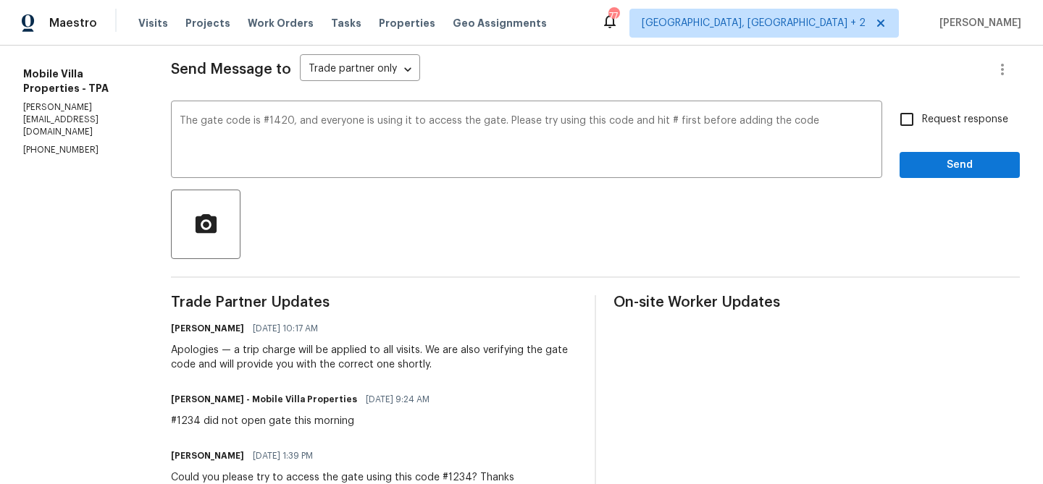
click at [911, 125] on input "Request response" at bounding box center [906, 119] width 30 height 30
checkbox input "true"
click at [913, 165] on span "Send" at bounding box center [959, 165] width 97 height 18
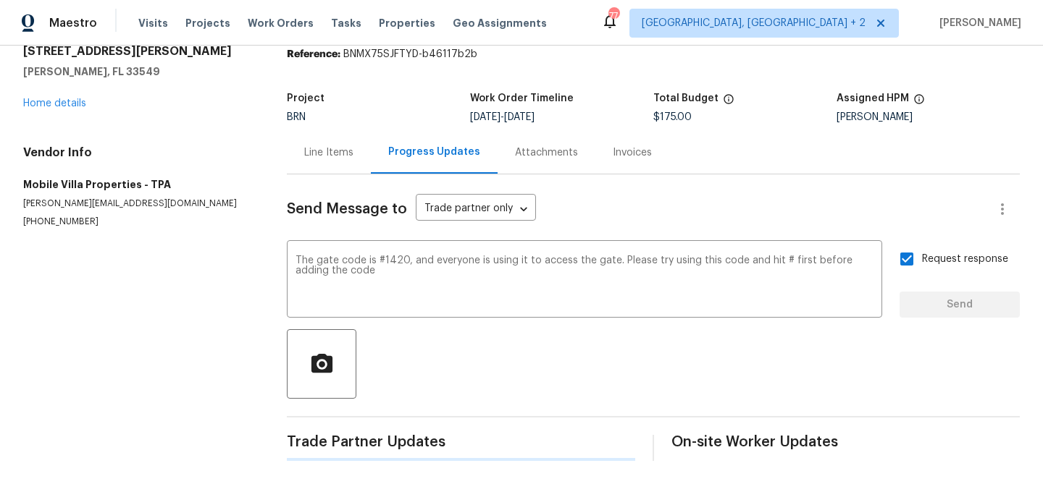
scroll to position [0, 0]
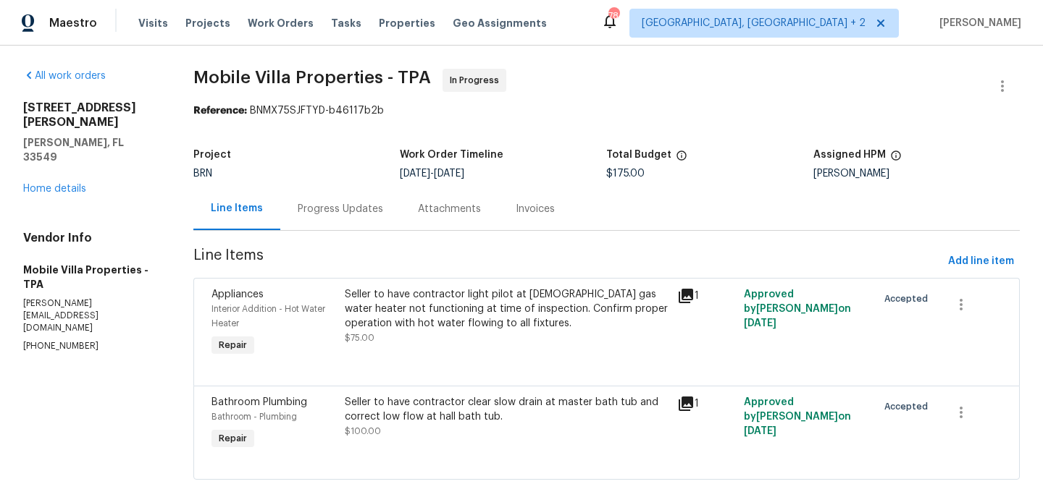
click at [51, 340] on p "[PHONE_NUMBER]" at bounding box center [90, 346] width 135 height 12
copy p "[PHONE_NUMBER]"
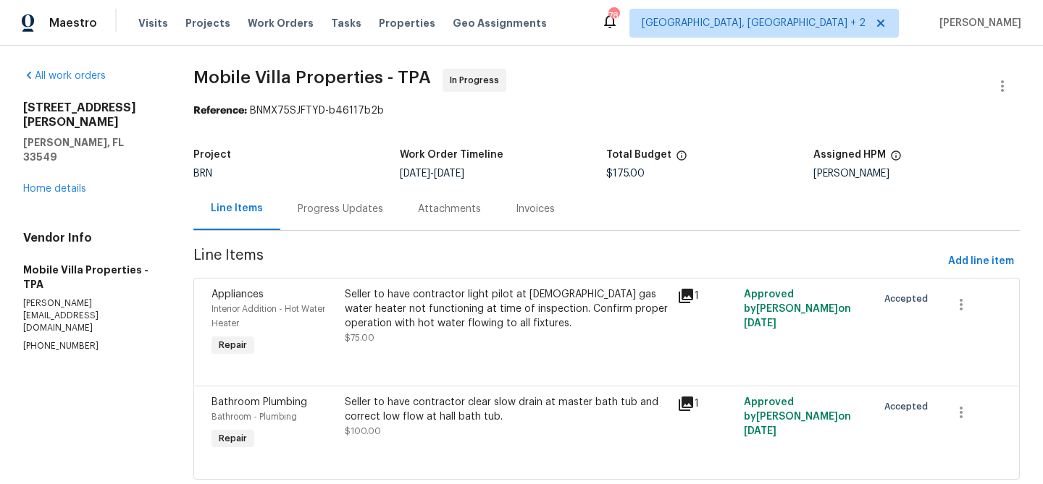
click at [329, 182] on div "Project BRN Work Order Timeline [DATE] - [DATE] Total Budget $175.00 Assigned H…" at bounding box center [606, 164] width 826 height 46
click at [329, 192] on div "Progress Updates" at bounding box center [340, 209] width 120 height 43
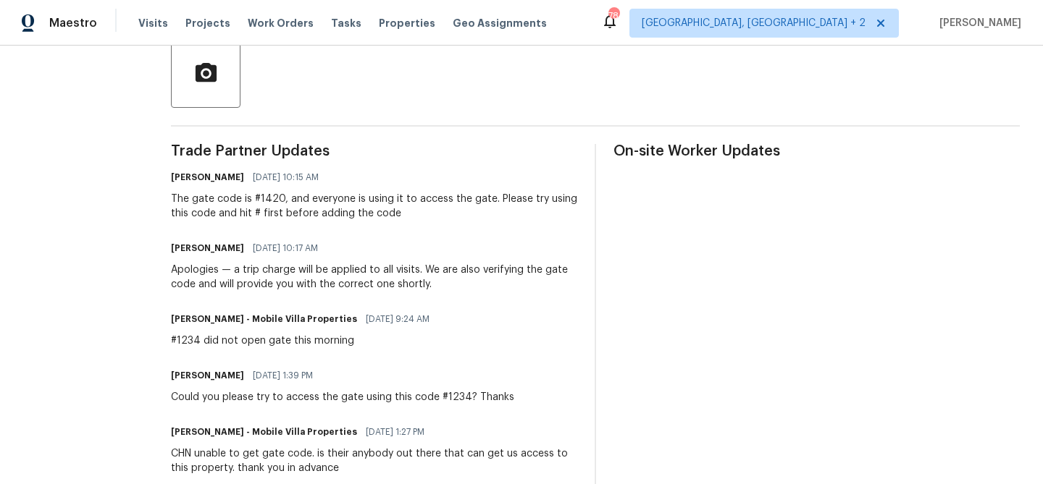
scroll to position [353, 0]
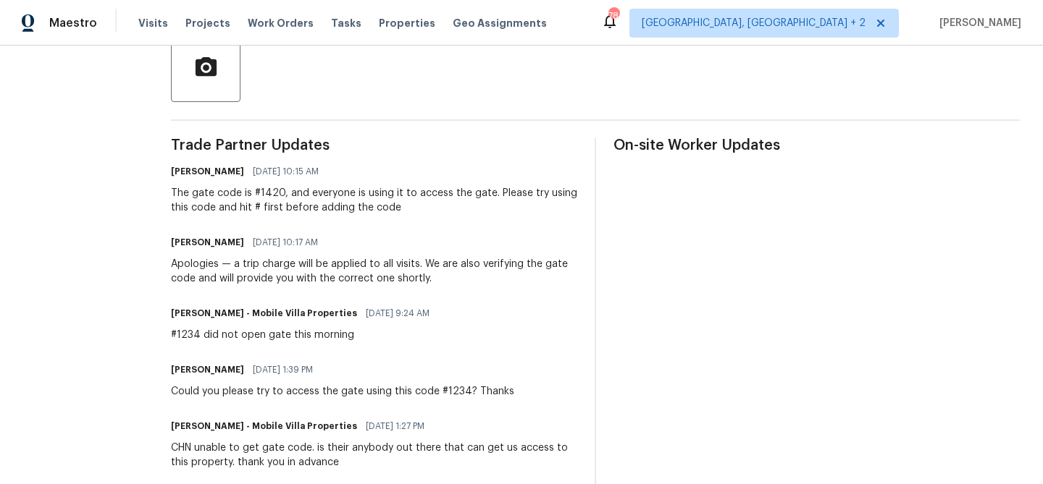
click at [182, 196] on div "The gate code is #1420, and everyone is using it to access the gate. Please try…" at bounding box center [374, 200] width 406 height 29
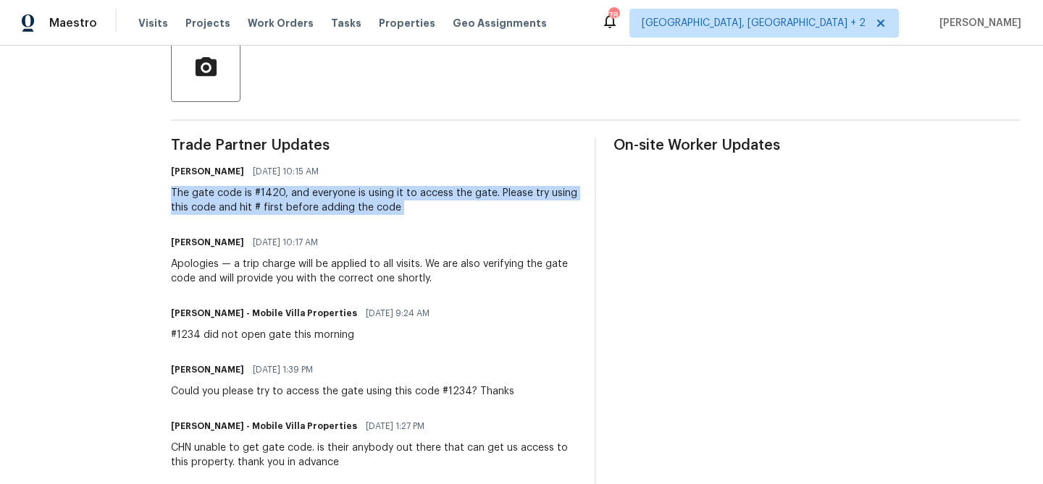
click at [182, 196] on div "The gate code is #1420, and everyone is using it to access the gate. Please try…" at bounding box center [374, 200] width 406 height 29
copy div "The gate code is #1420, and everyone is using it to access the gate. Please try…"
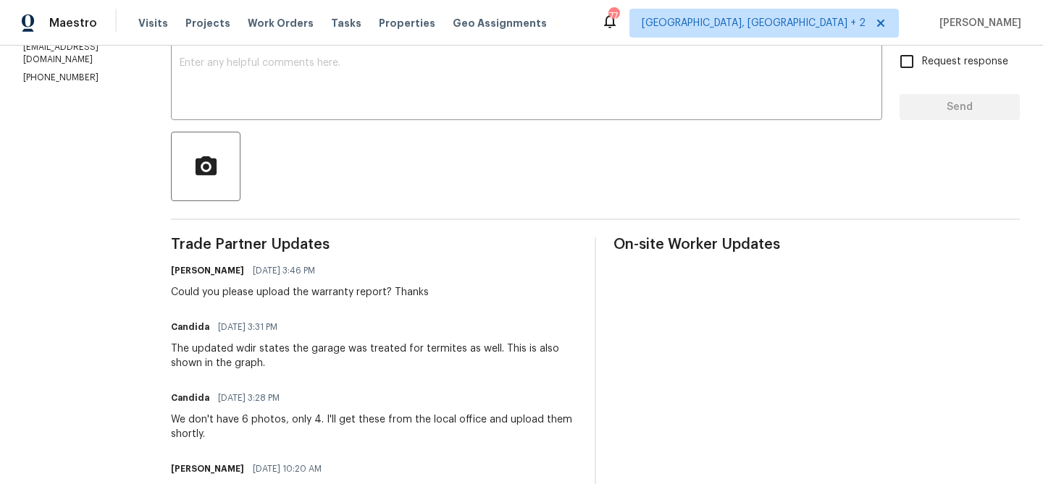
scroll to position [202, 0]
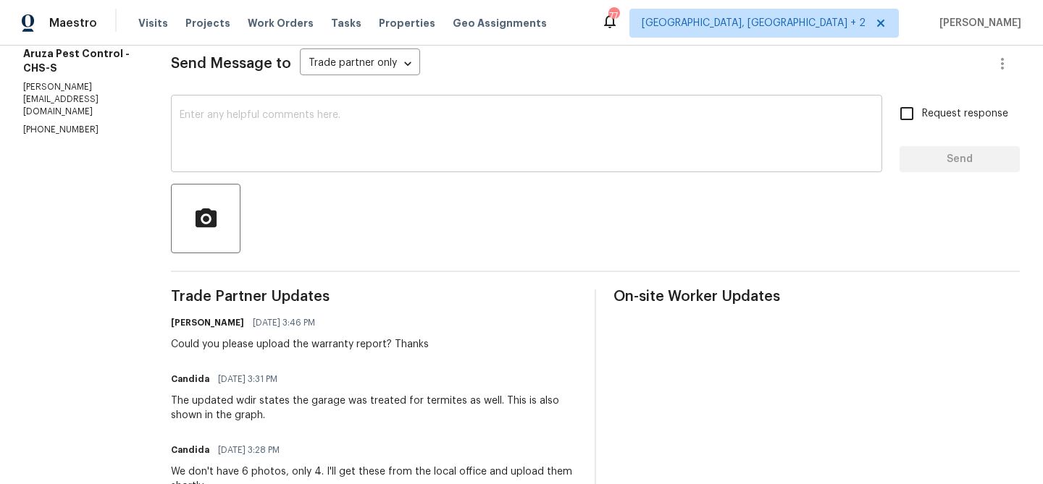
click at [261, 146] on textarea at bounding box center [527, 135] width 694 height 51
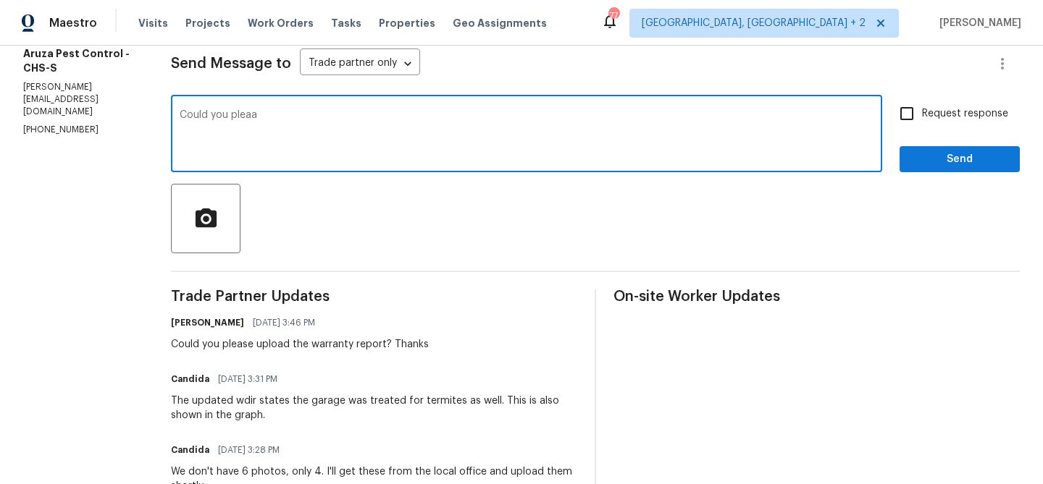
type textarea "Could you pleaa"
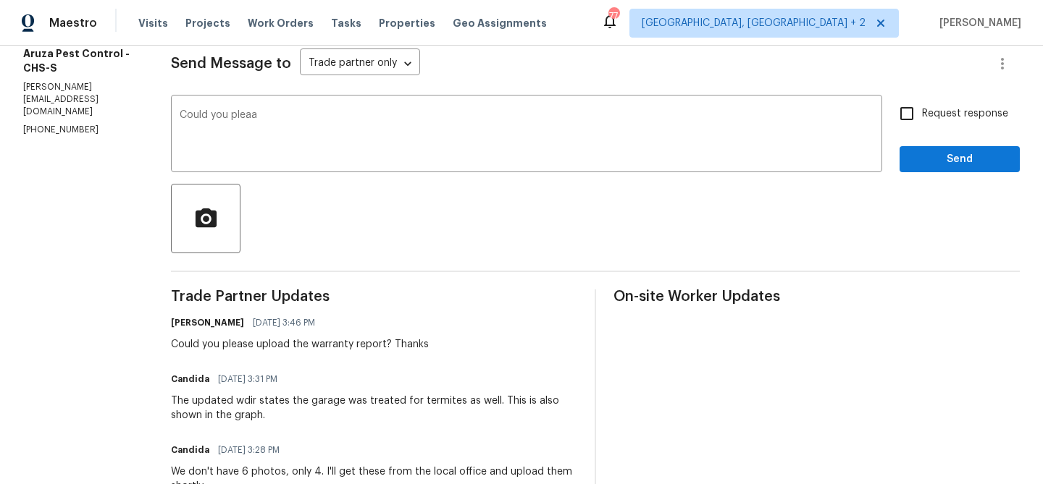
drag, startPoint x: 164, startPoint y: 353, endPoint x: 441, endPoint y: 349, distance: 277.4
click at [442, 350] on div "All work orders [STREET_ADDRESS] Home details Vendor Info Aruza Pest Control - …" at bounding box center [521, 461] width 1043 height 1234
click at [390, 346] on div "Could you please upload the warranty report? Thanks" at bounding box center [300, 344] width 258 height 14
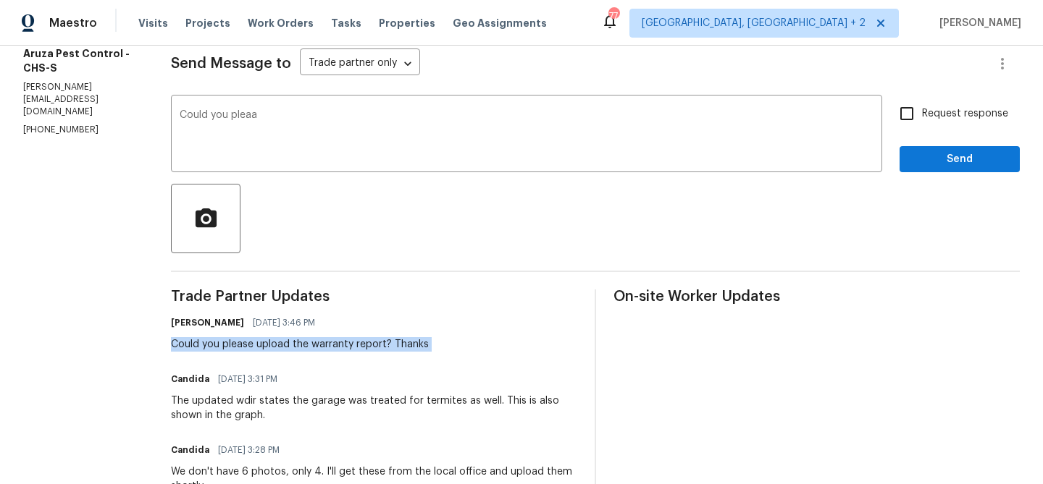
copy div "Could you please upload the warranty report? Thanks"
click at [222, 119] on textarea "Could you pleaa" at bounding box center [527, 135] width 694 height 51
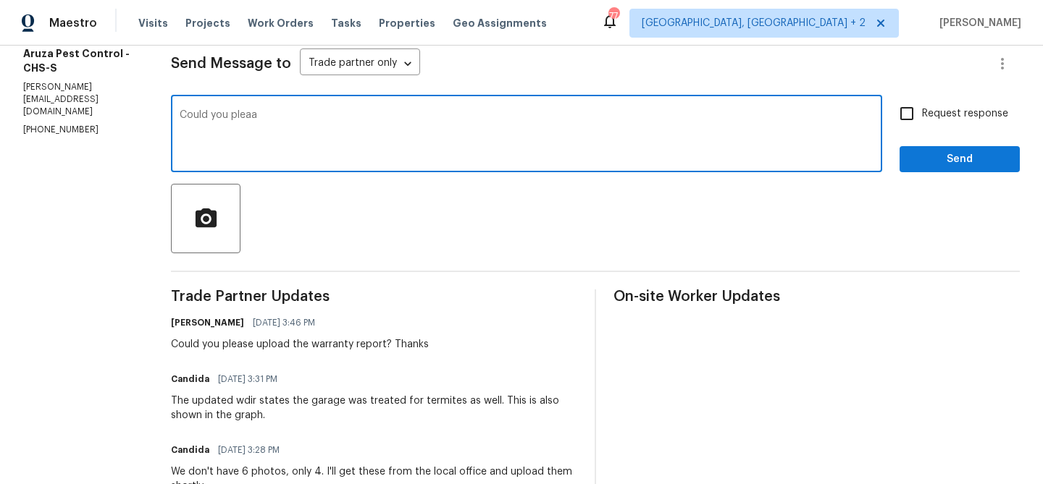
click at [222, 119] on textarea "Could you pleaa" at bounding box center [527, 135] width 694 height 51
paste textarea "Could you please upload the warranty report? Thanks"
drag, startPoint x: 395, startPoint y: 116, endPoint x: 583, endPoint y: 118, distance: 188.3
click at [583, 119] on textarea "Could you please upload the warranty report? Thanks" at bounding box center [527, 135] width 694 height 51
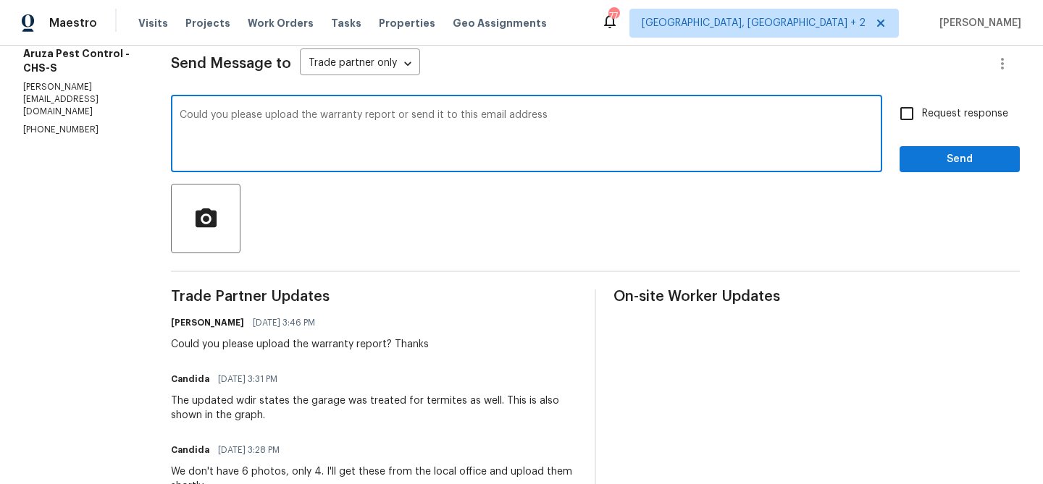
paste textarea "ananthi.mahendran@opendoor.com"
type textarea "Could you please upload the warranty report or send it to this email address an…"
click at [898, 124] on input "Request response" at bounding box center [906, 113] width 30 height 30
checkbox input "true"
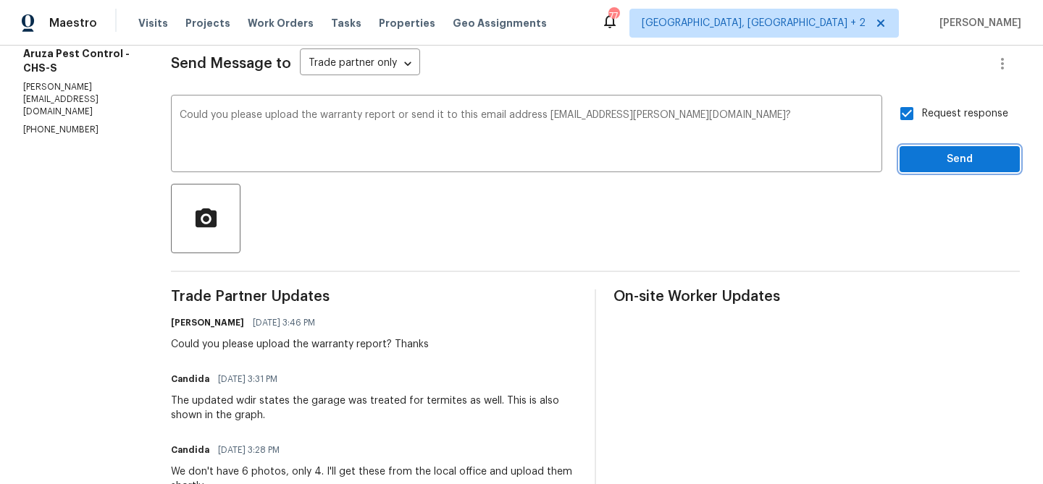
click at [932, 167] on span "Send" at bounding box center [959, 160] width 97 height 18
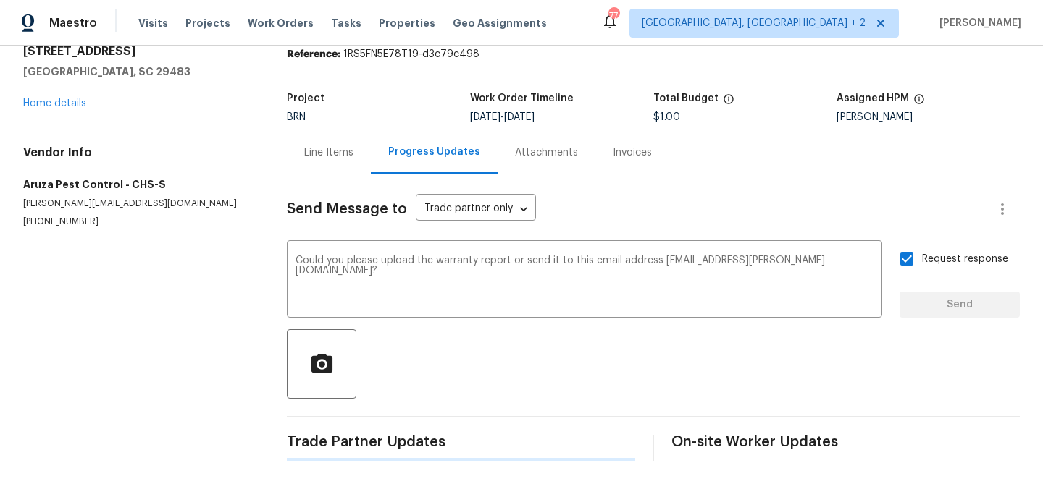
scroll to position [0, 0]
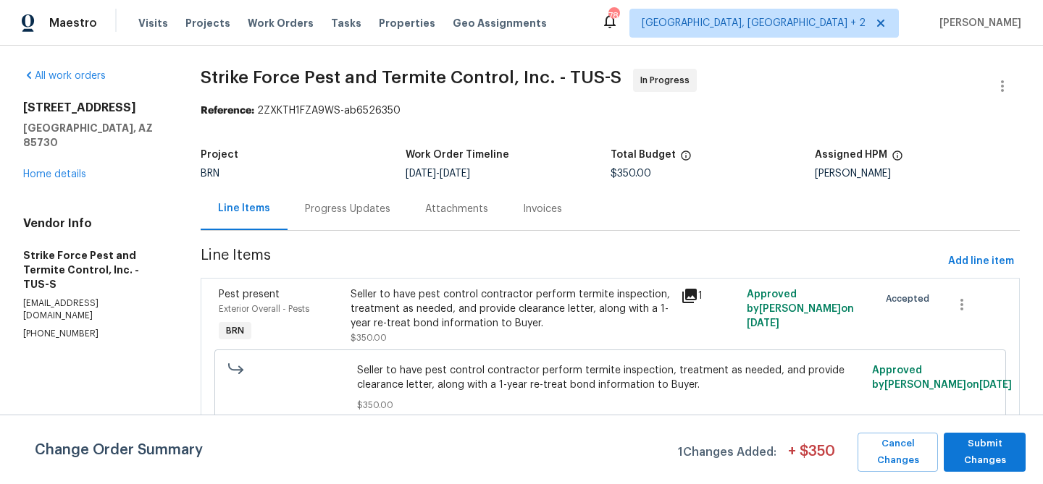
click at [394, 209] on div "Progress Updates" at bounding box center [347, 209] width 120 height 43
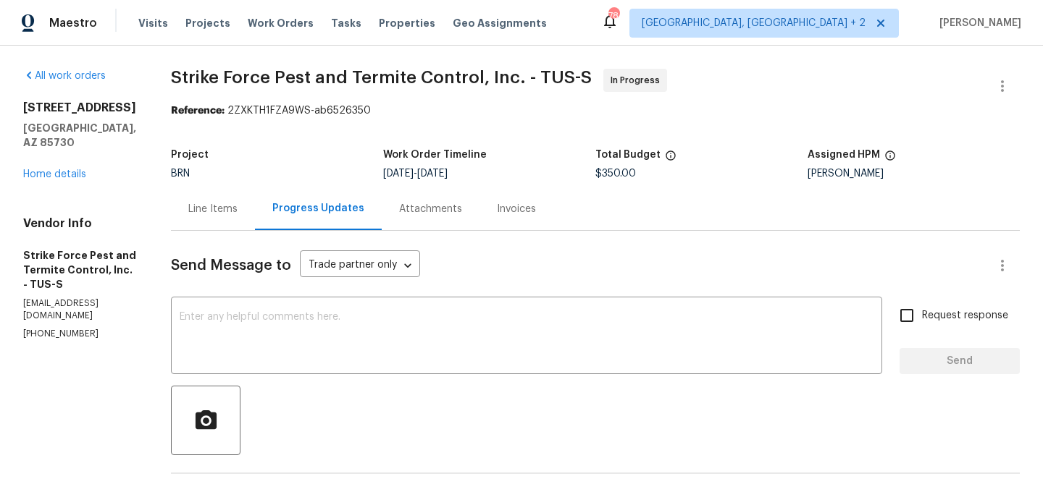
click at [232, 217] on div "Line Items" at bounding box center [213, 209] width 84 height 43
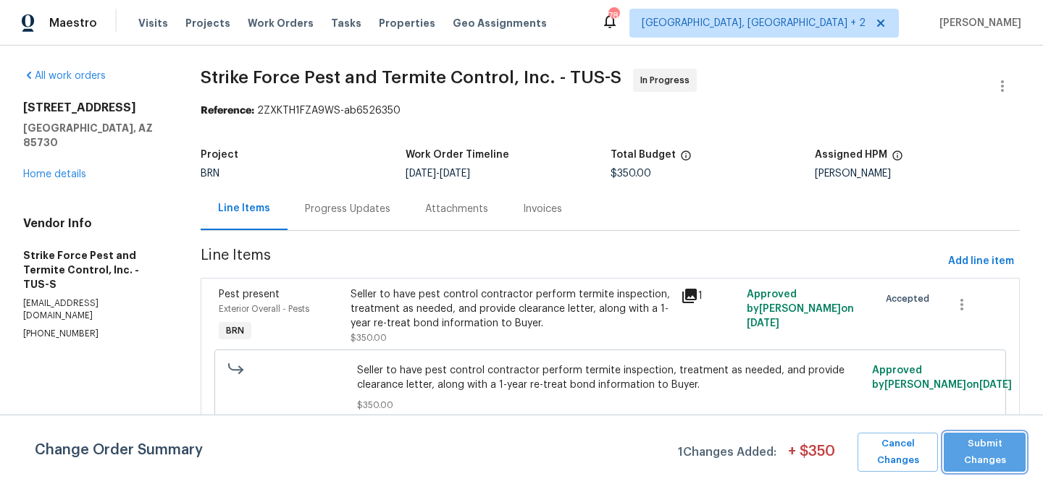
click at [962, 448] on span "Submit Changes" at bounding box center [984, 452] width 67 height 33
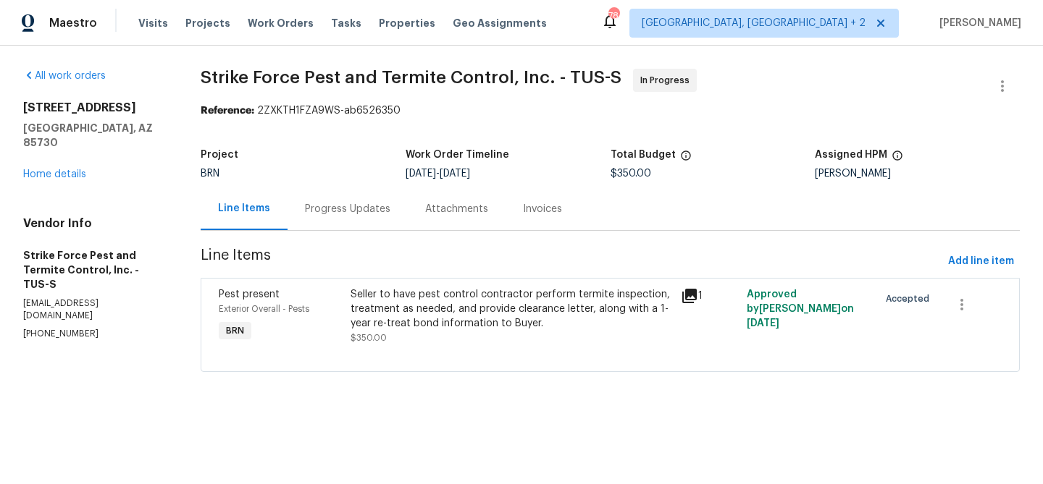
click at [346, 203] on div "Progress Updates" at bounding box center [347, 209] width 85 height 14
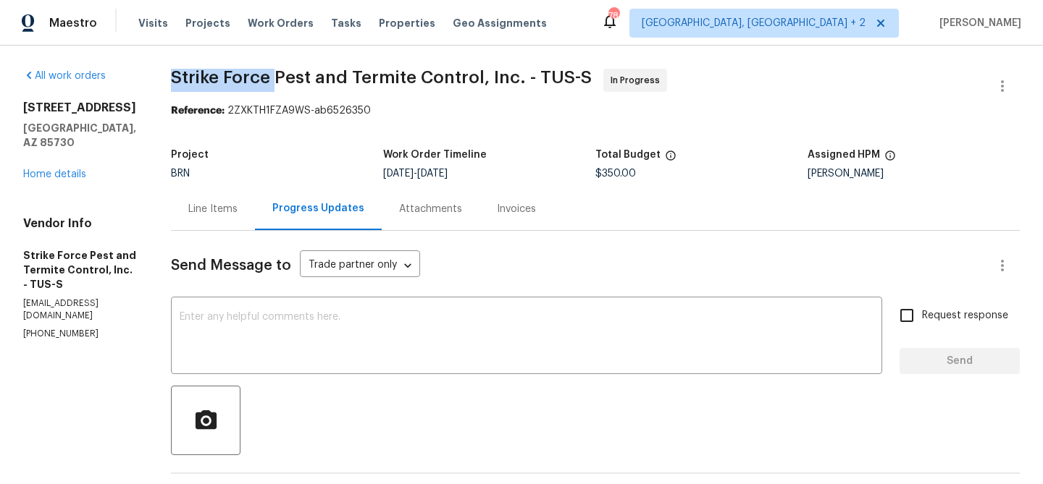
drag, startPoint x: 177, startPoint y: 83, endPoint x: 285, endPoint y: 83, distance: 107.9
click at [285, 83] on div "All work orders [STREET_ADDRESS] Home details Vendor Info Strike Force Pest and…" at bounding box center [521, 413] width 1043 height 734
copy span "Strike Force"
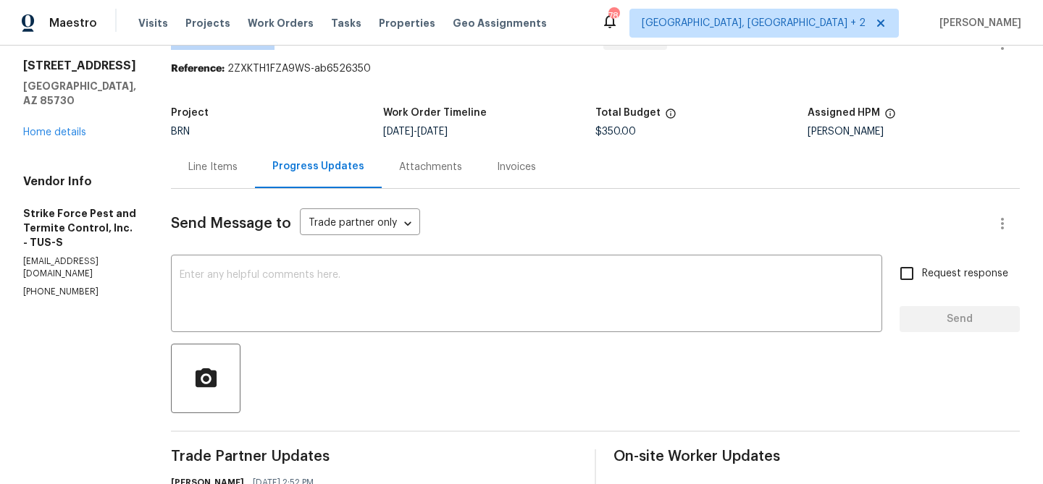
scroll to position [93, 0]
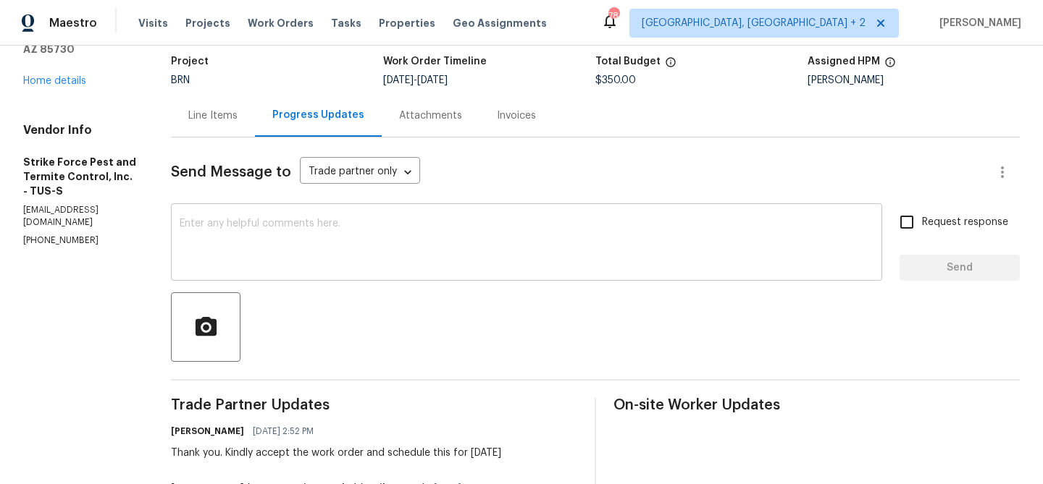
click at [236, 251] on textarea at bounding box center [527, 244] width 694 height 51
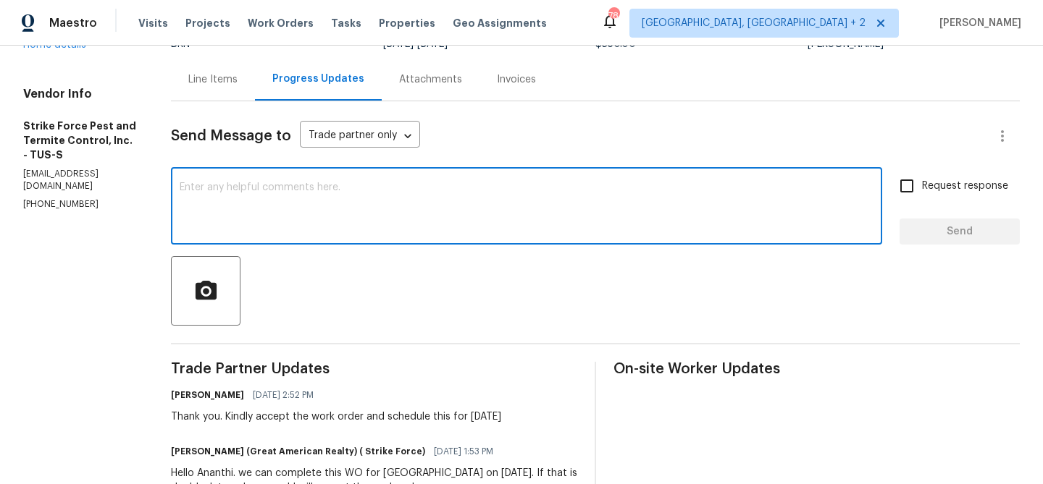
scroll to position [226, 0]
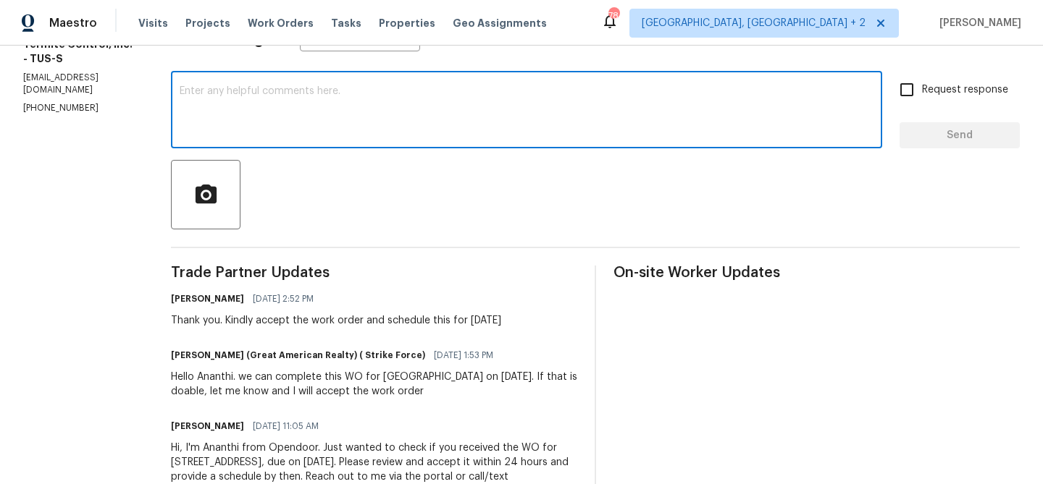
click at [229, 130] on textarea at bounding box center [527, 111] width 694 height 51
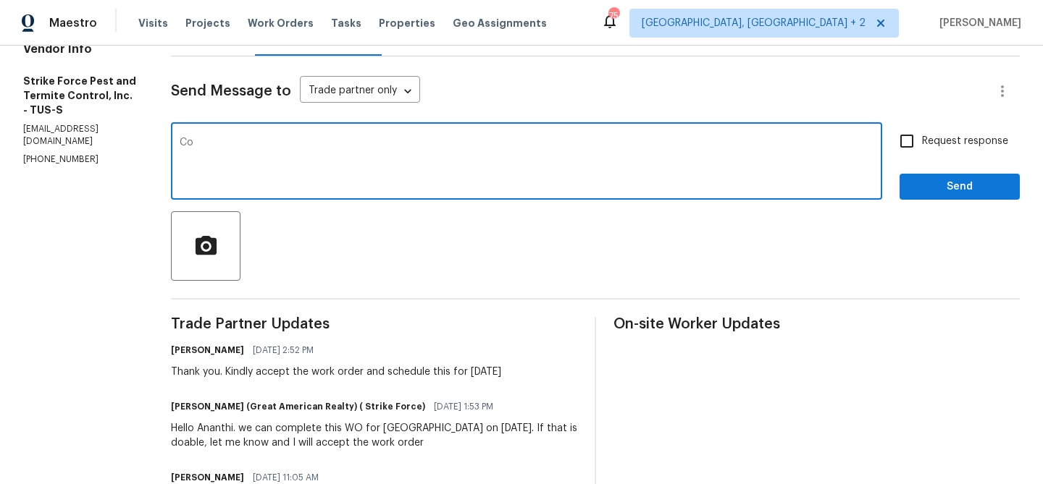
scroll to position [136, 0]
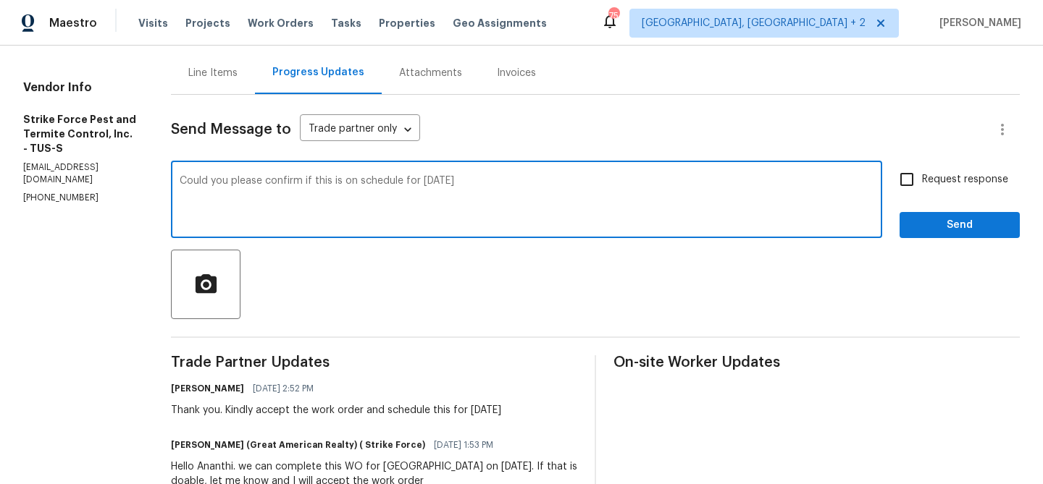
click at [442, 182] on textarea "Could you please confirm if this is on schedule for [DATE]" at bounding box center [527, 201] width 694 height 51
click at [591, 192] on textarea "Could you please confirm if this is on schedule for [DATE]" at bounding box center [527, 201] width 694 height 51
type textarea "Could you please confirm if this is on schedule for [DATE]? Thanks"
click at [960, 168] on label "Request response" at bounding box center [949, 179] width 117 height 30
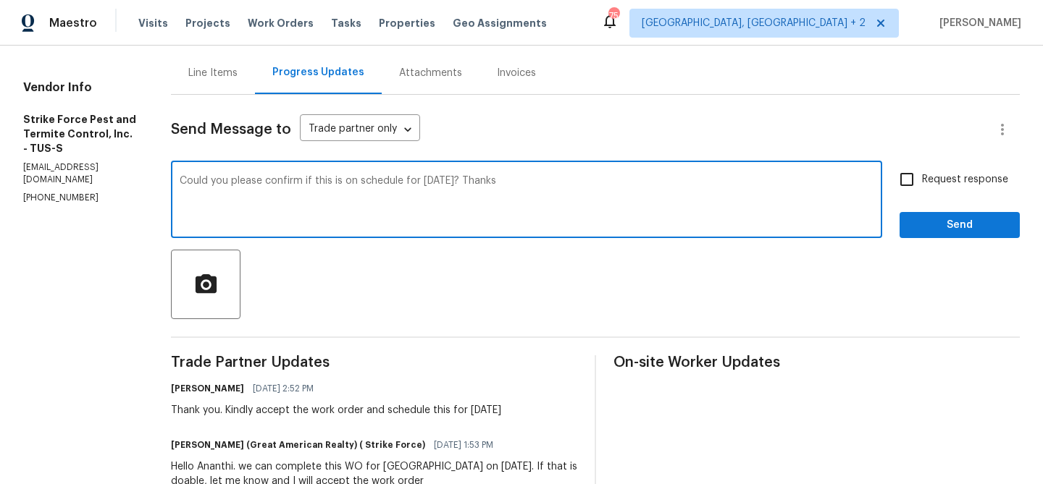
click at [922, 168] on input "Request response" at bounding box center [906, 179] width 30 height 30
checkbox input "true"
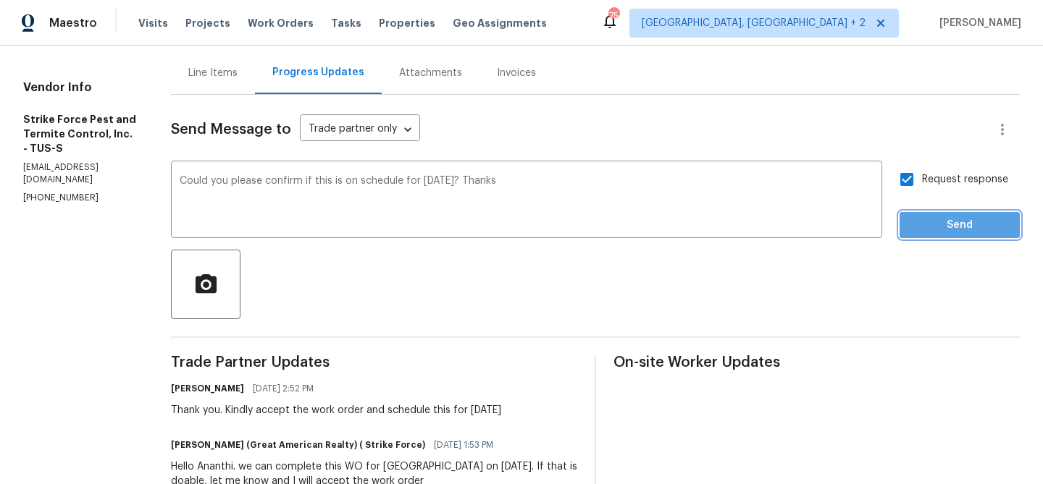
click at [944, 212] on button "Send" at bounding box center [959, 225] width 120 height 27
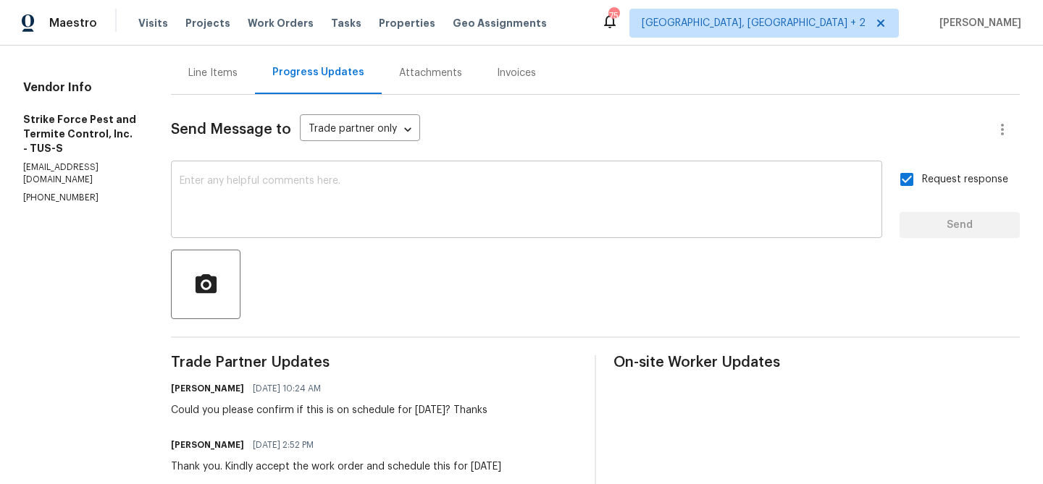
scroll to position [0, 0]
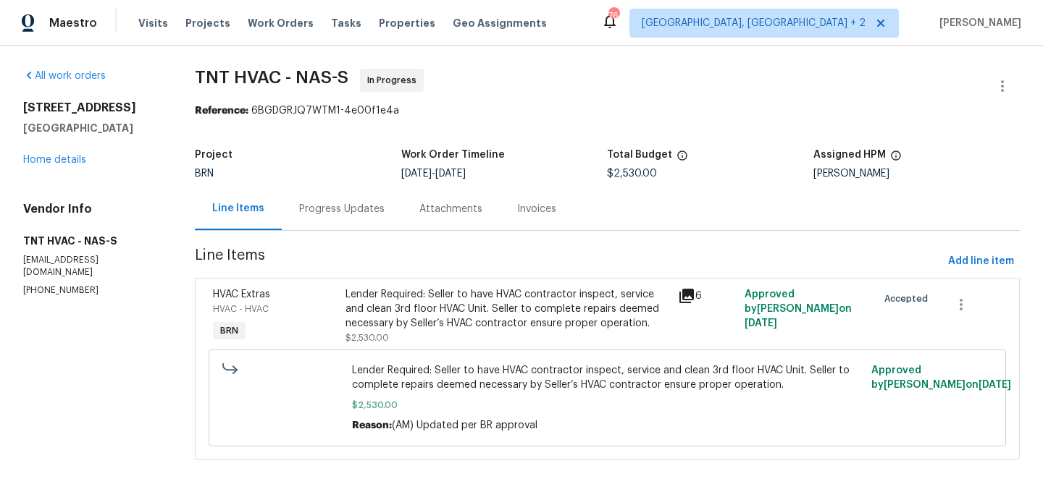
click at [312, 207] on div "Progress Updates" at bounding box center [341, 209] width 85 height 14
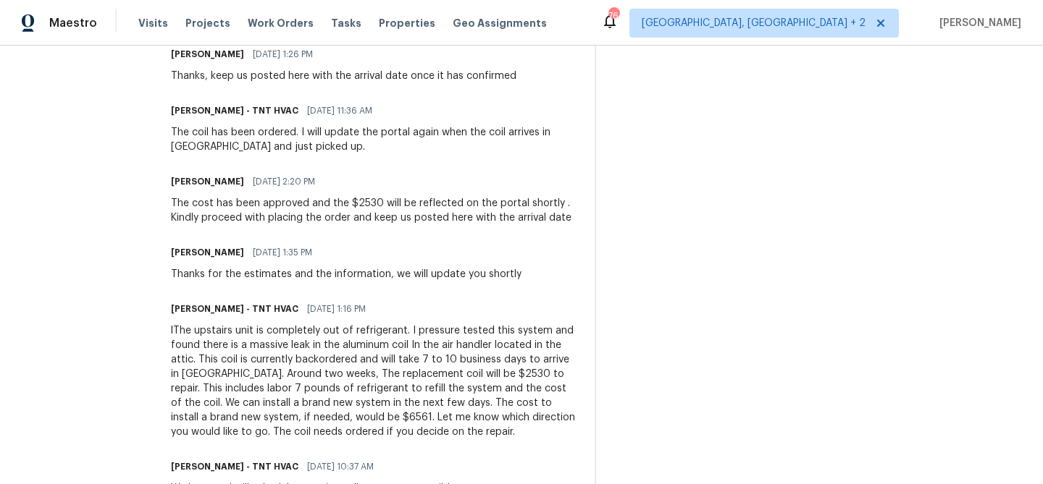
scroll to position [1034, 0]
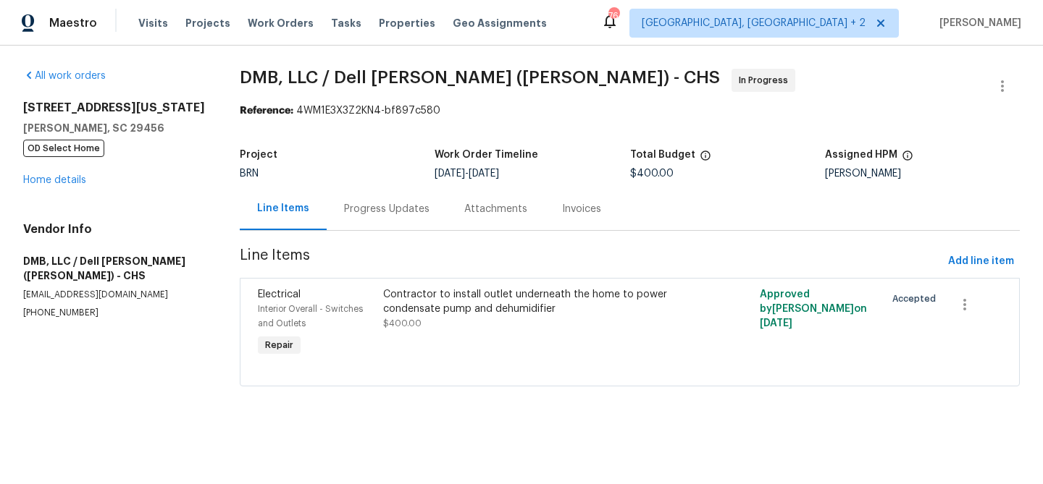
click at [349, 223] on div "Progress Updates" at bounding box center [387, 209] width 120 height 43
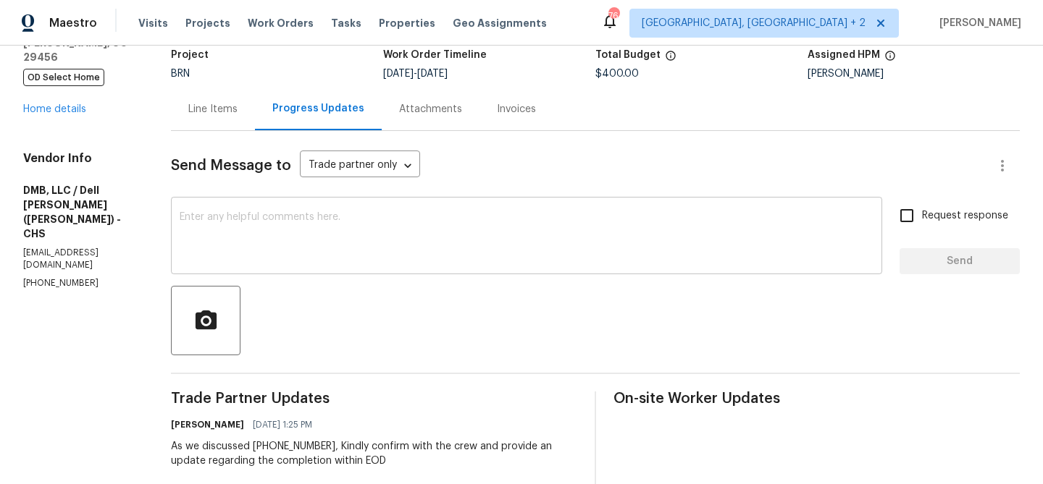
scroll to position [199, 0]
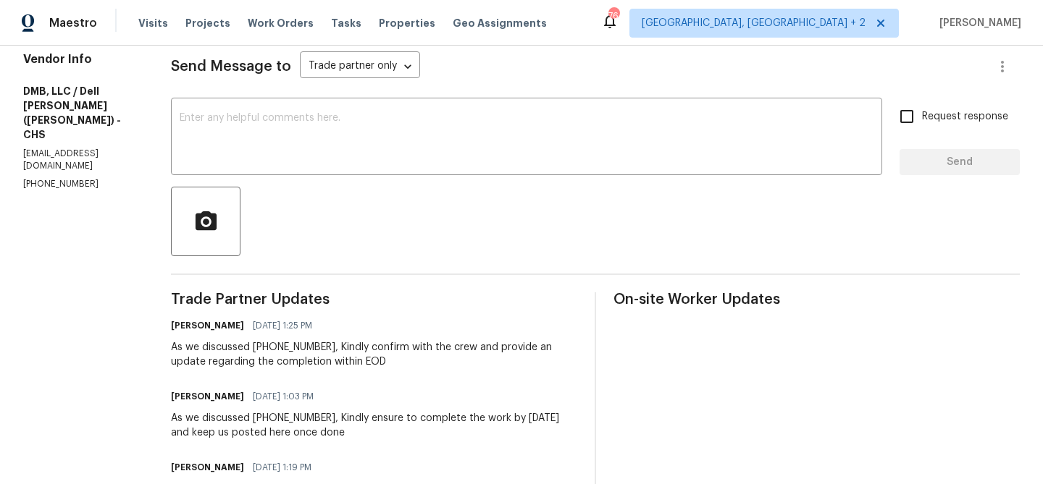
click at [50, 178] on p "(843) 991-8081" at bounding box center [79, 184] width 113 height 12
copy p "(843) 991-8081"
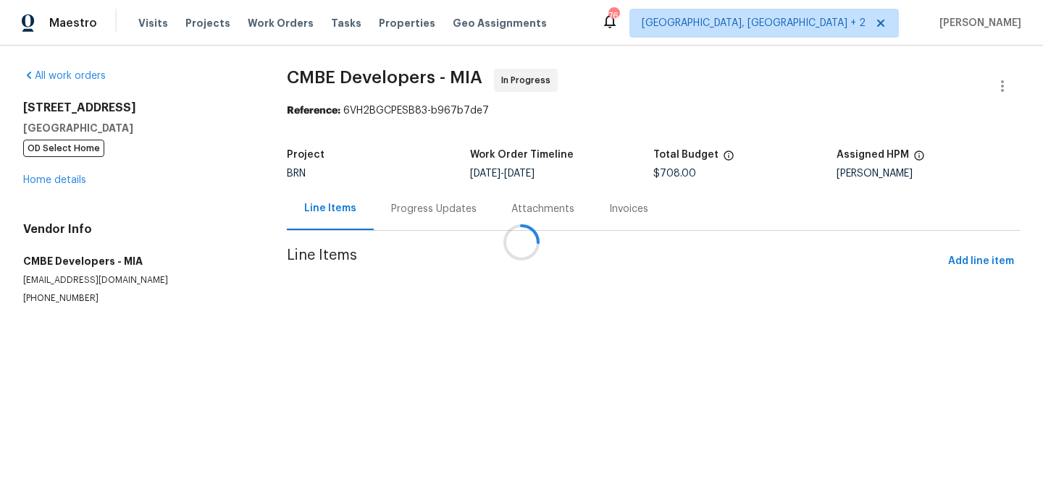
click at [393, 211] on div at bounding box center [521, 242] width 1043 height 484
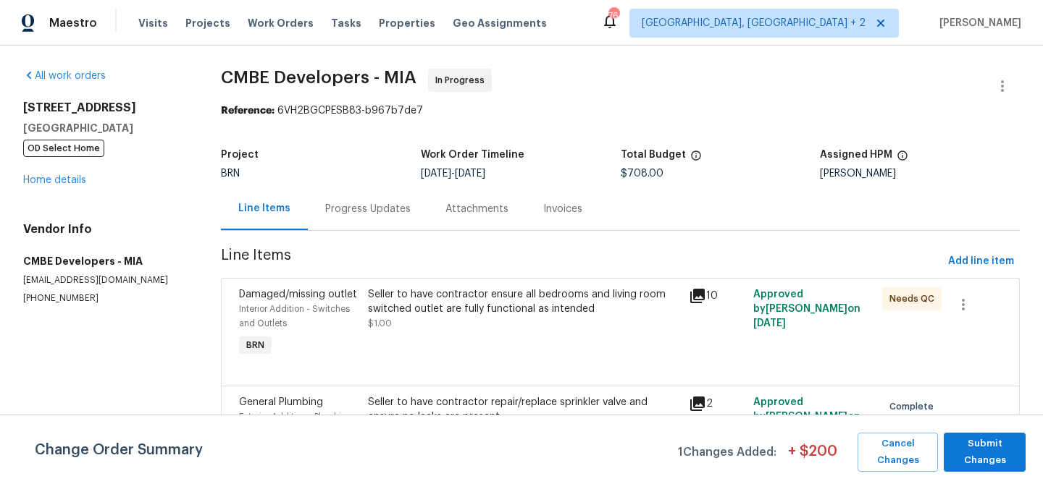
click at [376, 207] on div "Progress Updates" at bounding box center [367, 209] width 85 height 14
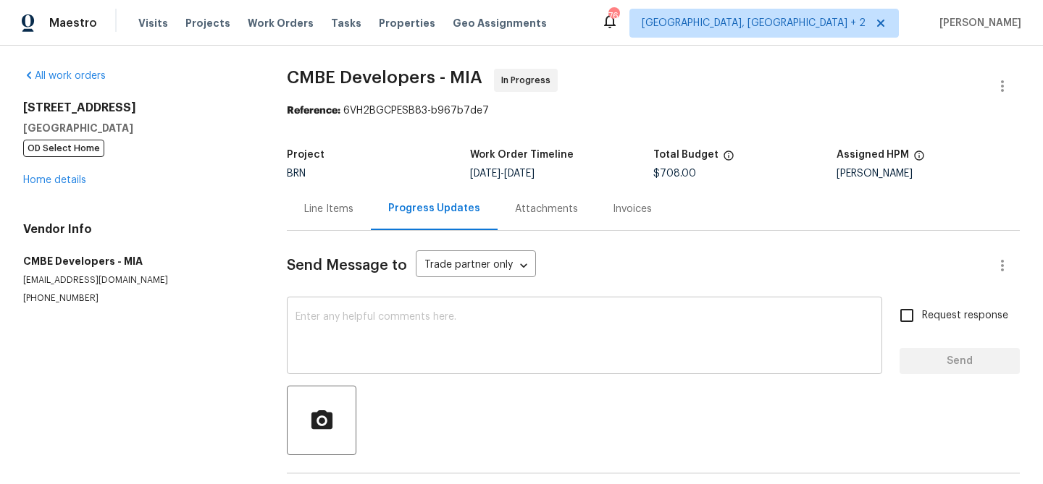
scroll to position [102, 0]
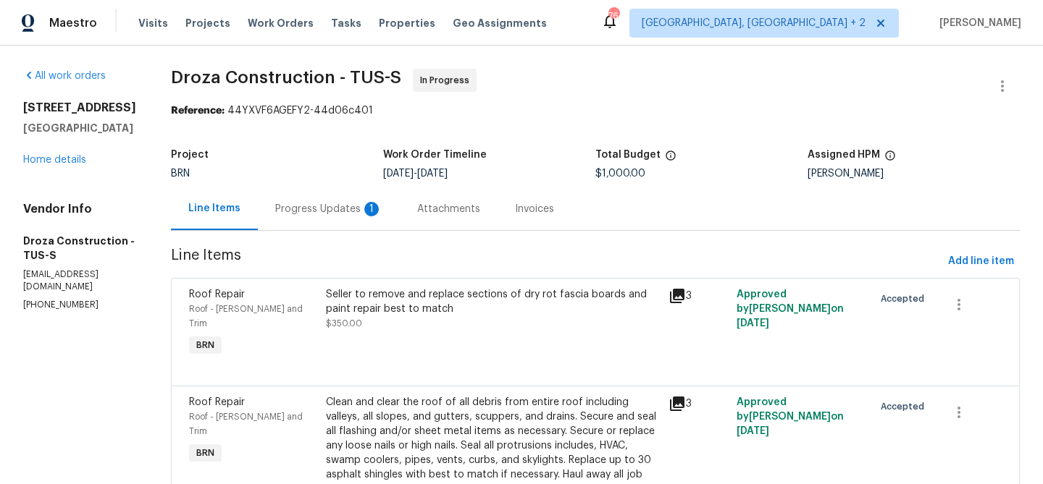
click at [319, 208] on div "Progress Updates 1" at bounding box center [328, 209] width 107 height 14
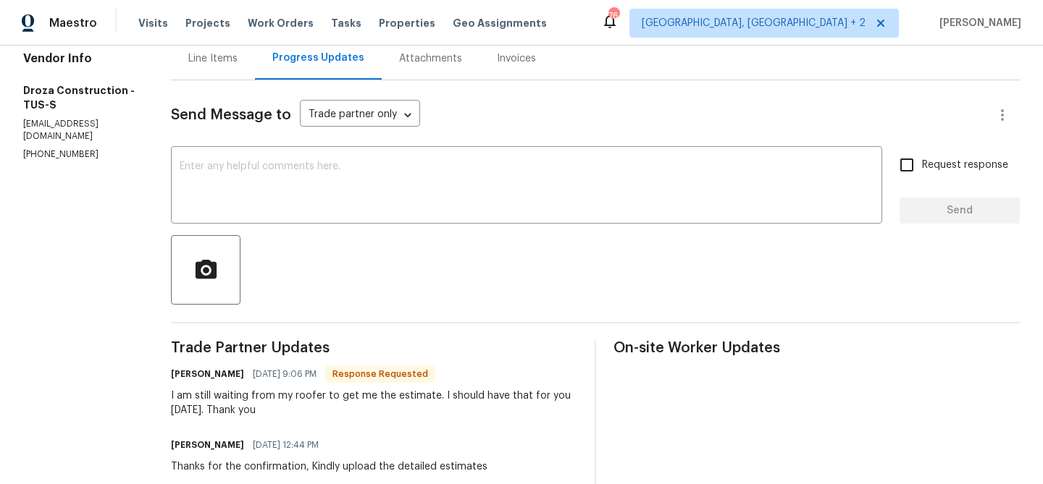
scroll to position [150, 0]
click at [263, 184] on textarea at bounding box center [527, 187] width 694 height 51
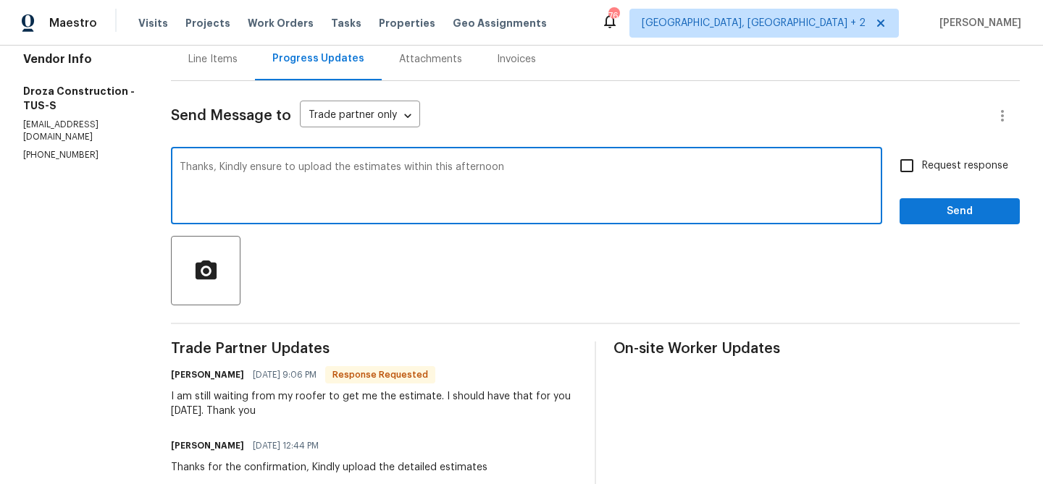
type textarea "Thanks, Kindly ensure to upload the estimates within this afternoon"
click at [922, 164] on input "Request response" at bounding box center [906, 166] width 30 height 30
checkbox input "true"
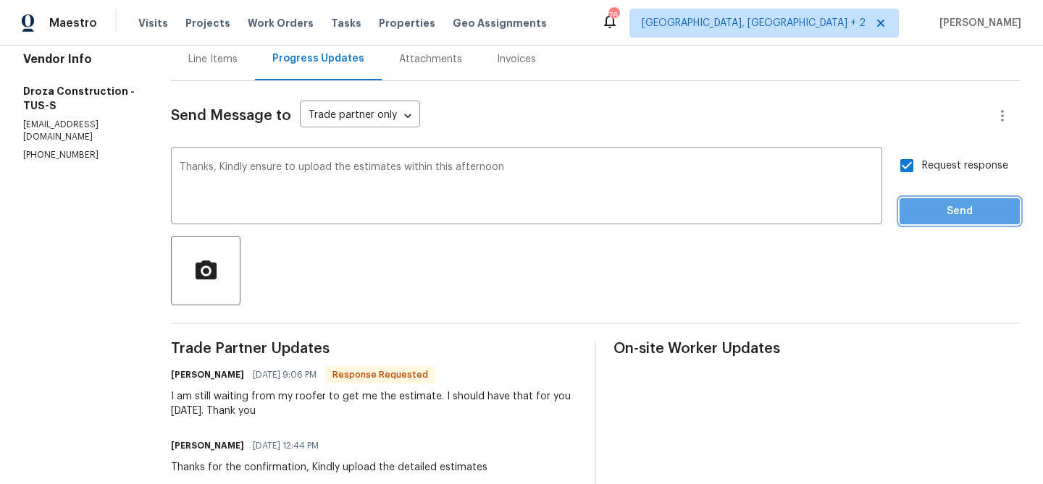
click at [927, 215] on span "Send" at bounding box center [959, 212] width 97 height 18
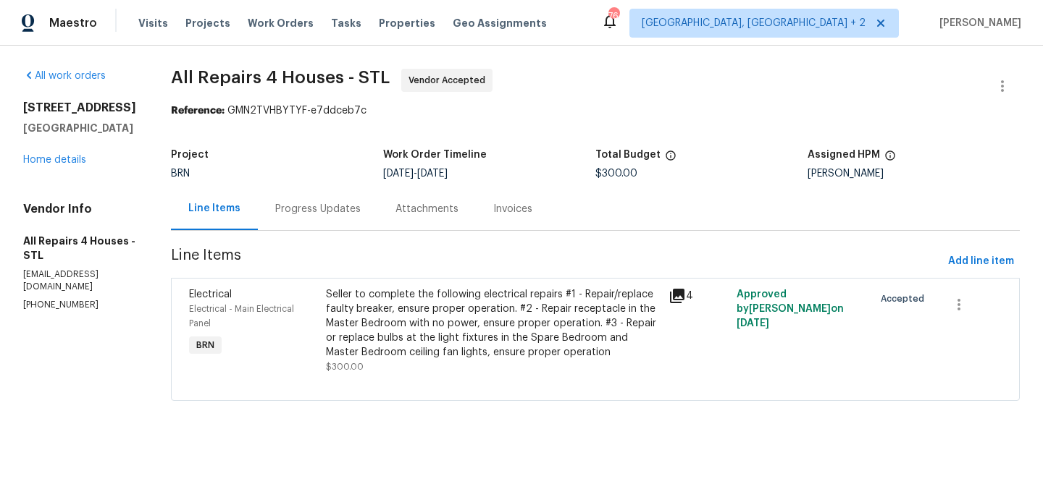
click at [337, 203] on div "Progress Updates" at bounding box center [317, 209] width 85 height 14
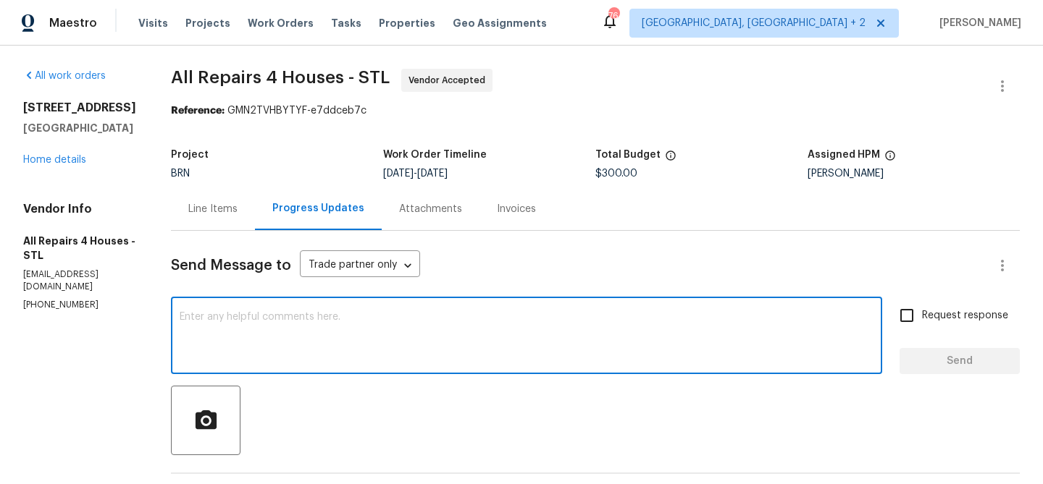
click at [250, 358] on textarea at bounding box center [527, 337] width 694 height 51
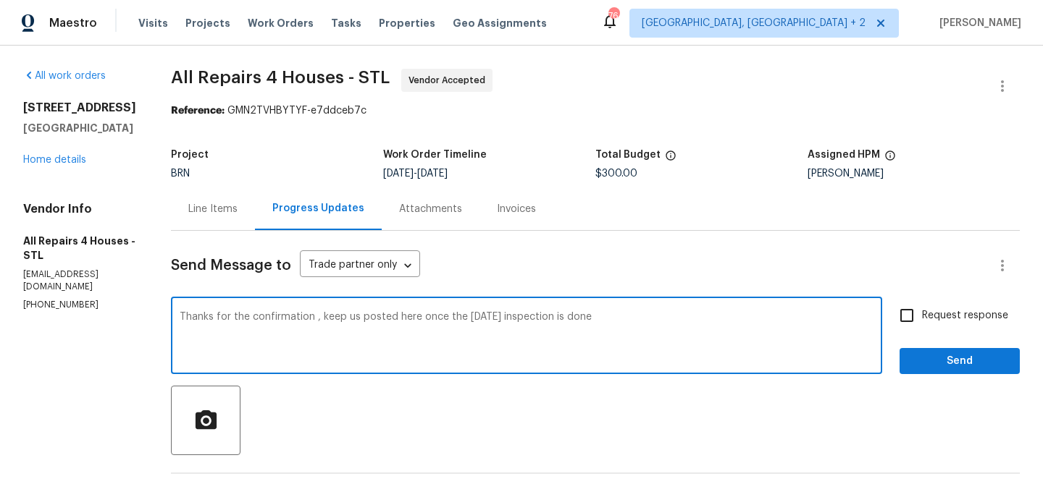
type textarea "Thanks for the confirmation , keep us posted here once the [DATE] inspection is…"
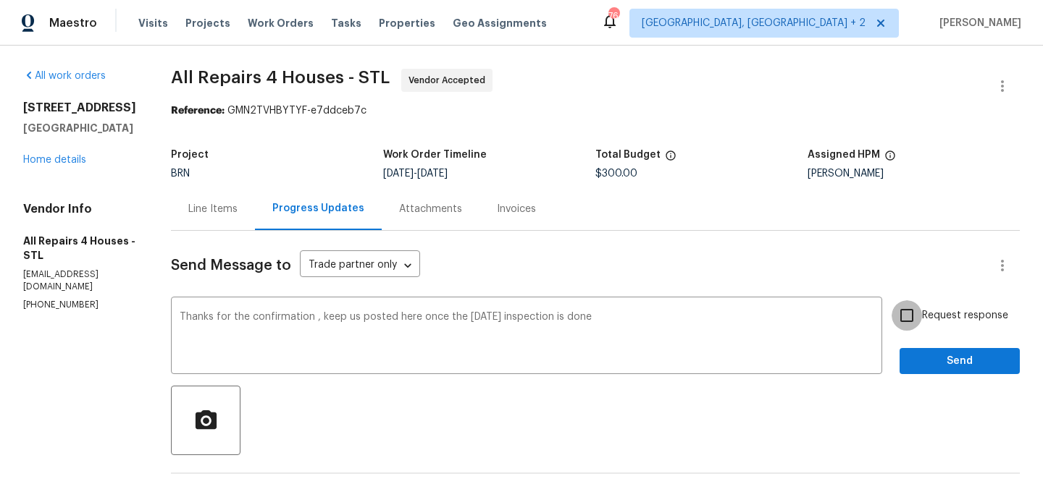
click at [918, 329] on input "Request response" at bounding box center [906, 316] width 30 height 30
checkbox input "true"
click at [921, 361] on span "Send" at bounding box center [959, 362] width 97 height 18
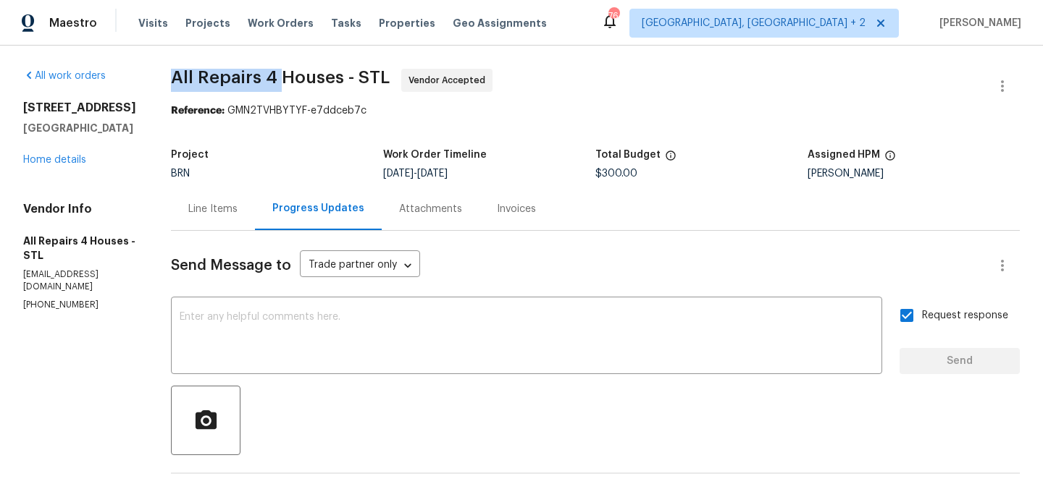
drag, startPoint x: 169, startPoint y: 80, endPoint x: 282, endPoint y: 80, distance: 113.0
click at [282, 80] on div "All work orders [STREET_ADDRESS] Home details Vendor Info All Repairs 4 Houses …" at bounding box center [521, 413] width 1043 height 734
copy span "All Repairs 4"
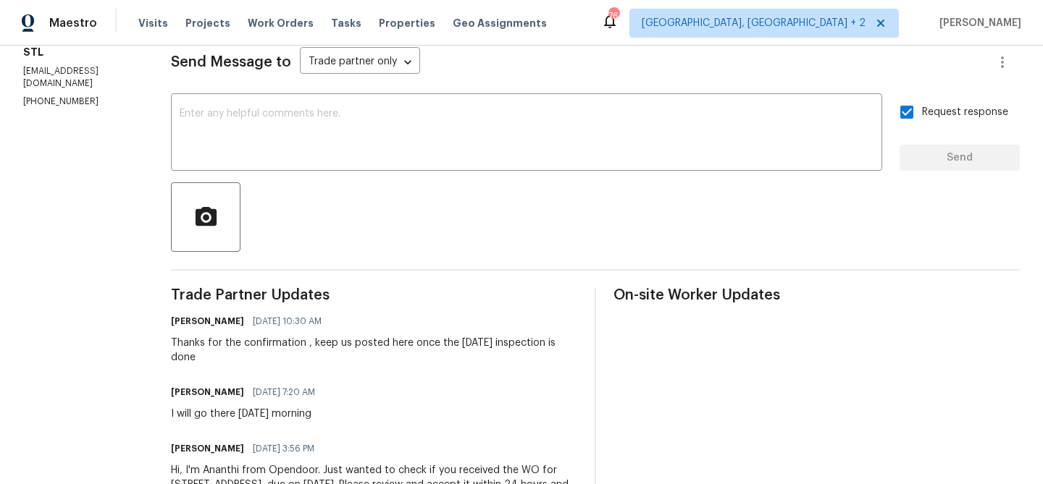
scroll to position [205, 0]
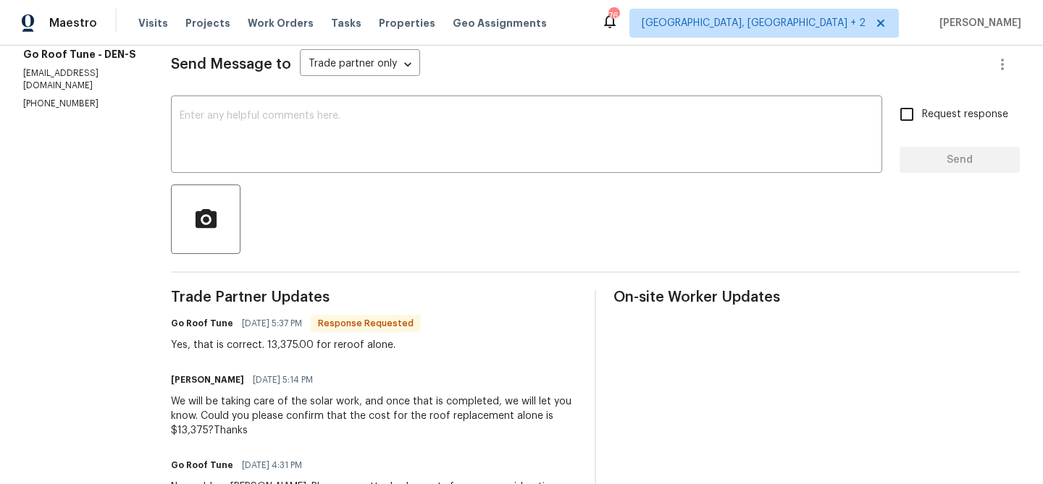
scroll to position [203, 0]
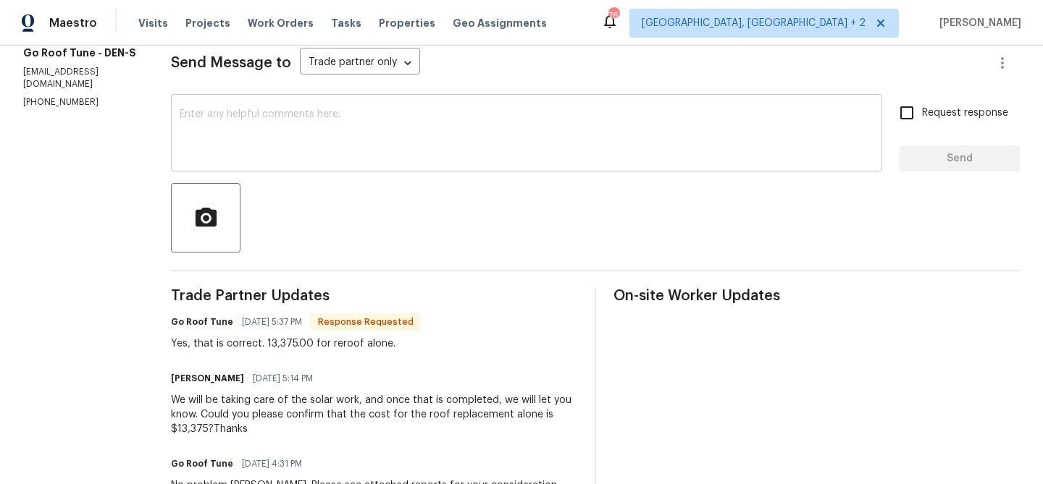
click at [307, 156] on textarea at bounding box center [527, 134] width 694 height 51
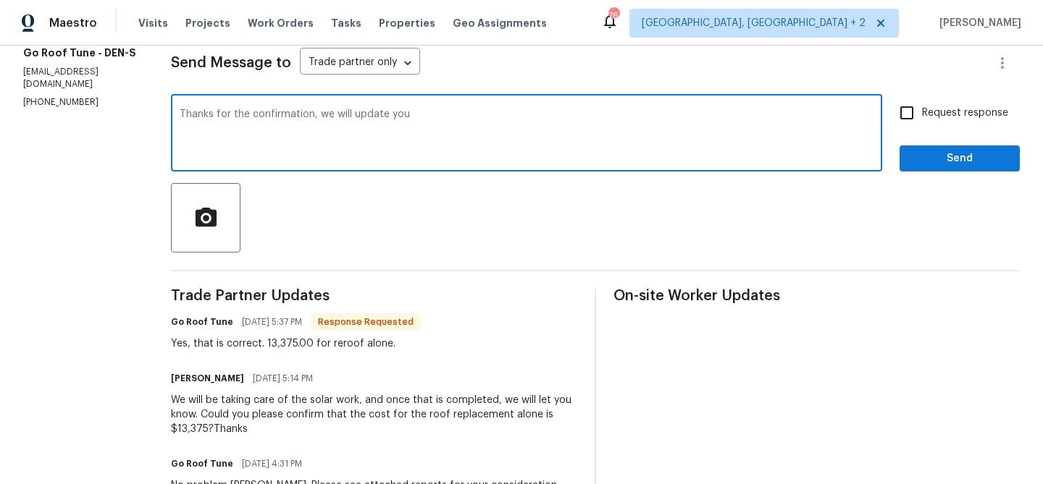
type textarea "Thanks for the confirmation, we will update you"
click at [962, 114] on span "Request response" at bounding box center [965, 113] width 86 height 15
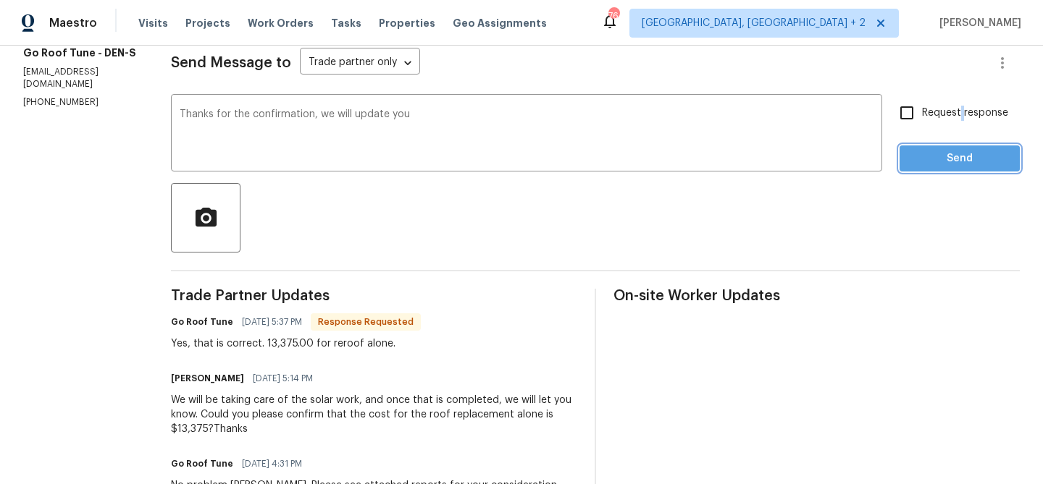
click at [946, 146] on button "Send" at bounding box center [959, 159] width 120 height 27
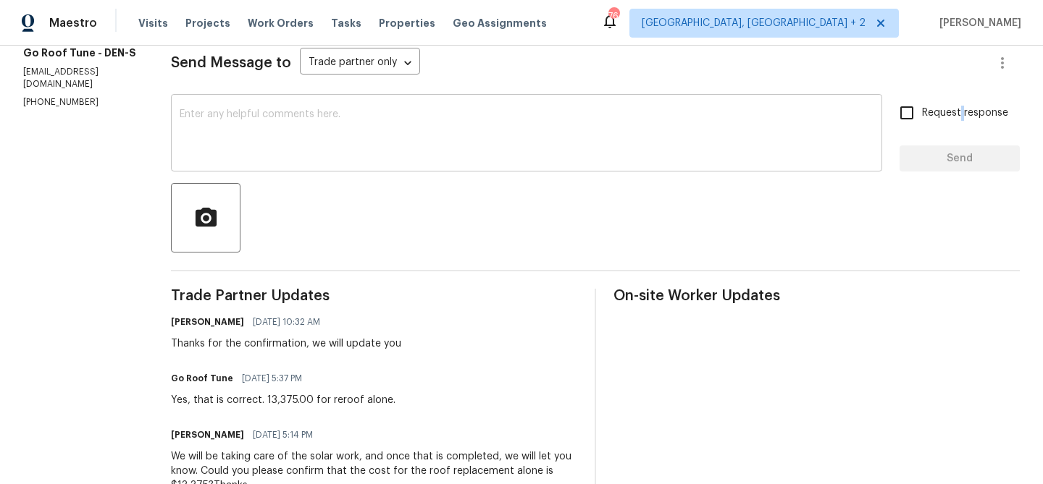
scroll to position [0, 0]
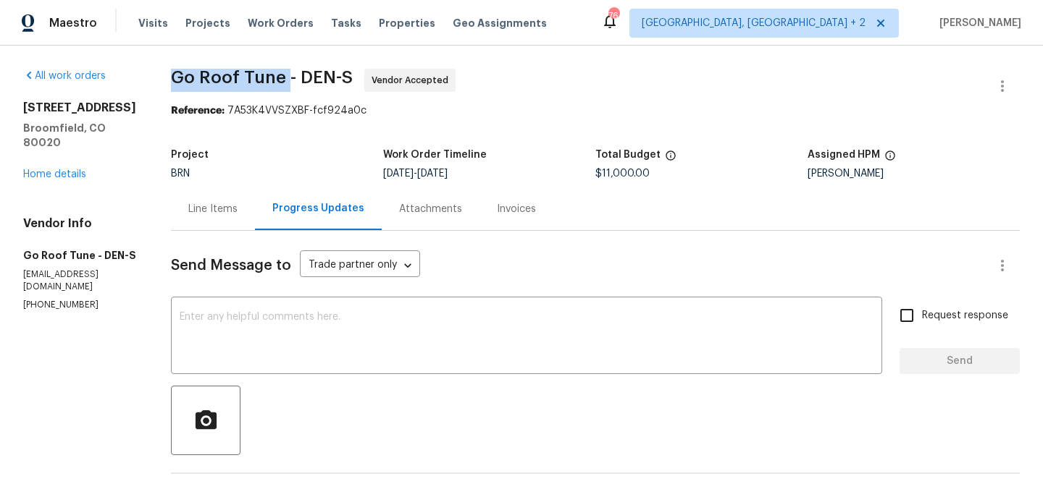
drag, startPoint x: 188, startPoint y: 80, endPoint x: 308, endPoint y: 80, distance: 120.2
copy span "Go Roof Tune"
click at [235, 210] on div "Line Items" at bounding box center [212, 209] width 49 height 14
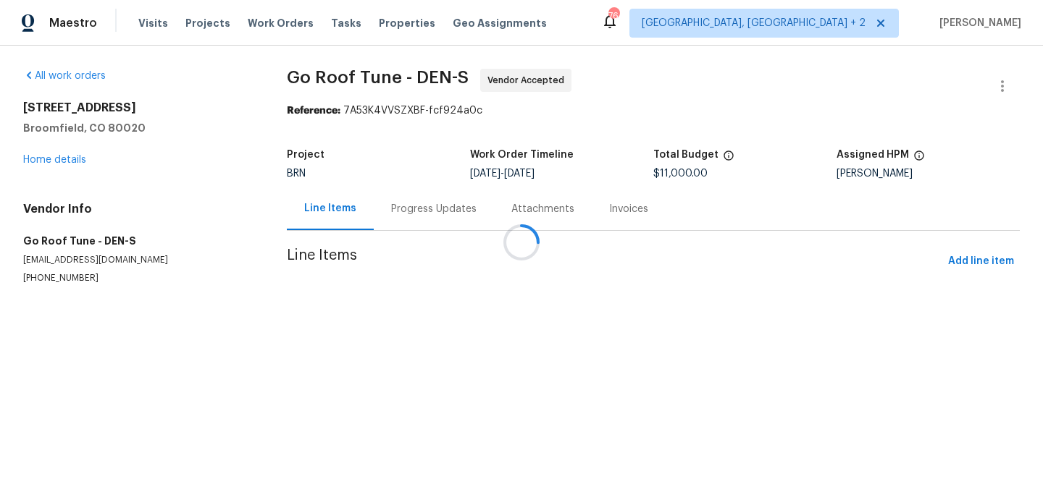
click at [427, 311] on div at bounding box center [521, 242] width 1043 height 484
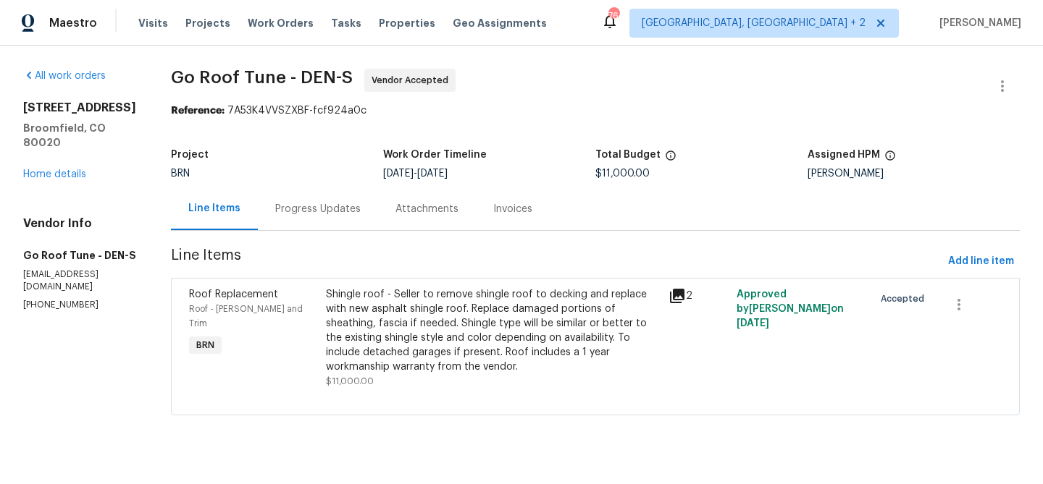
click at [462, 324] on div "Shingle roof - Seller to remove shingle roof to decking and replace with new as…" at bounding box center [493, 330] width 334 height 87
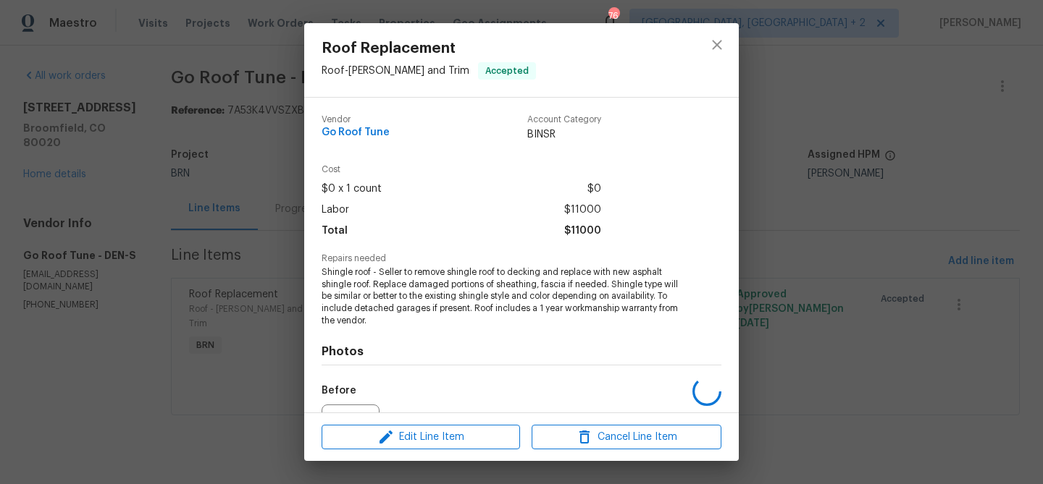
click at [383, 314] on span "Shingle roof - Seller to remove shingle roof to decking and replace with new as…" at bounding box center [502, 296] width 360 height 61
click at [383, 306] on span "Shingle roof - Seller to remove shingle roof to decking and replace with new as…" at bounding box center [502, 296] width 360 height 61
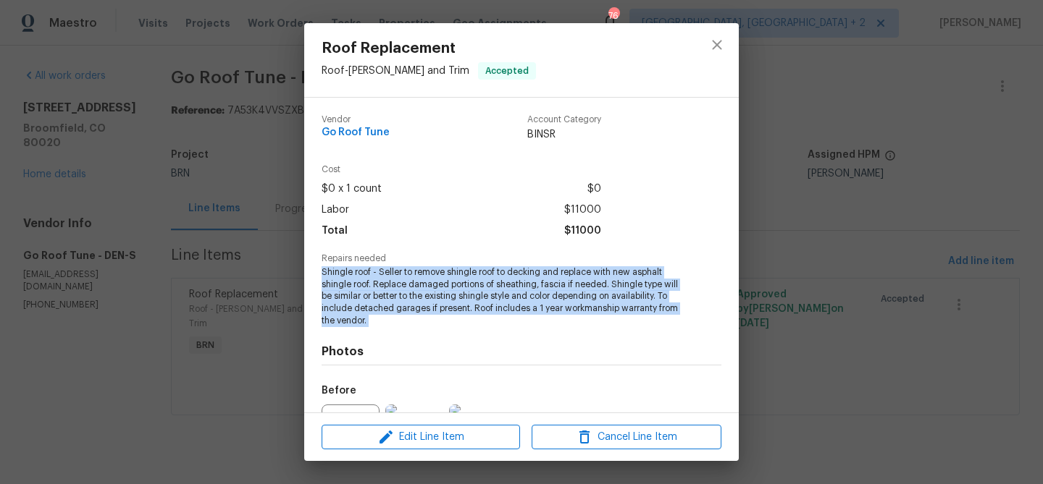
click at [383, 306] on span "Shingle roof - Seller to remove shingle roof to decking and replace with new as…" at bounding box center [502, 296] width 360 height 61
copy span "Shingle roof - Seller to remove shingle roof to decking and replace with new as…"
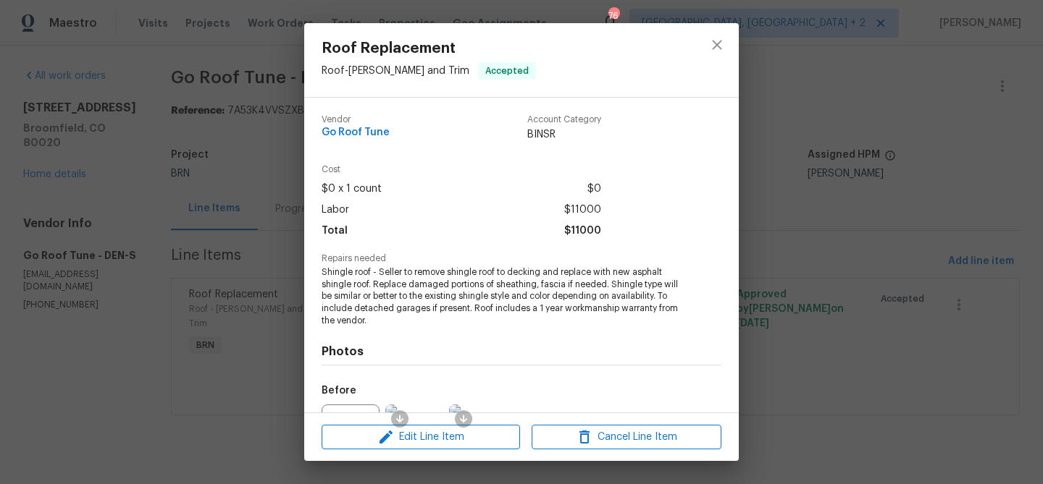
click at [238, 173] on div "Roof Replacement Roof - Eaves and Trim Accepted Vendor Go Roof Tune Account Cat…" at bounding box center [521, 242] width 1043 height 484
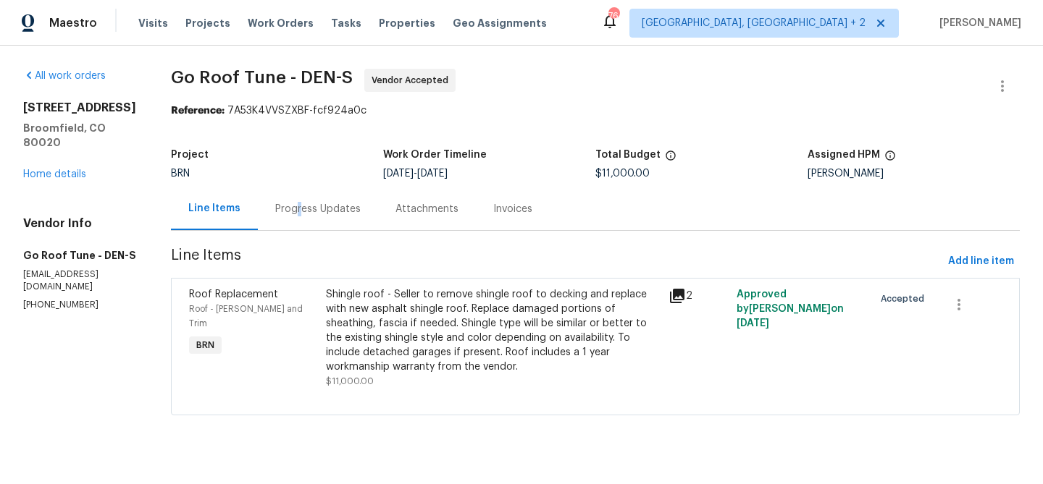
click at [318, 216] on div "Progress Updates" at bounding box center [317, 209] width 85 height 14
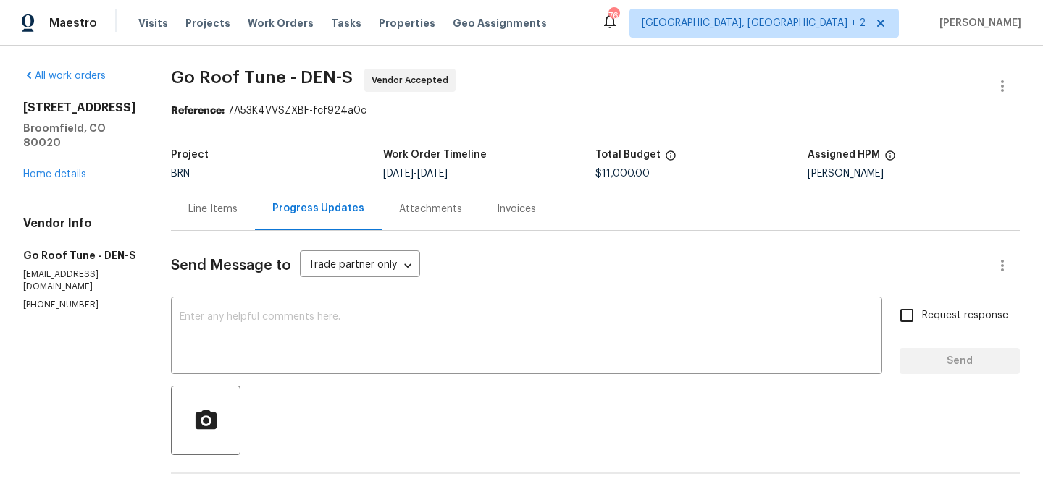
click at [623, 167] on div "Total Budget" at bounding box center [701, 159] width 212 height 19
click at [618, 168] on div "Total Budget" at bounding box center [701, 159] width 212 height 19
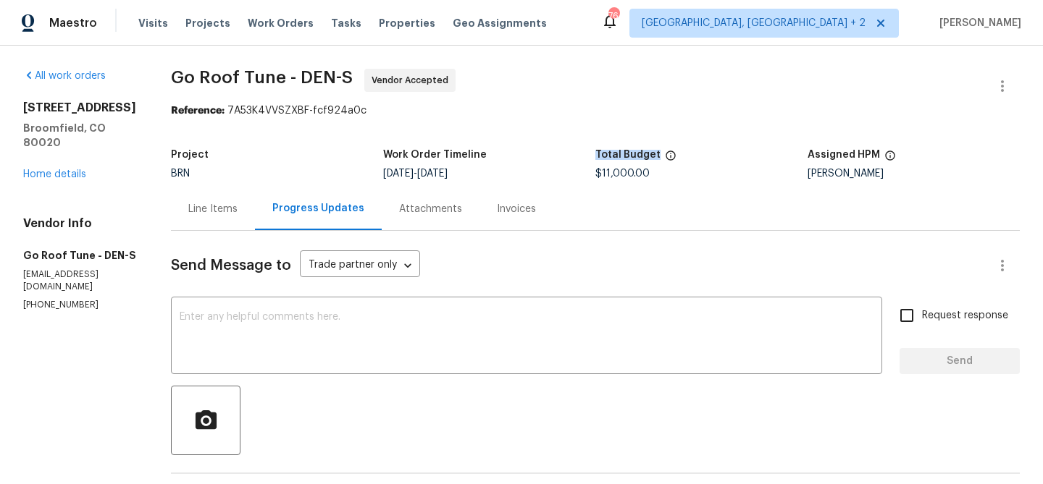
click at [618, 168] on div "Total Budget" at bounding box center [701, 159] width 212 height 19
copy div "Total Budget"
click at [610, 176] on span "$11,000.00" at bounding box center [622, 174] width 54 height 10
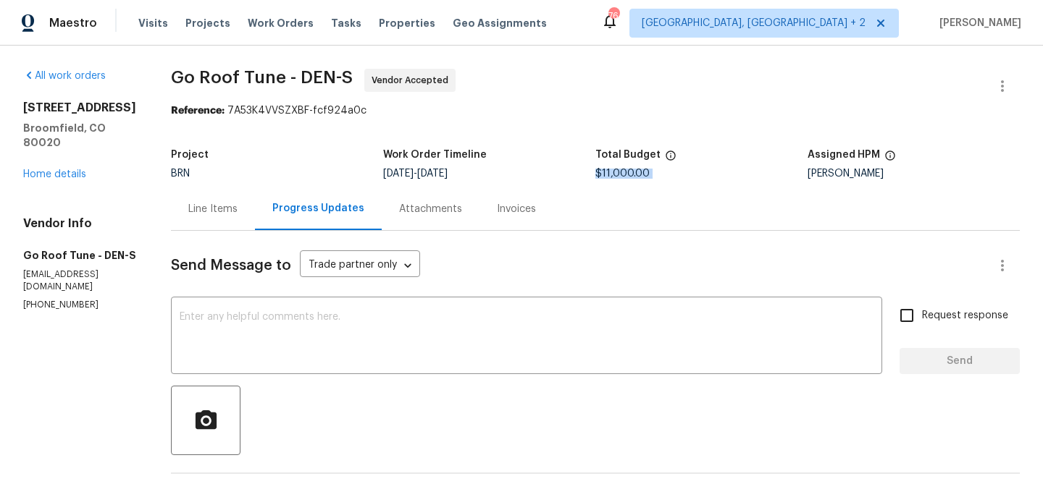
copy span "$11,000.00"
drag, startPoint x: 189, startPoint y: 75, endPoint x: 307, endPoint y: 77, distance: 118.1
copy span "Go Roof Tune"
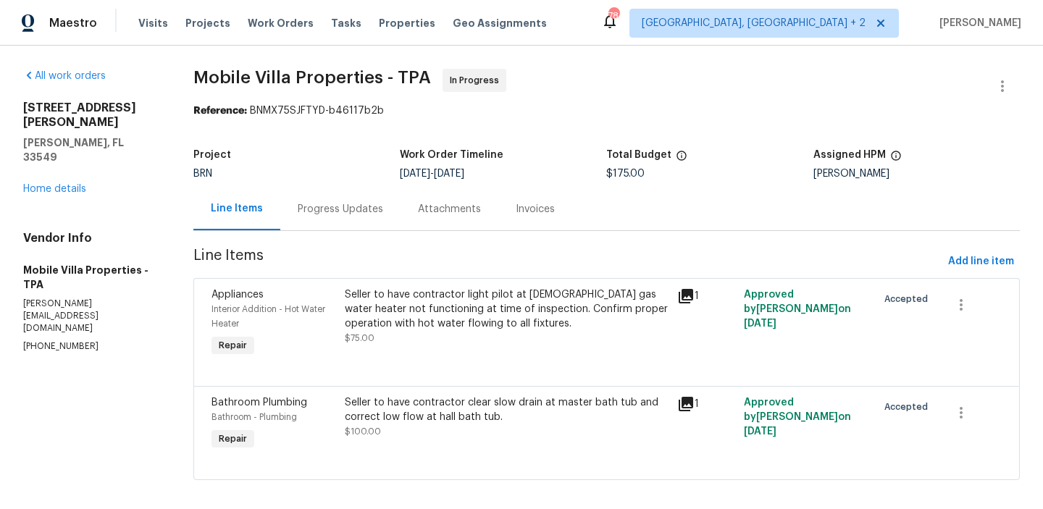
click at [354, 220] on div "Progress Updates" at bounding box center [340, 209] width 120 height 43
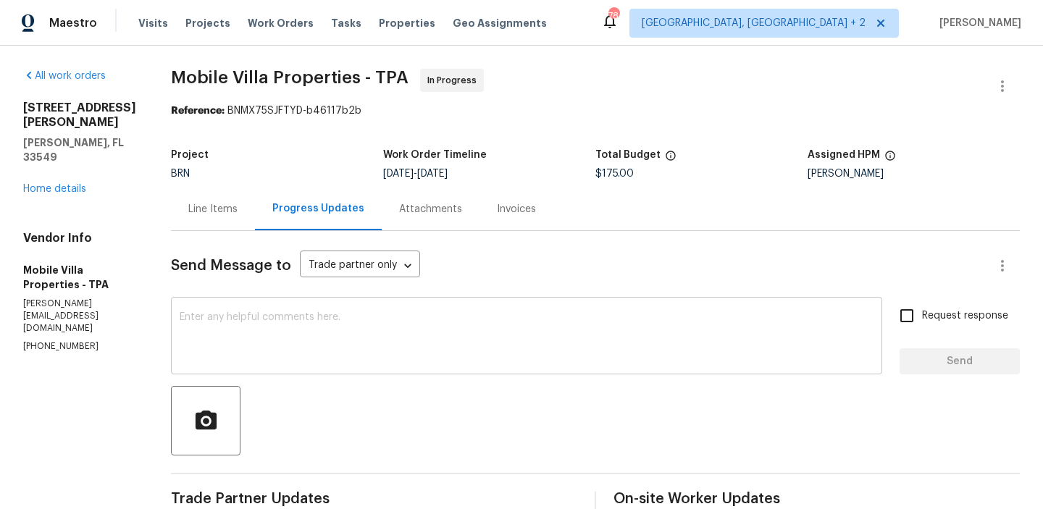
click at [213, 324] on textarea at bounding box center [527, 337] width 694 height 51
click at [49, 340] on p "[PHONE_NUMBER]" at bounding box center [79, 346] width 113 height 12
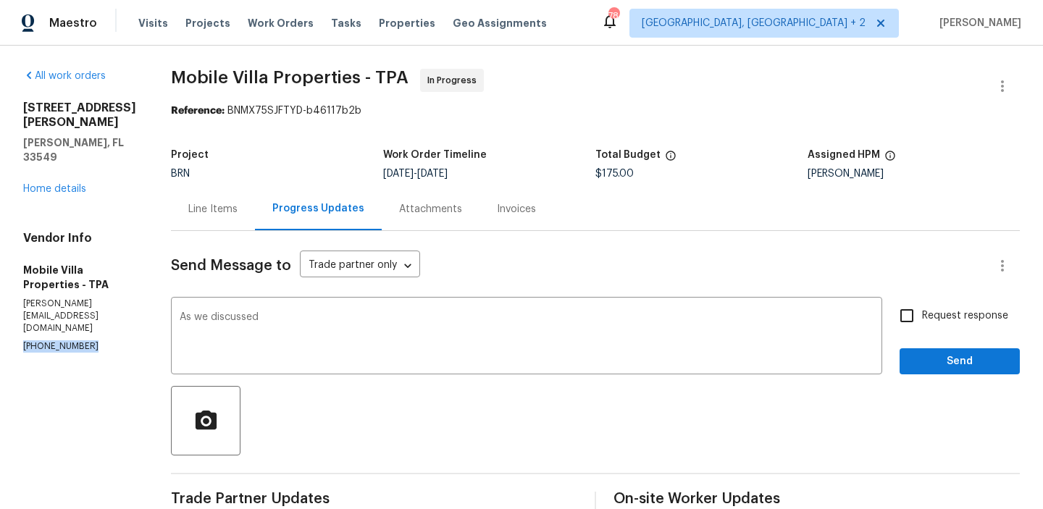
click at [49, 340] on p "[PHONE_NUMBER]" at bounding box center [79, 346] width 113 height 12
copy p "[PHONE_NUMBER]"
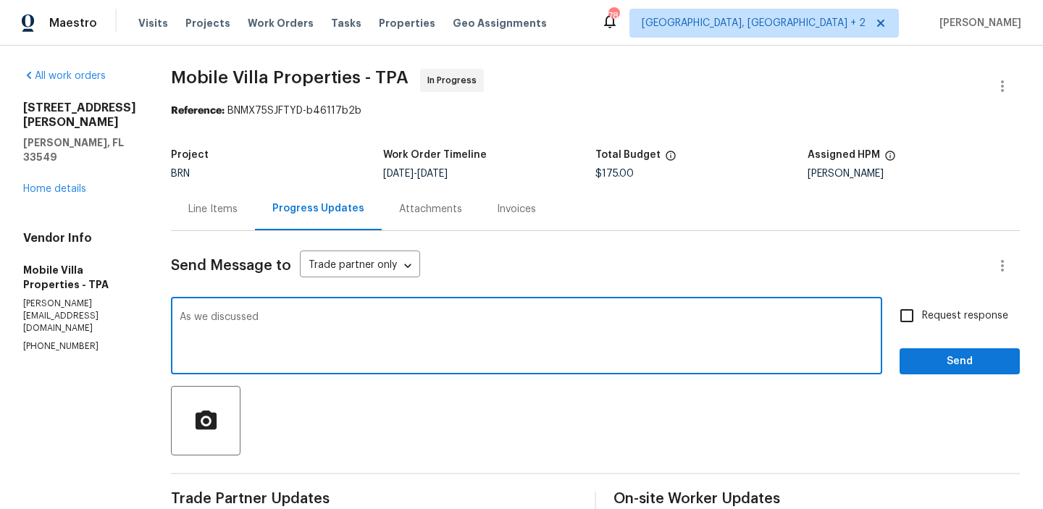
click at [298, 319] on textarea "As we discussed" at bounding box center [527, 337] width 694 height 51
paste textarea "[PHONE_NUMBER]"
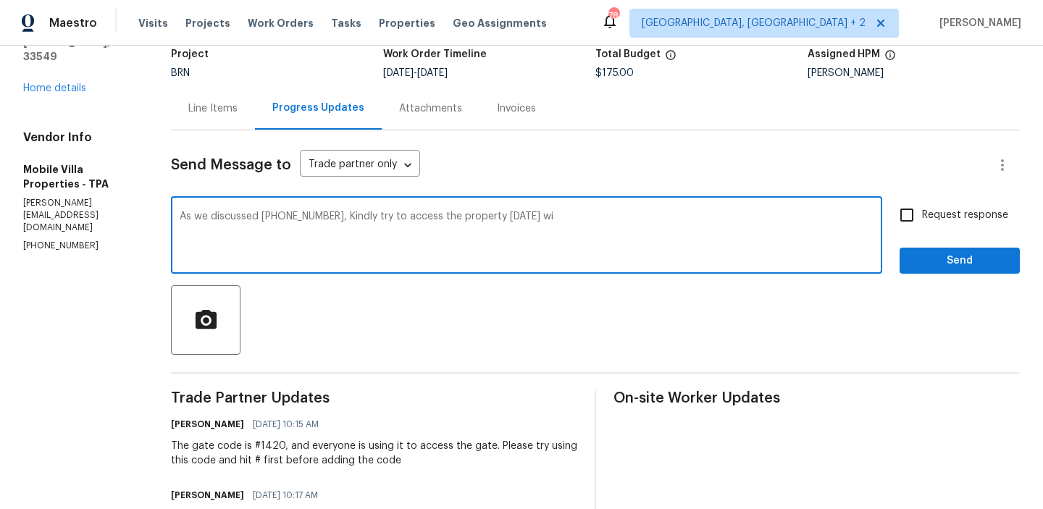
scroll to position [113, 0]
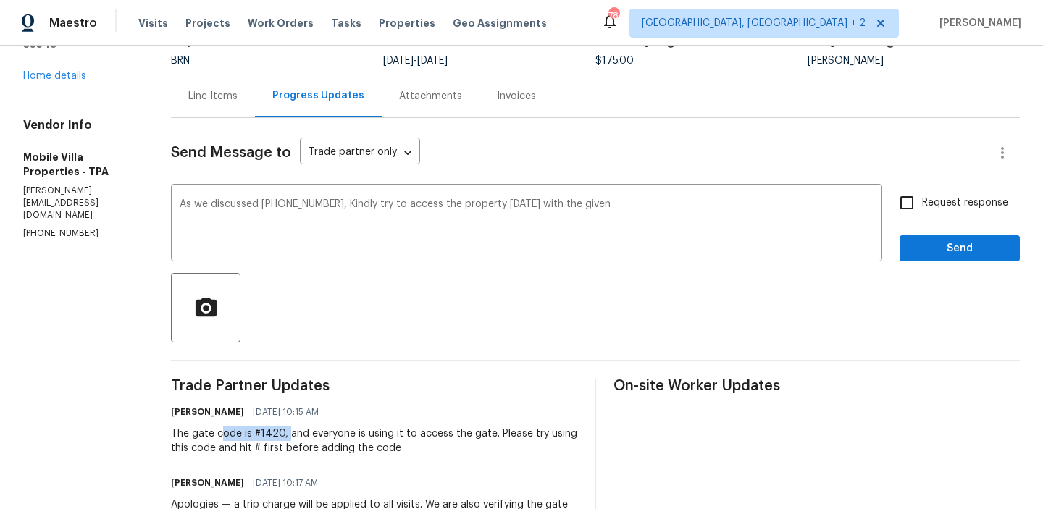
drag, startPoint x: 211, startPoint y: 437, endPoint x: 277, endPoint y: 435, distance: 65.9
click at [277, 435] on div "The gate code is #1420, and everyone is using it to access the gate. Please try…" at bounding box center [374, 441] width 406 height 29
copy div "ode is #1420,"
click at [604, 214] on textarea "As we discussed [PHONE_NUMBER], Kindly try to access the property [DATE] with t…" at bounding box center [527, 224] width 694 height 51
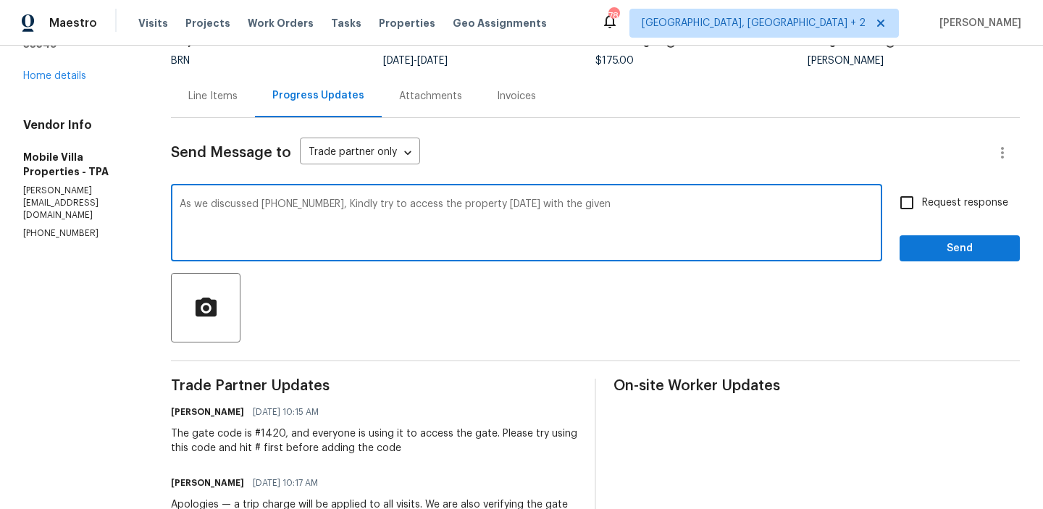
paste textarea "ode is #1420,"
click at [620, 205] on textarea "As we discussed [PHONE_NUMBER], Kindly try to access the property [DATE] with t…" at bounding box center [527, 224] width 694 height 51
click at [671, 208] on textarea "As we discussed [PHONE_NUMBER], Kindly try to access the property [DATE] with t…" at bounding box center [527, 224] width 694 height 51
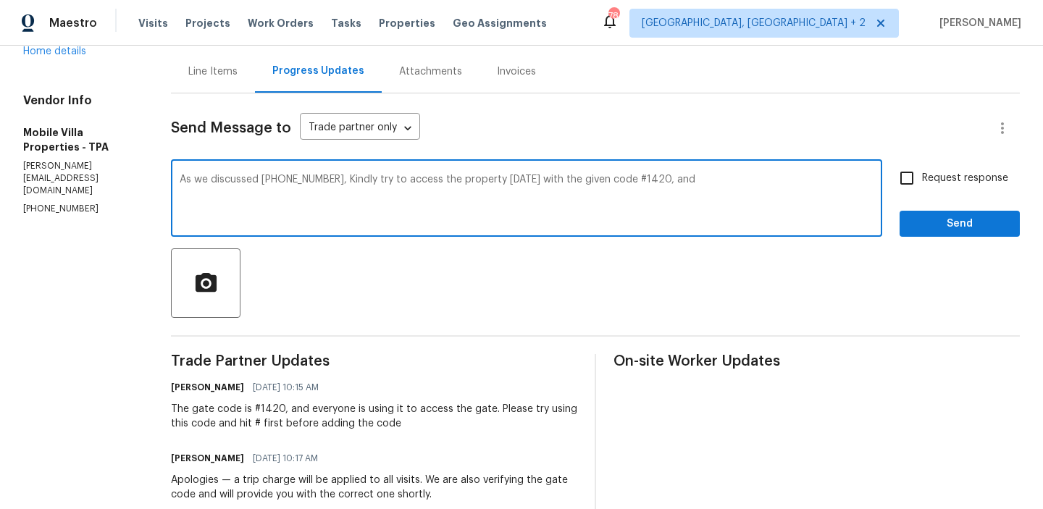
scroll to position [159, 0]
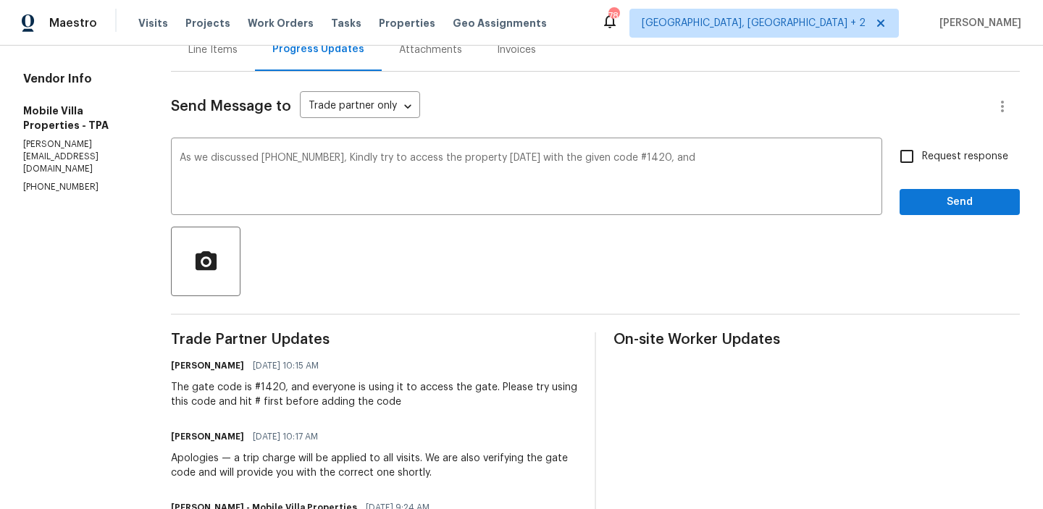
click at [516, 389] on div "The gate code is #1420, and everyone is using it to access the gate. Please try…" at bounding box center [374, 394] width 406 height 29
drag, startPoint x: 516, startPoint y: 389, endPoint x: 545, endPoint y: 395, distance: 29.0
click at [545, 395] on div "The gate code is #1420, and everyone is using it to access the gate. Please try…" at bounding box center [374, 394] width 406 height 29
copy div "try using this code and hit # first before adding the code"
click at [705, 181] on textarea "As we discussed [PHONE_NUMBER], Kindly try to access the property [DATE] with t…" at bounding box center [527, 178] width 694 height 51
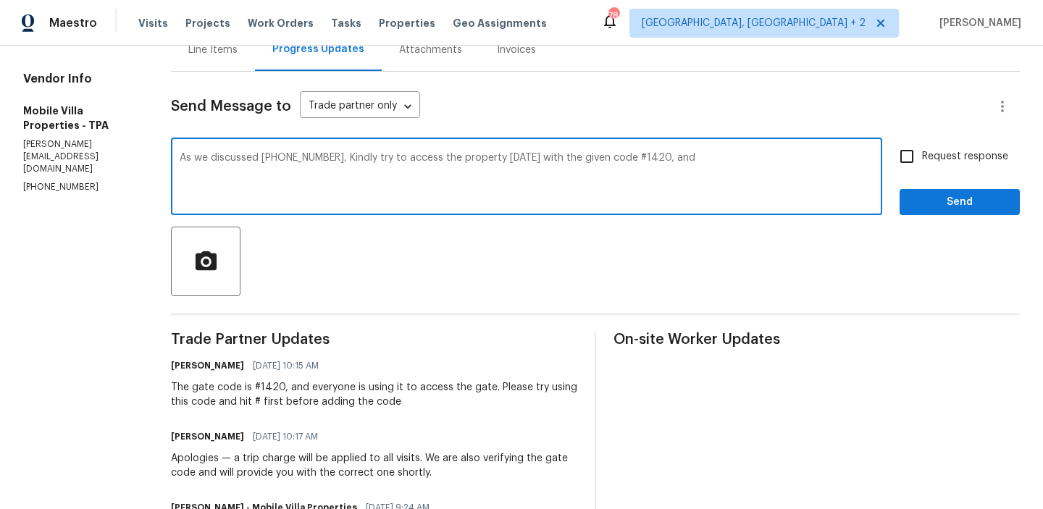
paste textarea "try using this code and hit # first before adding the code"
type textarea "As we discussed (813) 918-3054, Kindly try to access the property today with th…"
click at [936, 146] on label "Request response" at bounding box center [949, 156] width 117 height 30
click at [922, 146] on input "Request response" at bounding box center [906, 156] width 30 height 30
checkbox input "true"
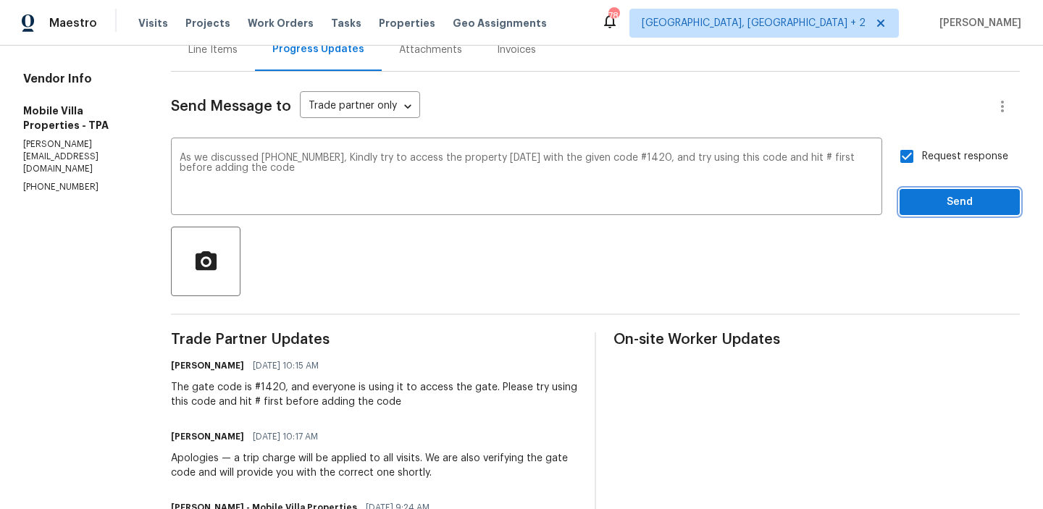
click at [926, 194] on span "Send" at bounding box center [959, 202] width 97 height 18
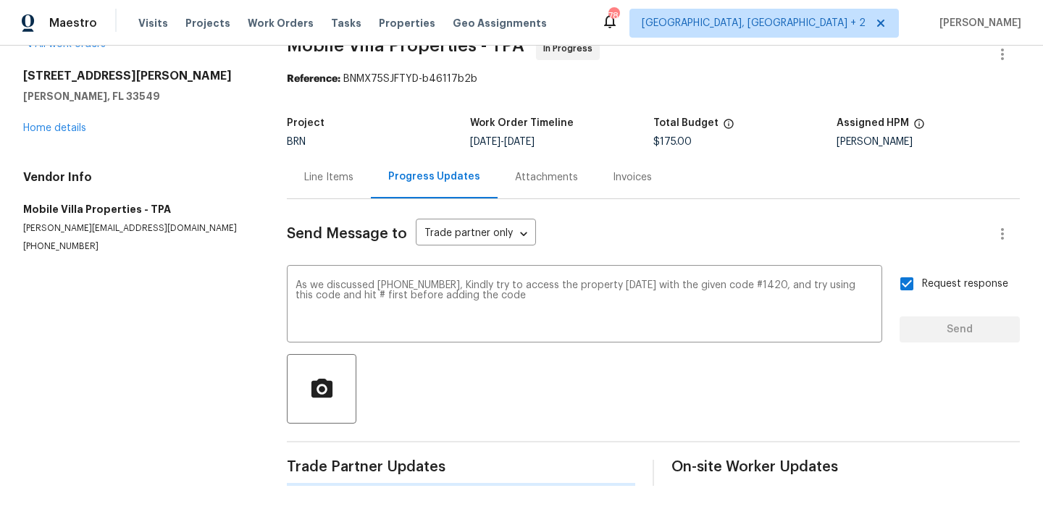
scroll to position [0, 0]
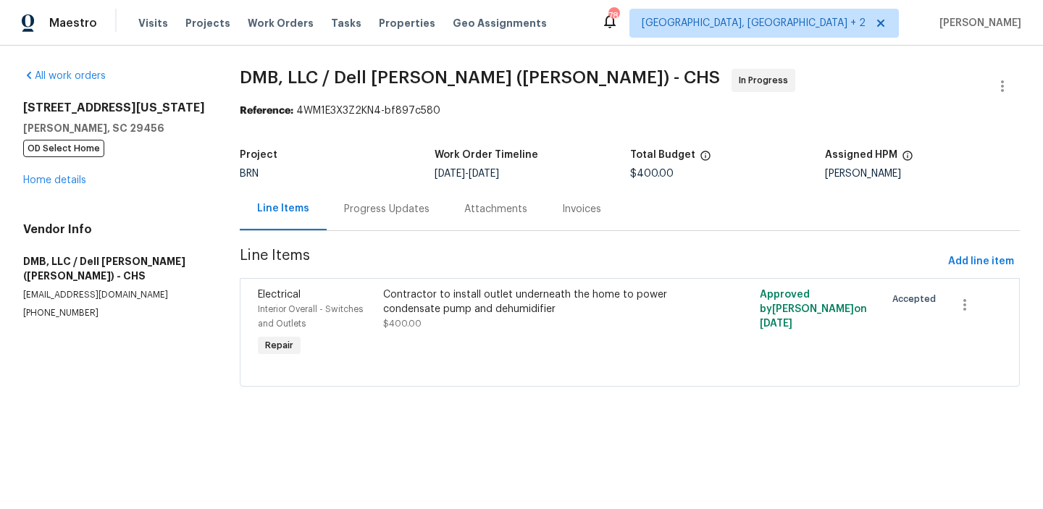
click at [370, 211] on div "Progress Updates" at bounding box center [386, 209] width 85 height 14
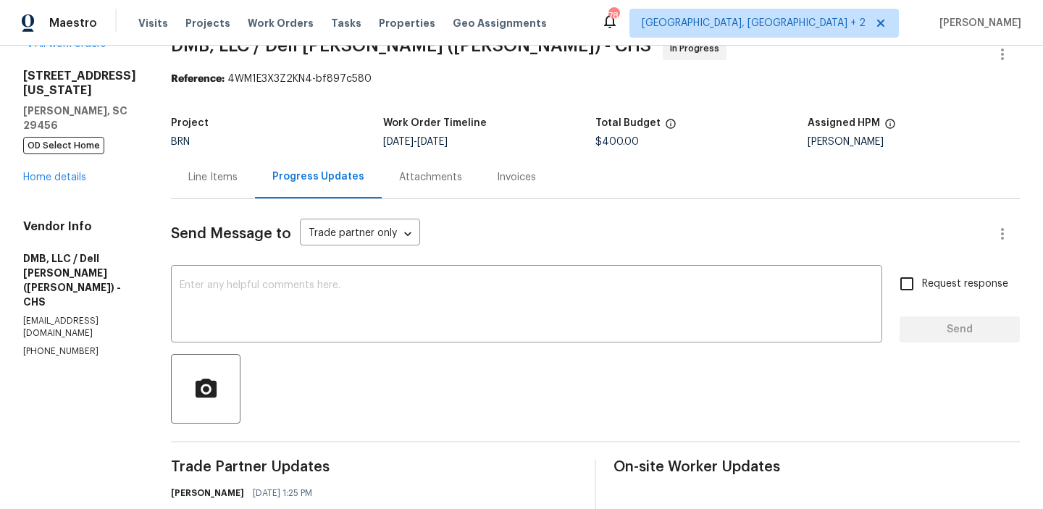
scroll to position [94, 0]
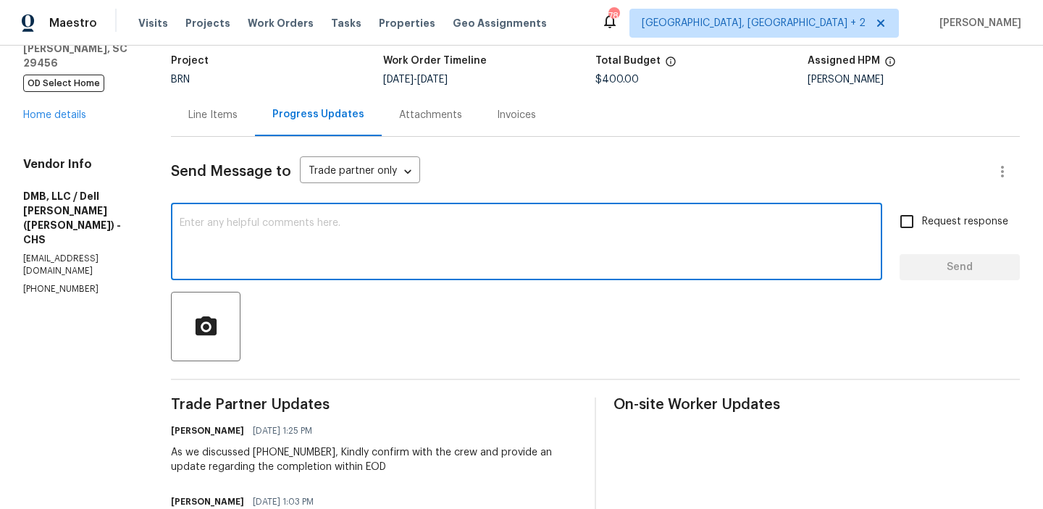
click at [259, 261] on textarea at bounding box center [527, 243] width 694 height 51
type textarea "s"
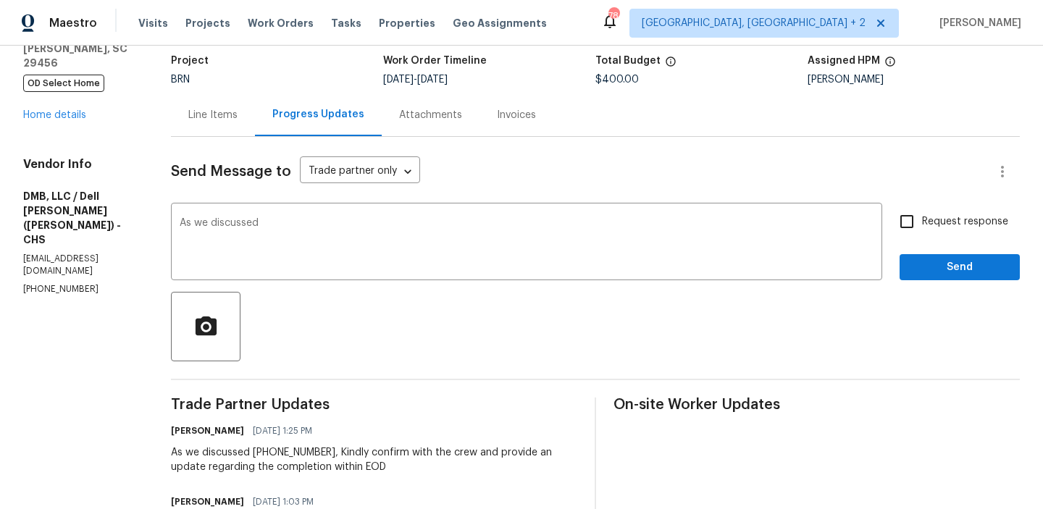
click at [56, 283] on p "(843) 991-8081" at bounding box center [79, 289] width 113 height 12
copy p "(843) 991-8081"
click at [301, 219] on textarea "As we discussed" at bounding box center [527, 243] width 694 height 51
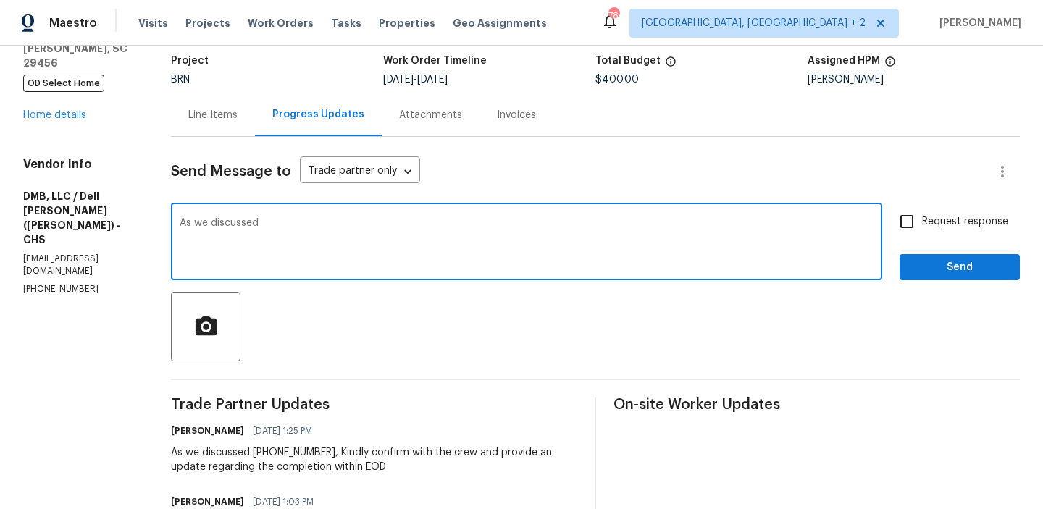
paste textarea "(843) 991-8081"
type textarea "As we discussed (843) 991-8081, Kindly try to send another contractor and compl…"
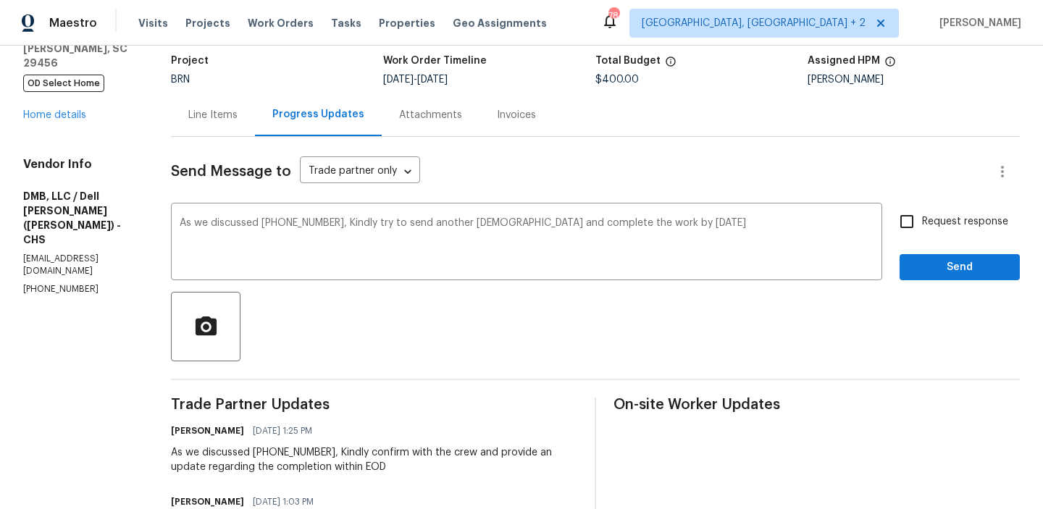
click at [964, 205] on div "Send Message to Trade partner only Trade partner only ​ As we discussed (843) 9…" at bounding box center [595, 442] width 849 height 611
click at [942, 225] on span "Request response" at bounding box center [965, 221] width 86 height 15
click at [922, 225] on input "Request response" at bounding box center [906, 221] width 30 height 30
checkbox input "true"
click at [932, 259] on span "Send" at bounding box center [959, 268] width 97 height 18
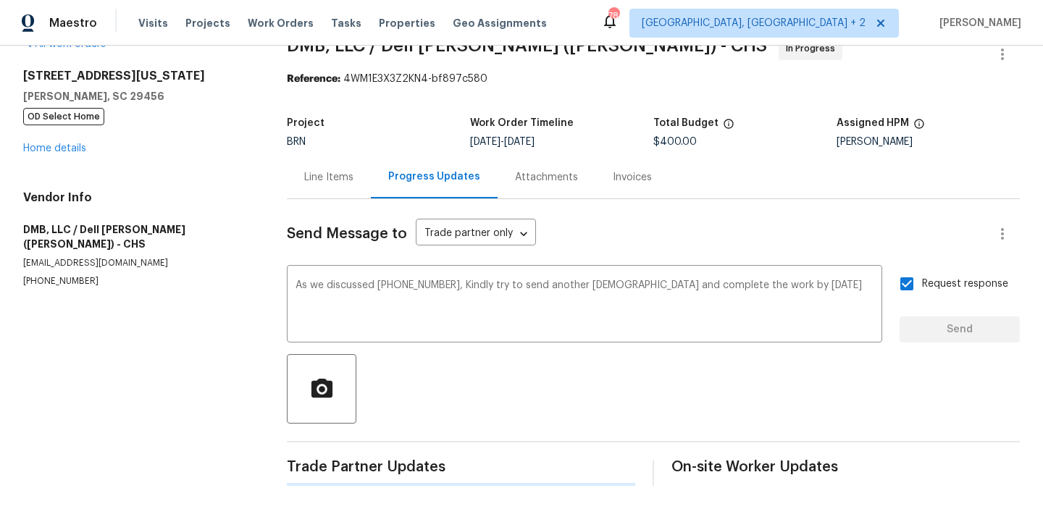
scroll to position [0, 0]
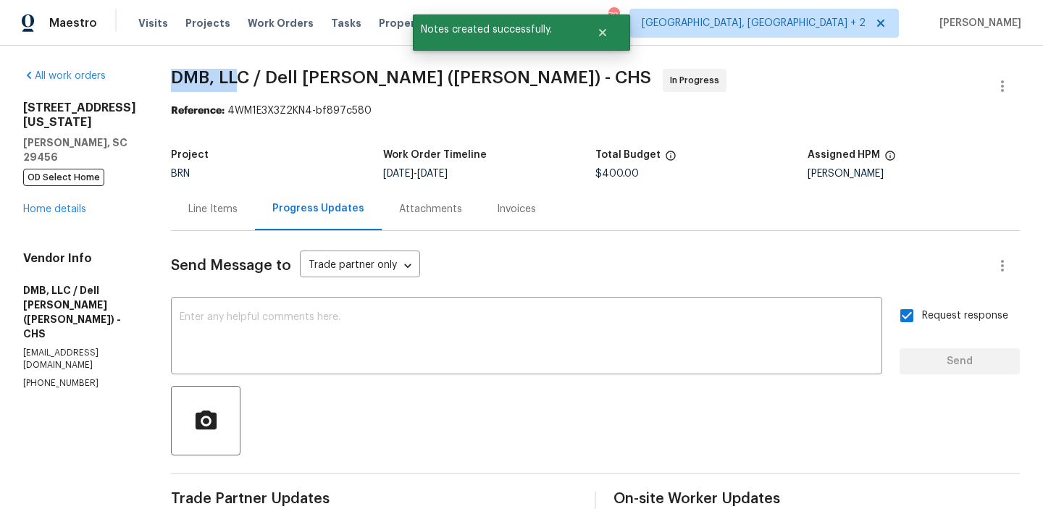
drag, startPoint x: 166, startPoint y: 76, endPoint x: 237, endPoint y: 76, distance: 71.0
click at [236, 76] on span "DMB, LLC / Dell Bryson (Heise) - CHS" at bounding box center [411, 77] width 480 height 17
copy span "DMB, LL"
click at [233, 123] on section "DMB, LLC / Dell Bryson (Heise) - CHS In Progress Reference: 4WM1E3X3Z2KN4-bf897…" at bounding box center [595, 491] width 849 height 844
drag, startPoint x: 240, startPoint y: 73, endPoint x: 160, endPoint y: 67, distance: 80.6
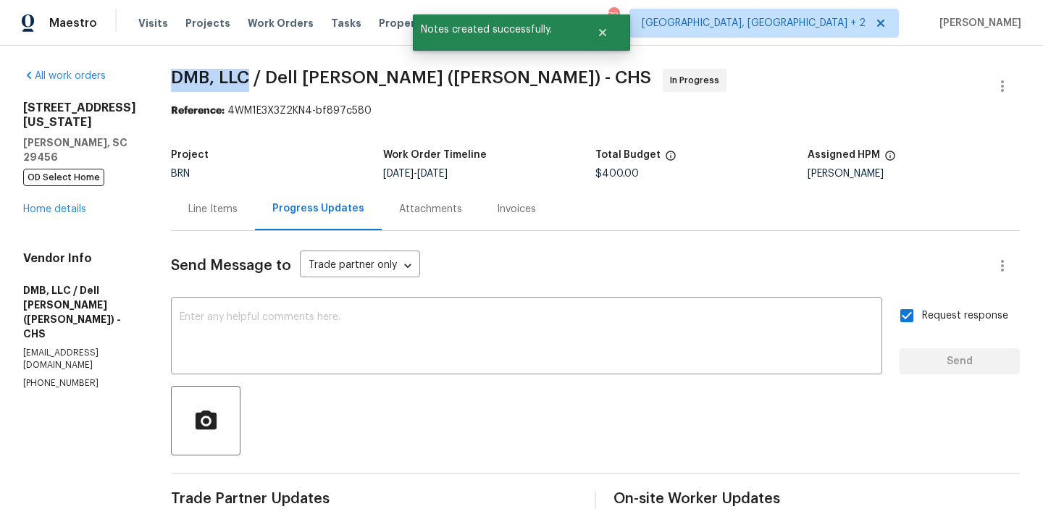
click at [160, 67] on div "All work orders 109 Washington Dr Ladson, SC 29456 OD Select Home Home details …" at bounding box center [521, 491] width 1043 height 891
copy span "DMB, LLC"
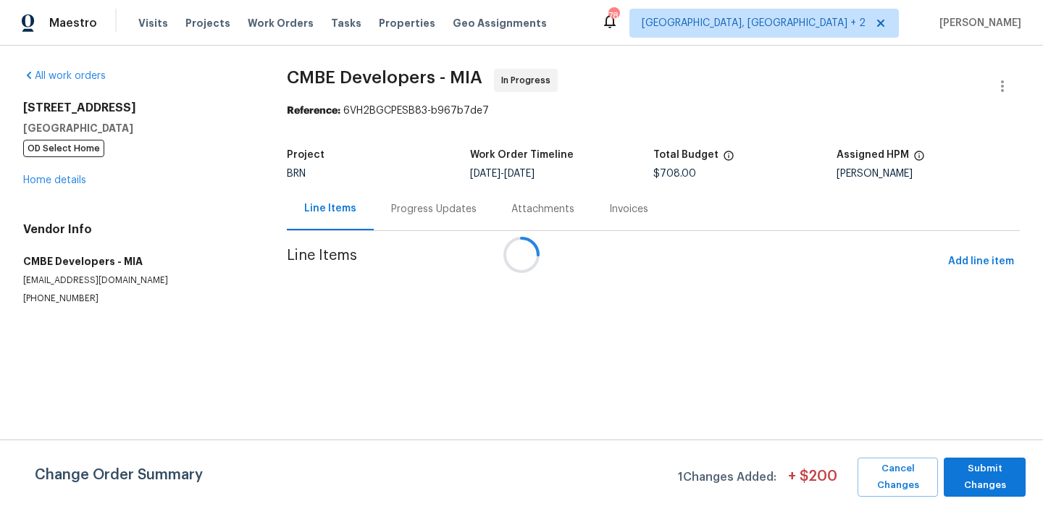
click at [55, 177] on div at bounding box center [521, 254] width 1043 height 509
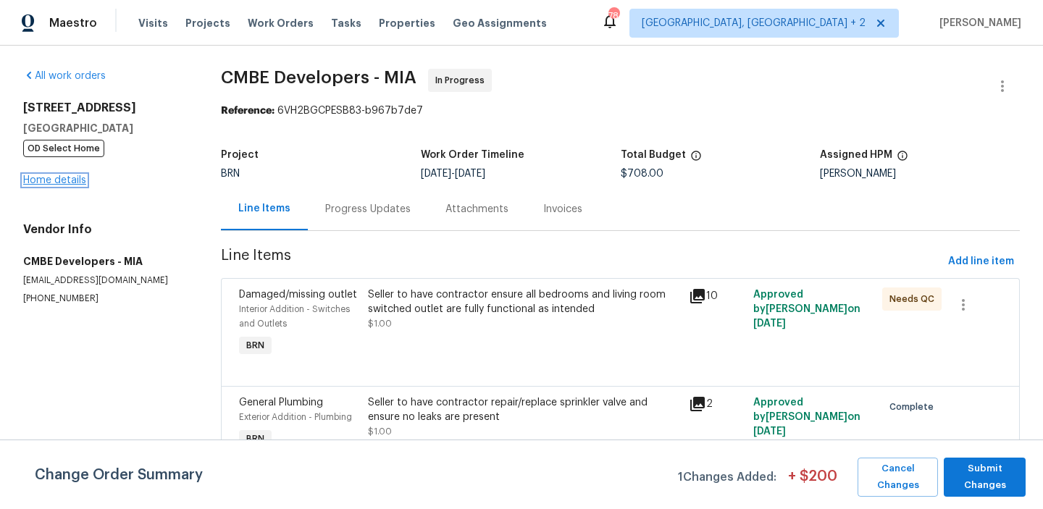
click at [49, 179] on link "Home details" at bounding box center [54, 180] width 63 height 10
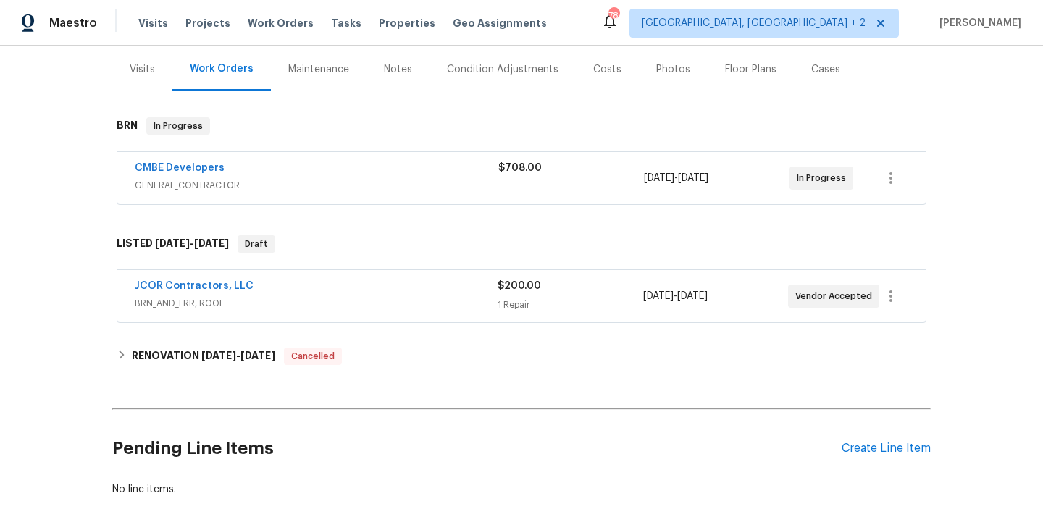
scroll to position [187, 0]
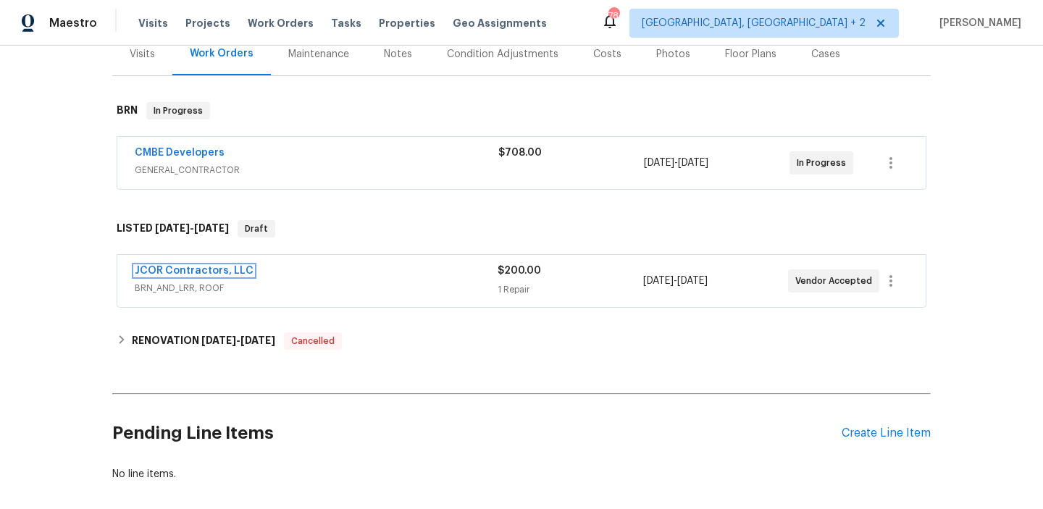
click at [173, 272] on link "JCOR Contractors, LLC" at bounding box center [194, 271] width 119 height 10
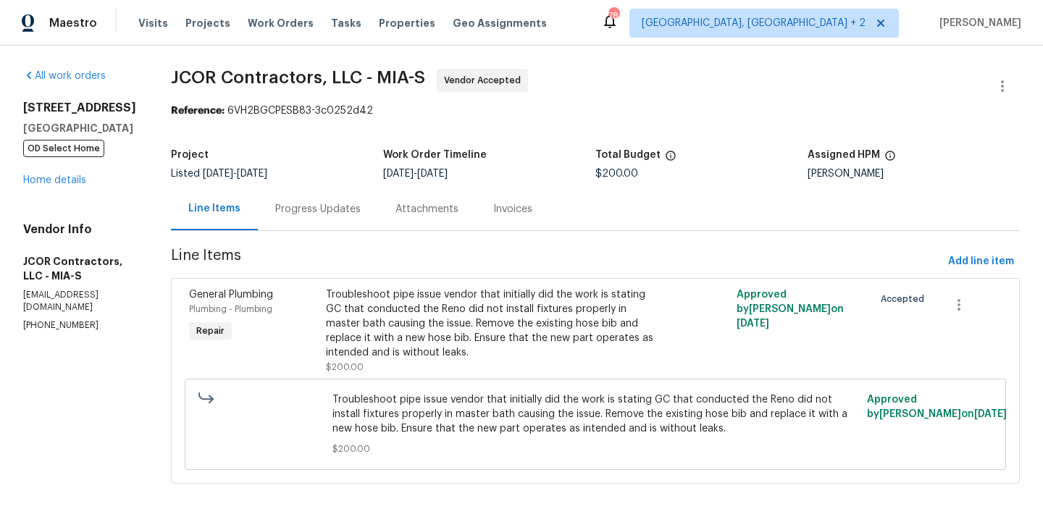
click at [316, 217] on div "Progress Updates" at bounding box center [318, 209] width 120 height 43
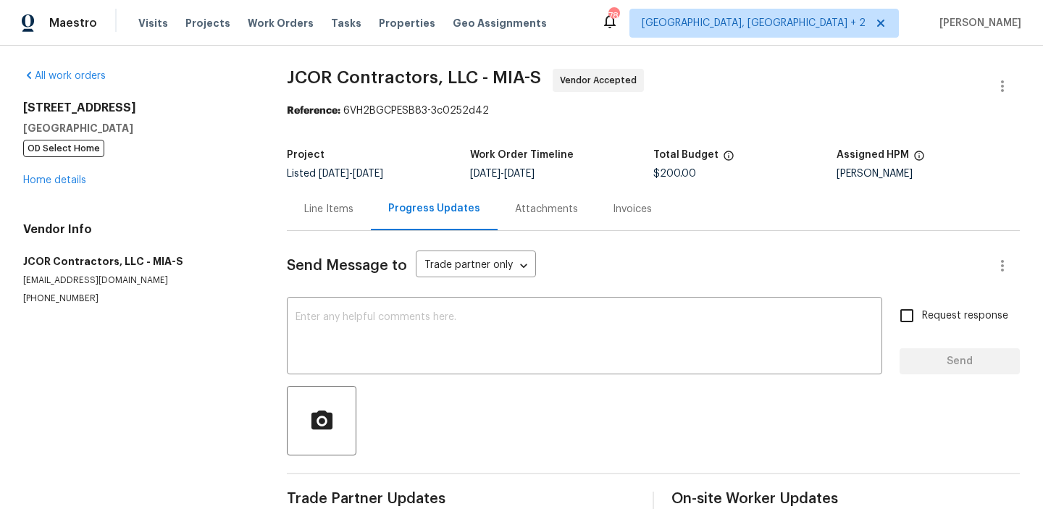
scroll to position [29, 0]
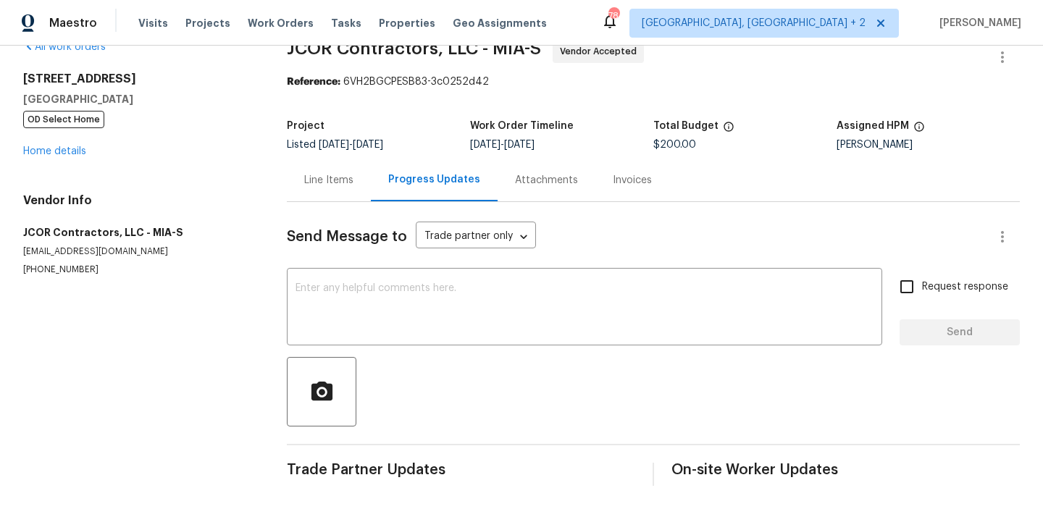
click at [291, 197] on div "Line Items" at bounding box center [329, 180] width 84 height 43
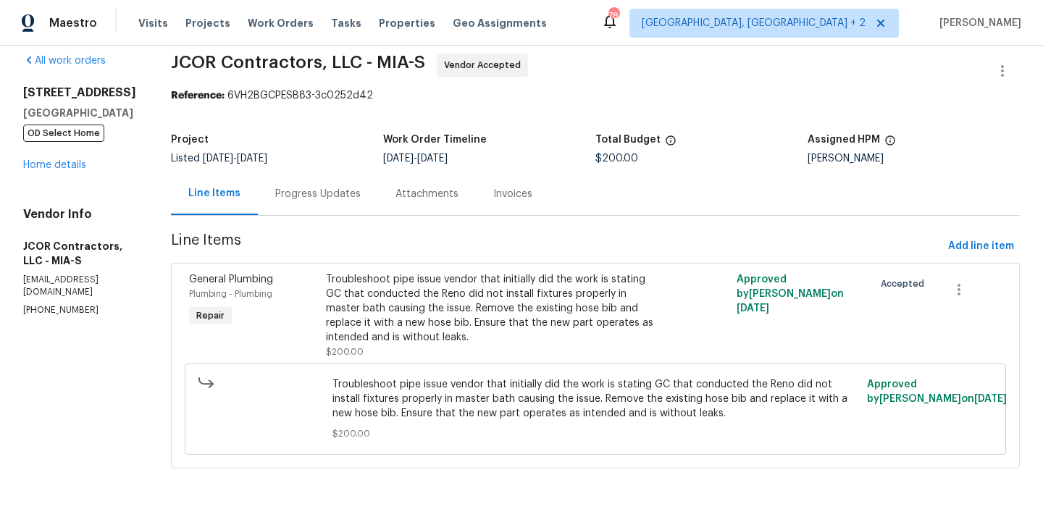
scroll to position [15, 0]
click at [323, 182] on div "Progress Updates" at bounding box center [318, 193] width 120 height 43
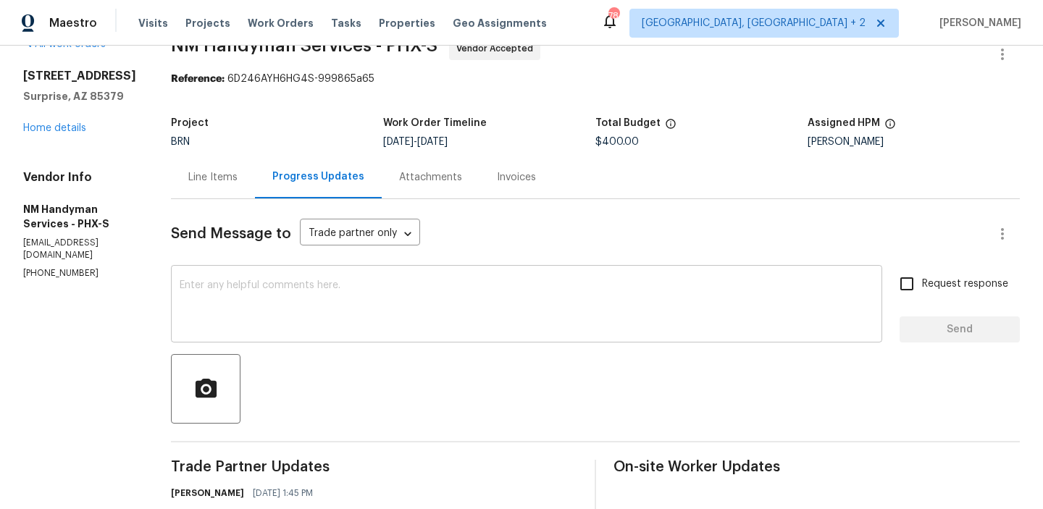
scroll to position [83, 0]
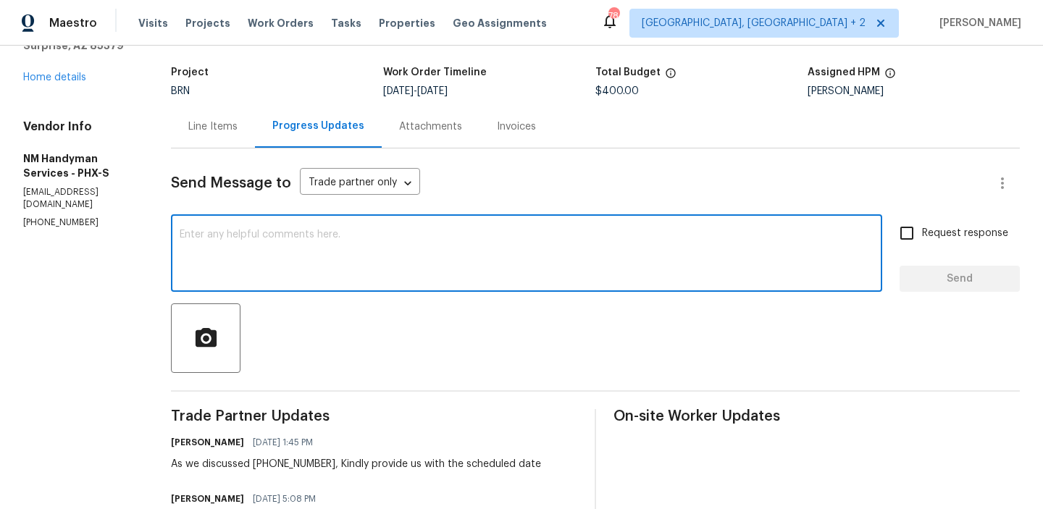
click at [256, 235] on textarea at bounding box center [527, 255] width 694 height 51
paste textarea "Could you please provide us with the scheduled date?"
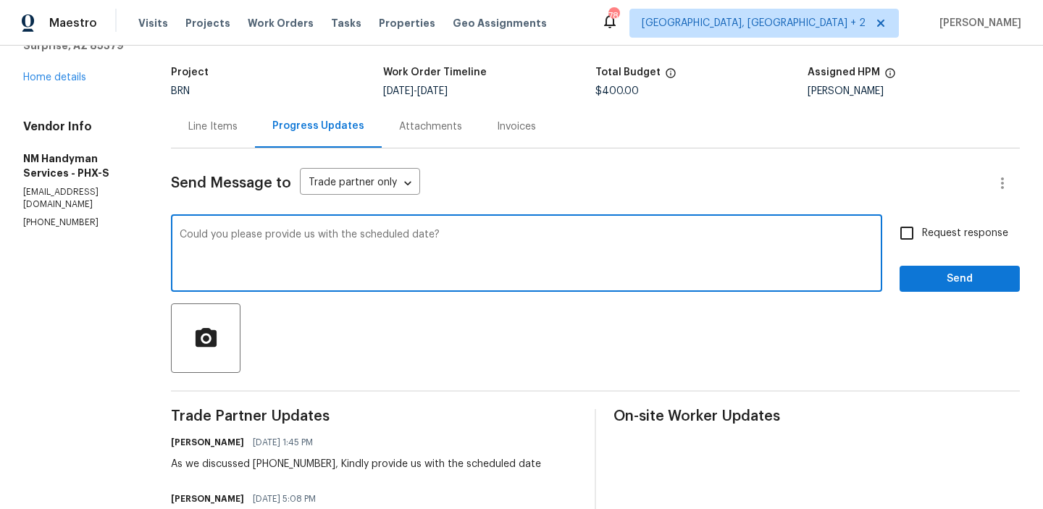
type textarea "Could you please provide us with the scheduled date?"
click at [915, 221] on input "Request response" at bounding box center [906, 233] width 30 height 30
checkbox input "true"
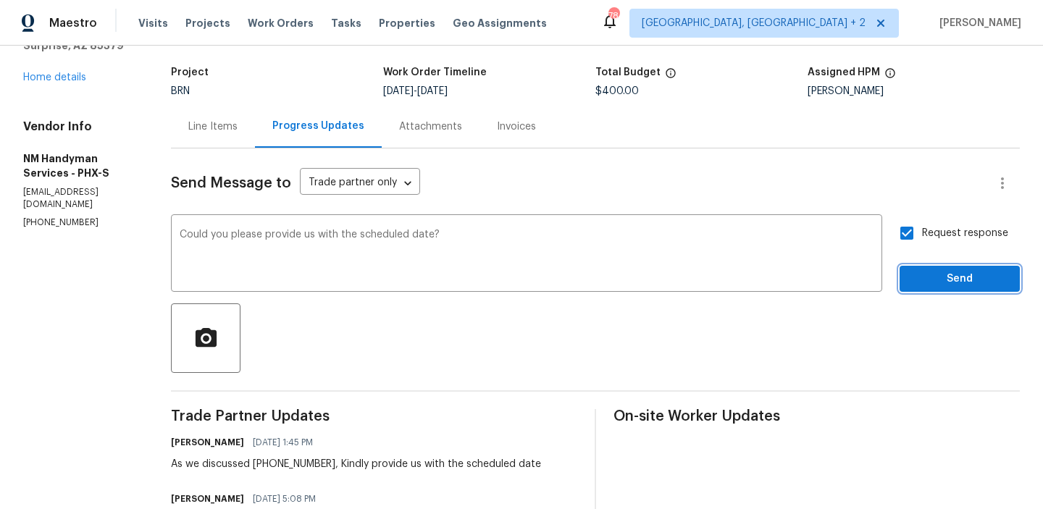
click at [919, 280] on span "Send" at bounding box center [959, 279] width 97 height 18
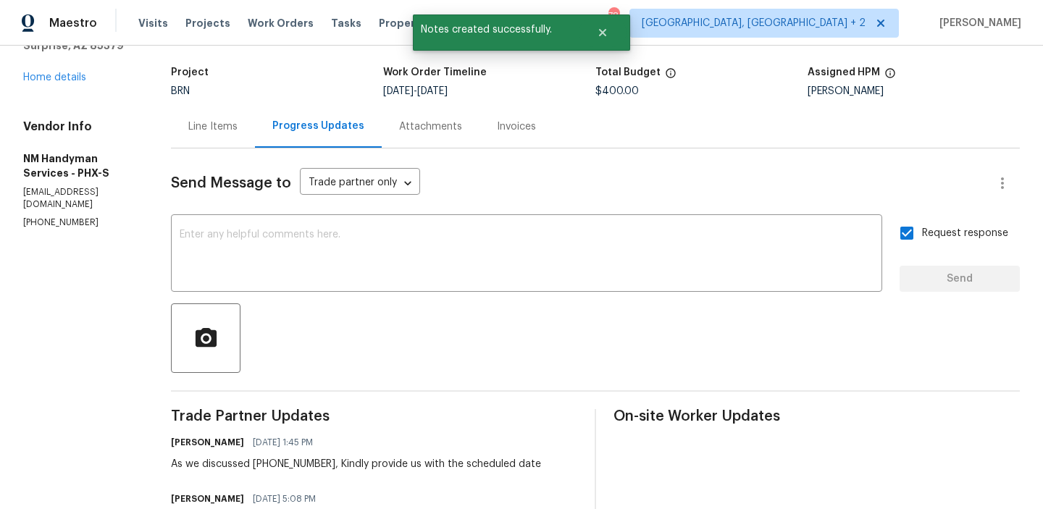
click at [53, 198] on div "Vendor Info NM Handyman Services - PHX-S [EMAIL_ADDRESS][DOMAIN_NAME] [PHONE_NU…" at bounding box center [79, 173] width 113 height 109
copy p "[PHONE_NUMBER]"
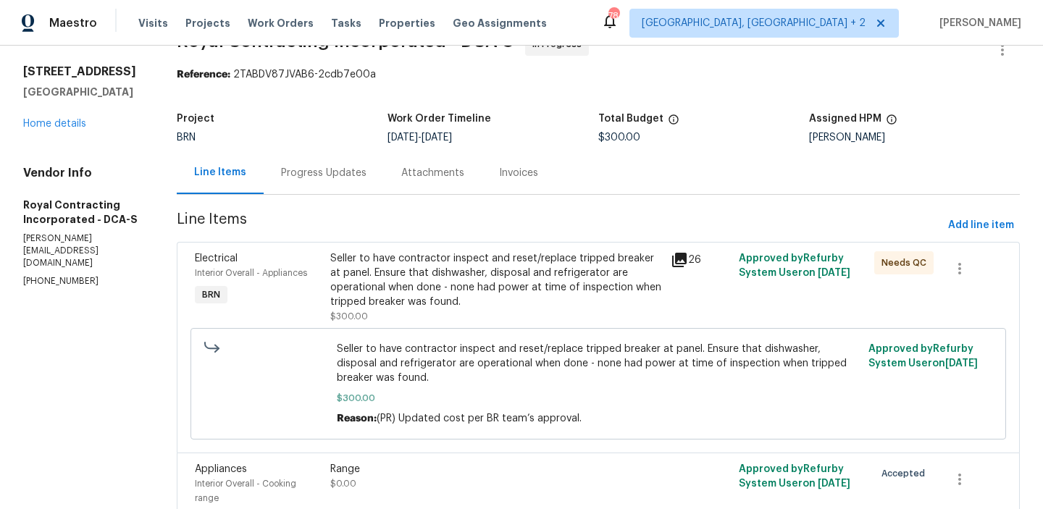
click at [307, 199] on section "Royal Contracting Incorporated - DCA-S In Progress Reference: 2TABDV87JVAB6-2cd…" at bounding box center [598, 306] width 843 height 546
click at [315, 185] on div "Progress Updates" at bounding box center [324, 172] width 120 height 43
